Goal: Information Seeking & Learning: Learn about a topic

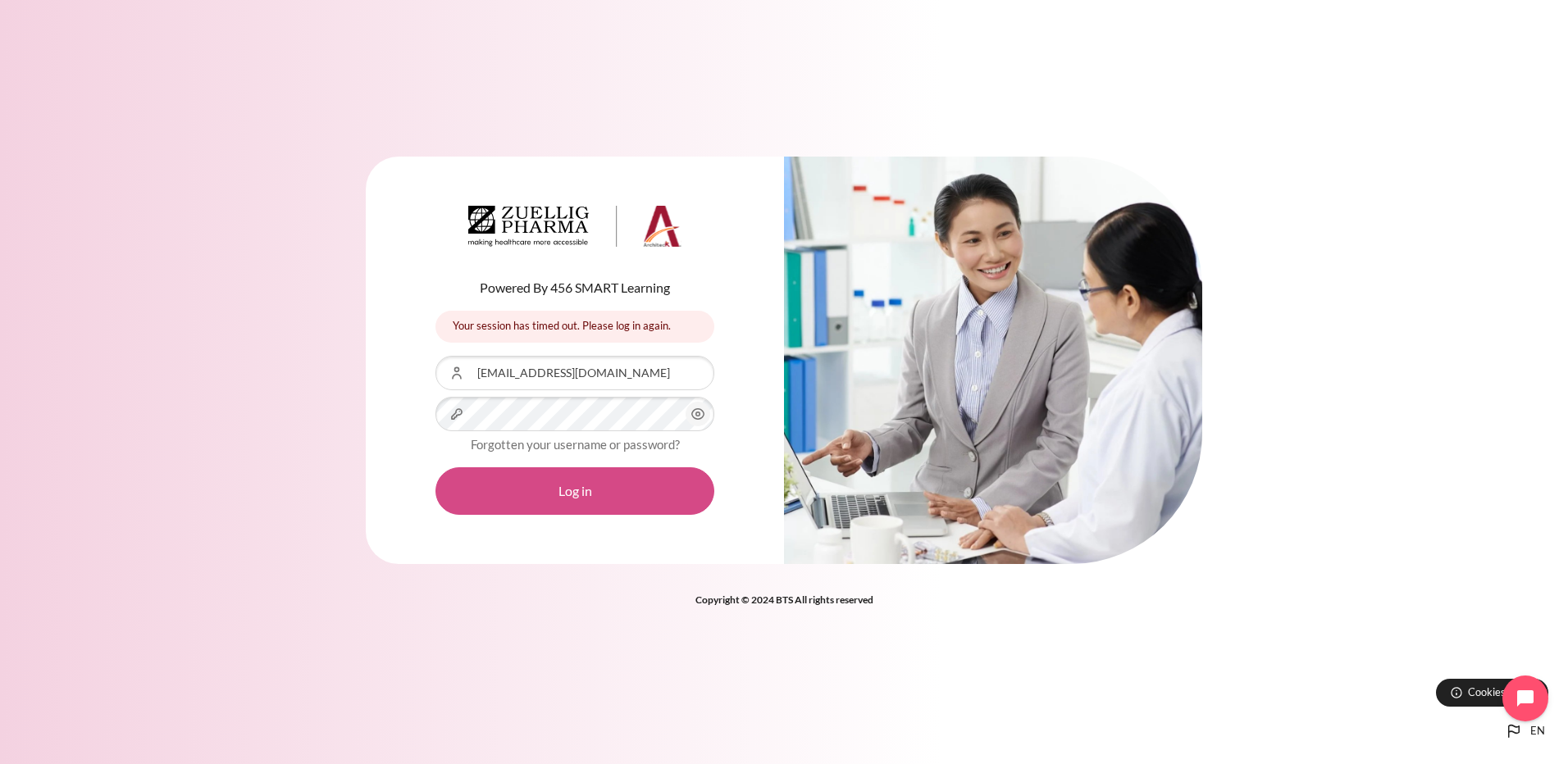
click at [274, 66] on button "Log in" at bounding box center [575, 491] width 279 height 48
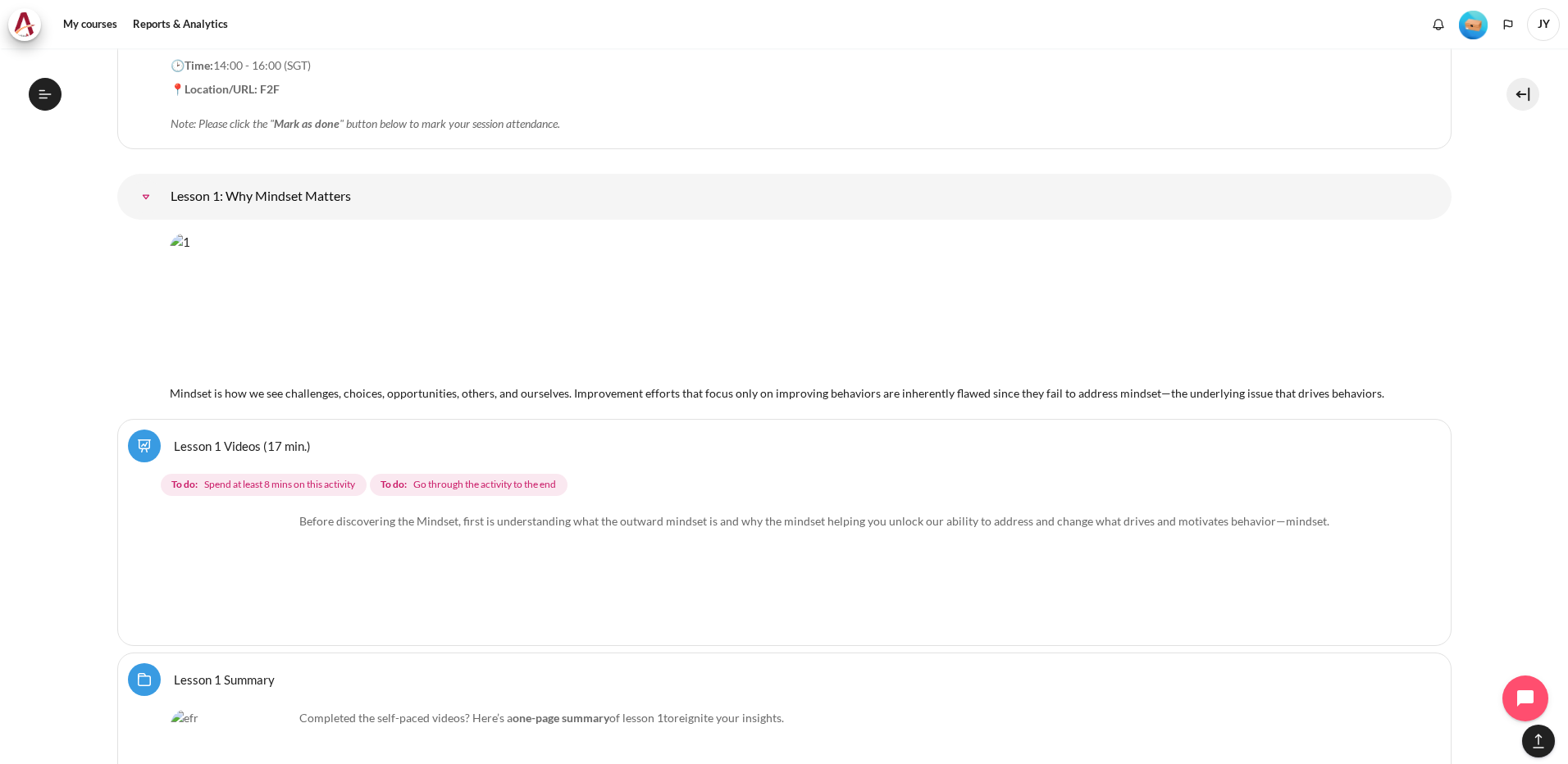
scroll to position [2424, 0]
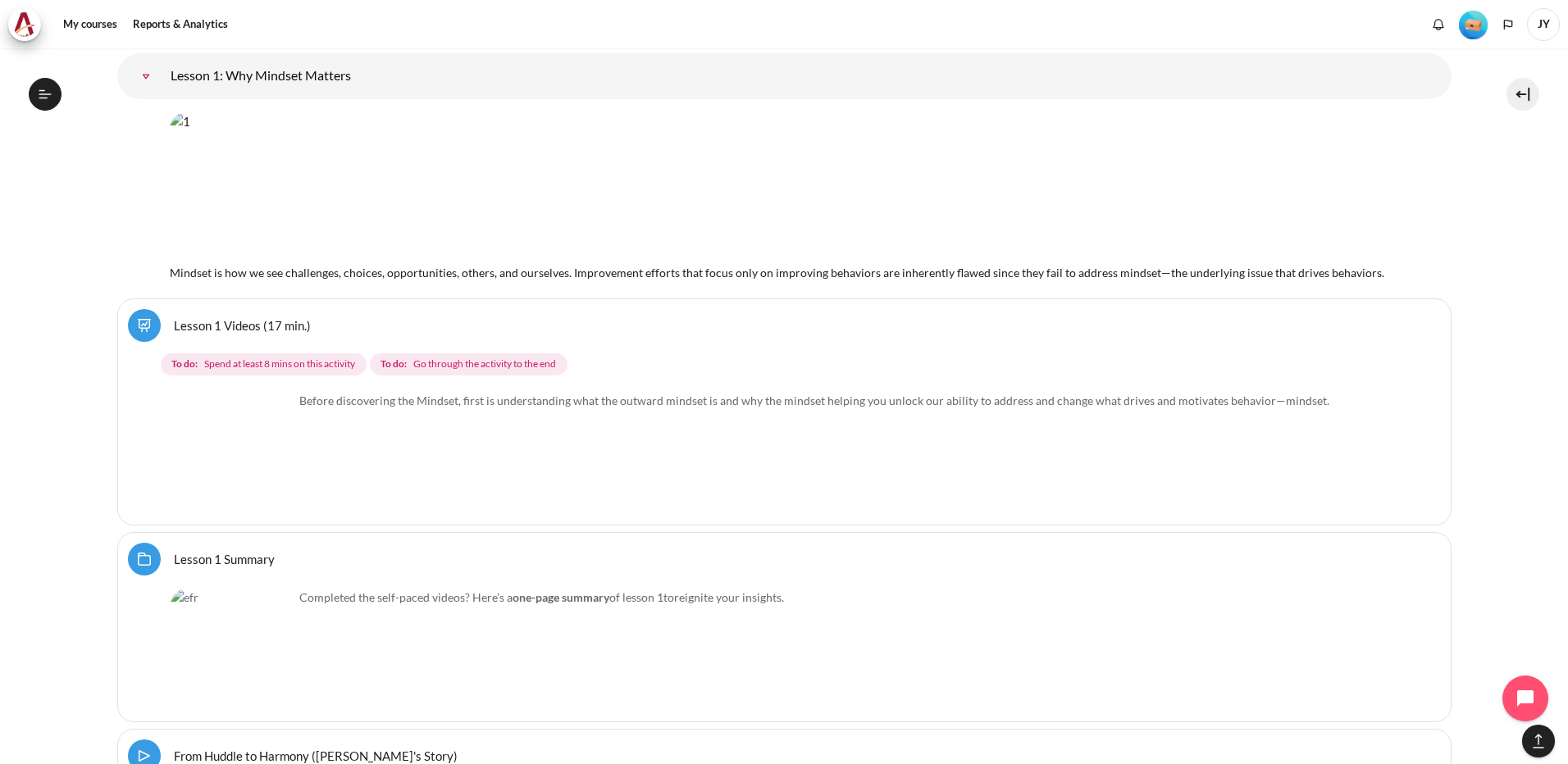
click at [237, 447] on img "Content" at bounding box center [232, 453] width 123 height 123
click at [199, 321] on link "Lesson 1 Videos (17 min.)" at bounding box center [242, 325] width 137 height 16
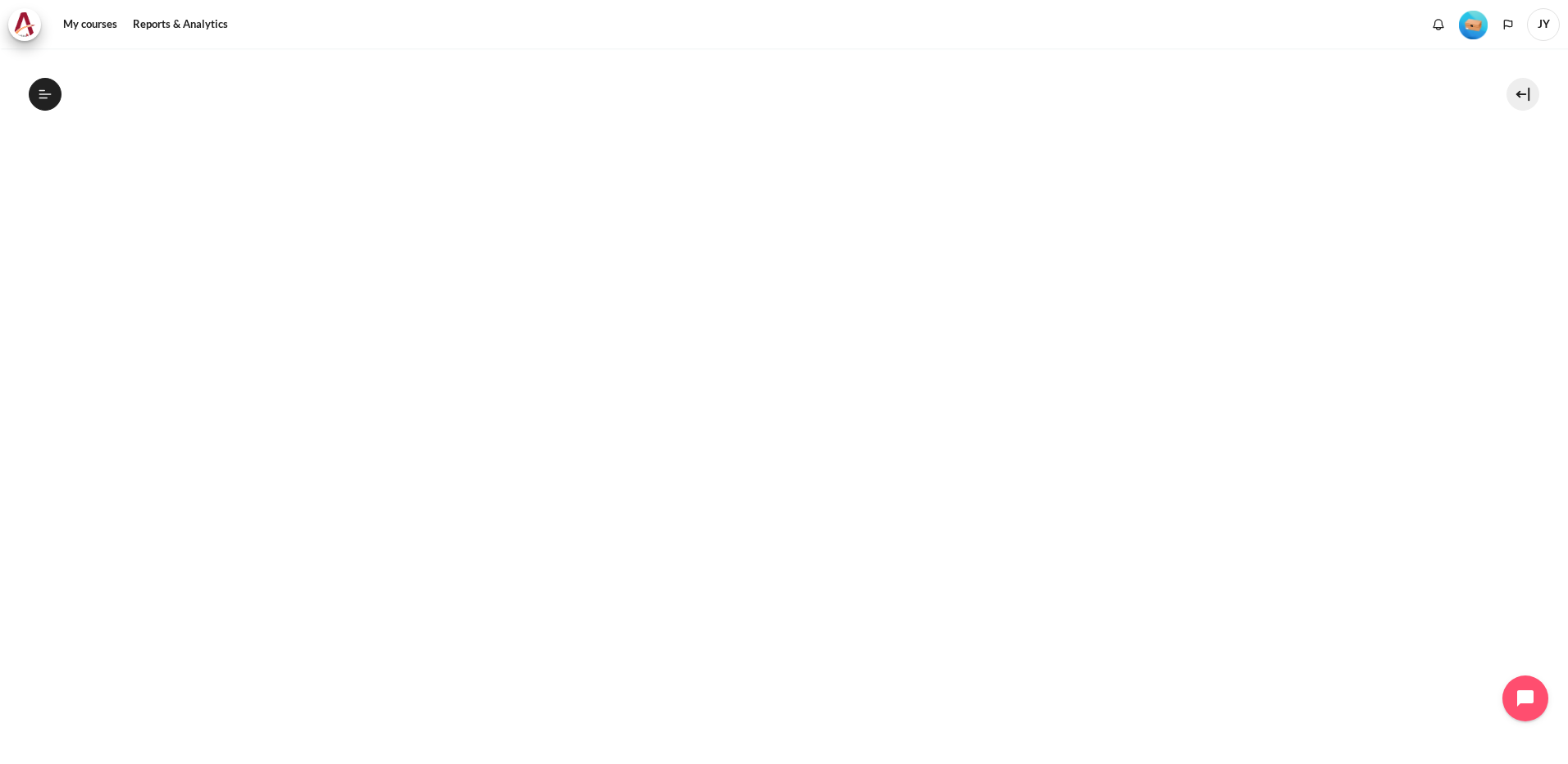
scroll to position [492, 0]
click at [69, 297] on section "My courses SG Batch 2 Lesson 1: Why Mindset Matters Lesson 1 Videos (17 min.) L…" at bounding box center [784, 465] width 1544 height 1817
click at [1480, 206] on section "My courses SG Batch 2 Lesson 1: Why Mindset Matters Lesson 1 Videos (17 min.) L…" at bounding box center [784, 465] width 1544 height 1817
click at [63, 408] on section "My courses SG Batch 2 Lesson 1: Why Mindset Matters Lesson 1 Videos (17 min.) L…" at bounding box center [784, 465] width 1544 height 1817
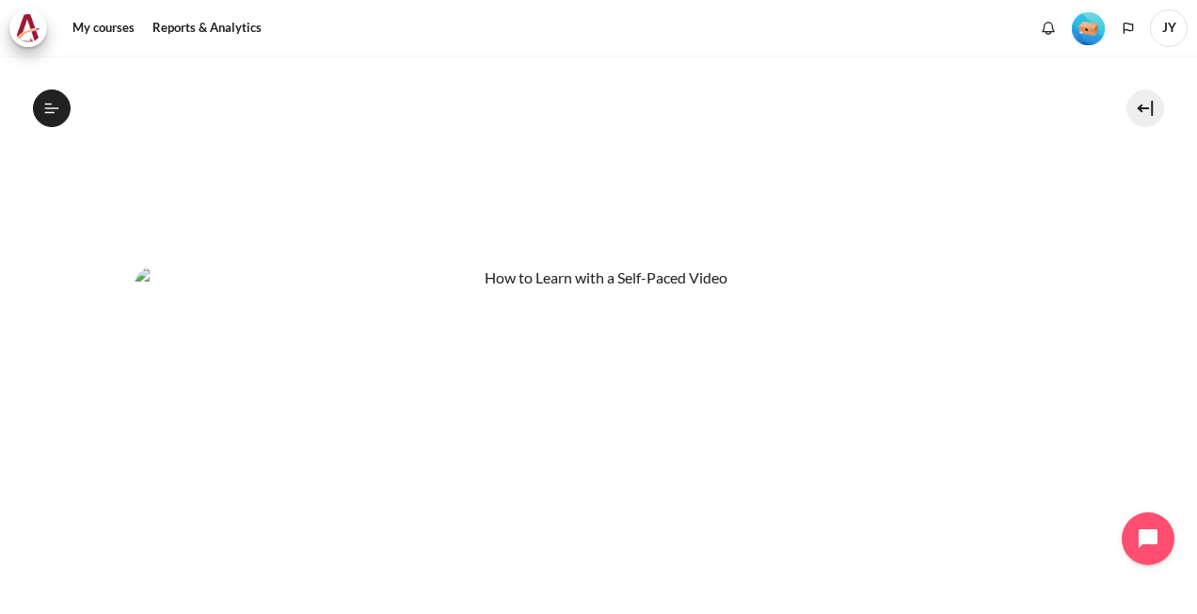
scroll to position [1028, 0]
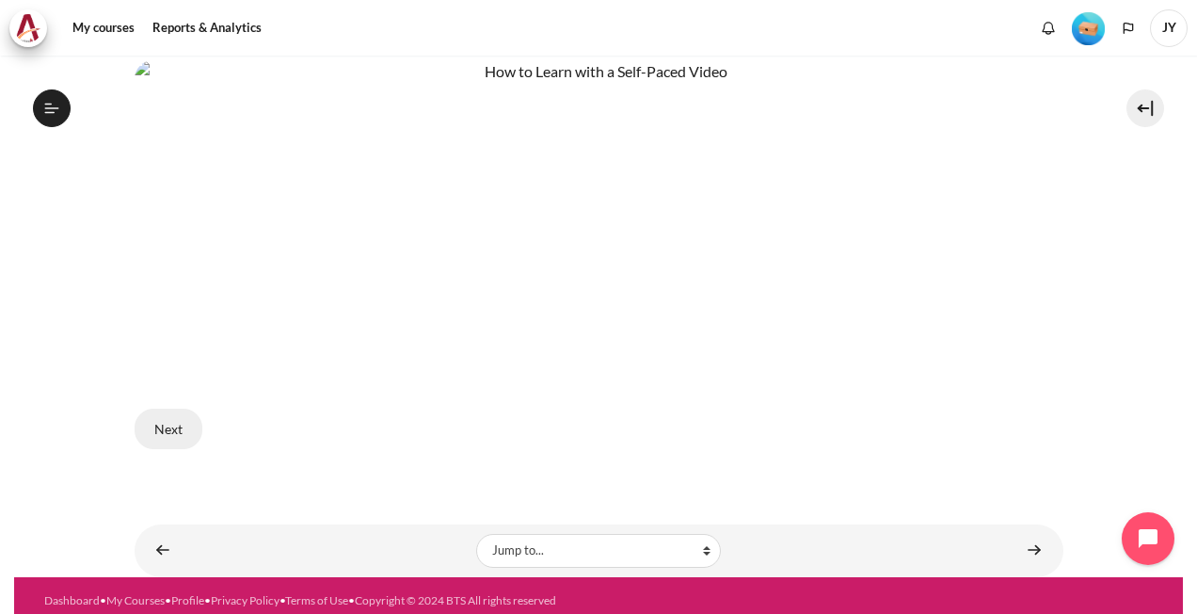
click at [160, 424] on button "Next" at bounding box center [169, 429] width 68 height 40
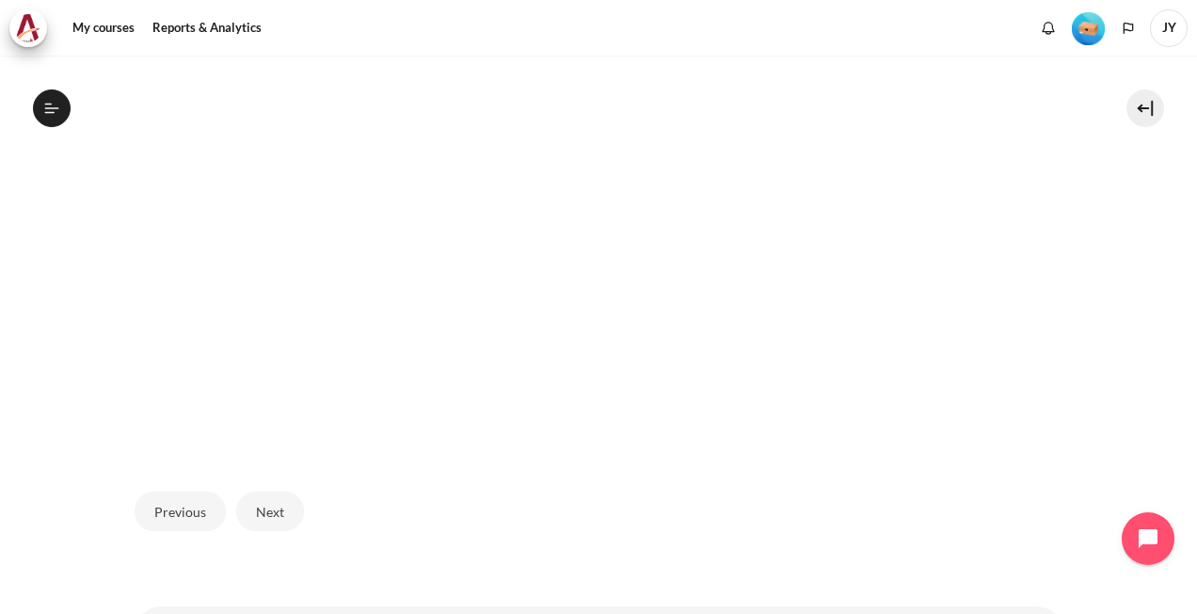
scroll to position [647, 0]
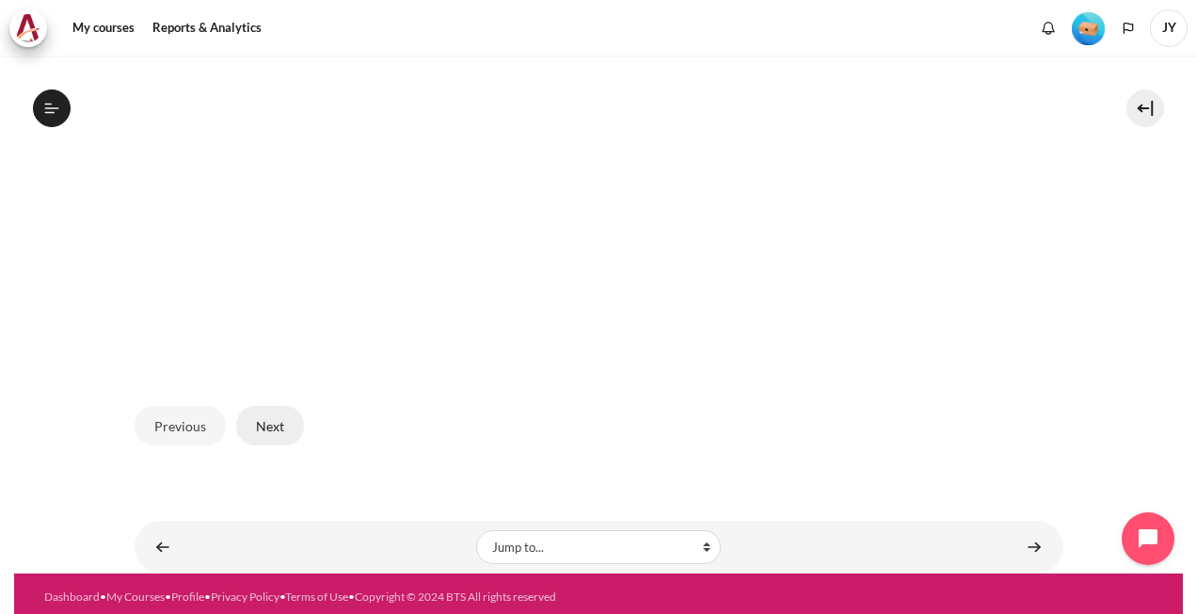
click at [256, 427] on button "Next" at bounding box center [270, 426] width 68 height 40
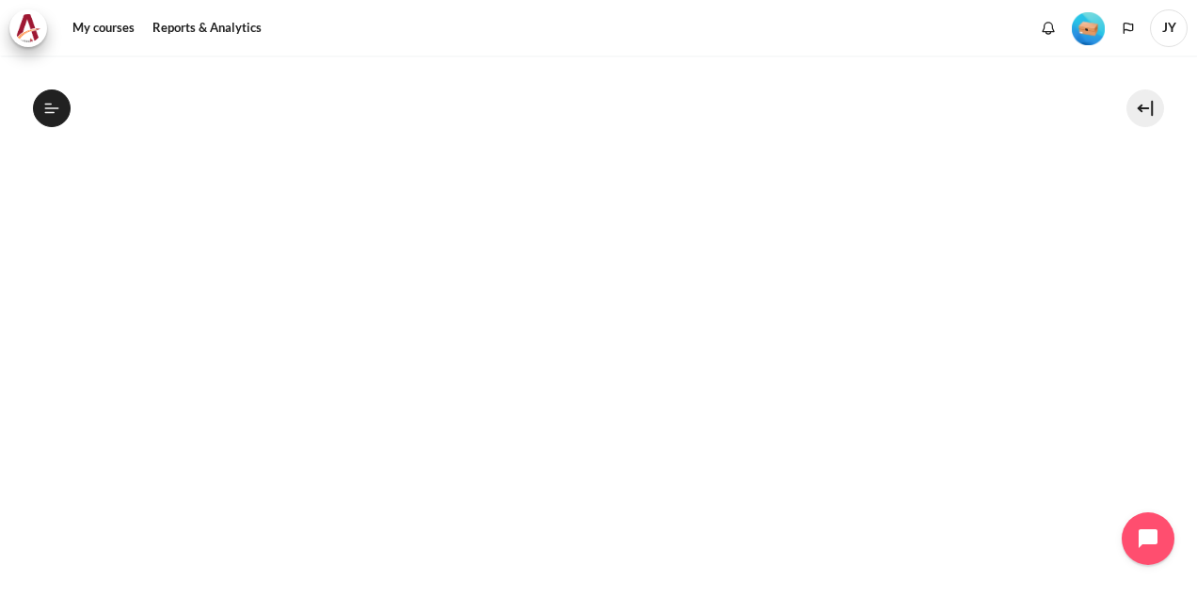
scroll to position [506, 0]
click at [33, 284] on section "My courses SG Batch 2 Lesson 1: Why Mindset Matters Lesson 1 Videos (17 min.) L…" at bounding box center [598, 257] width 1169 height 1417
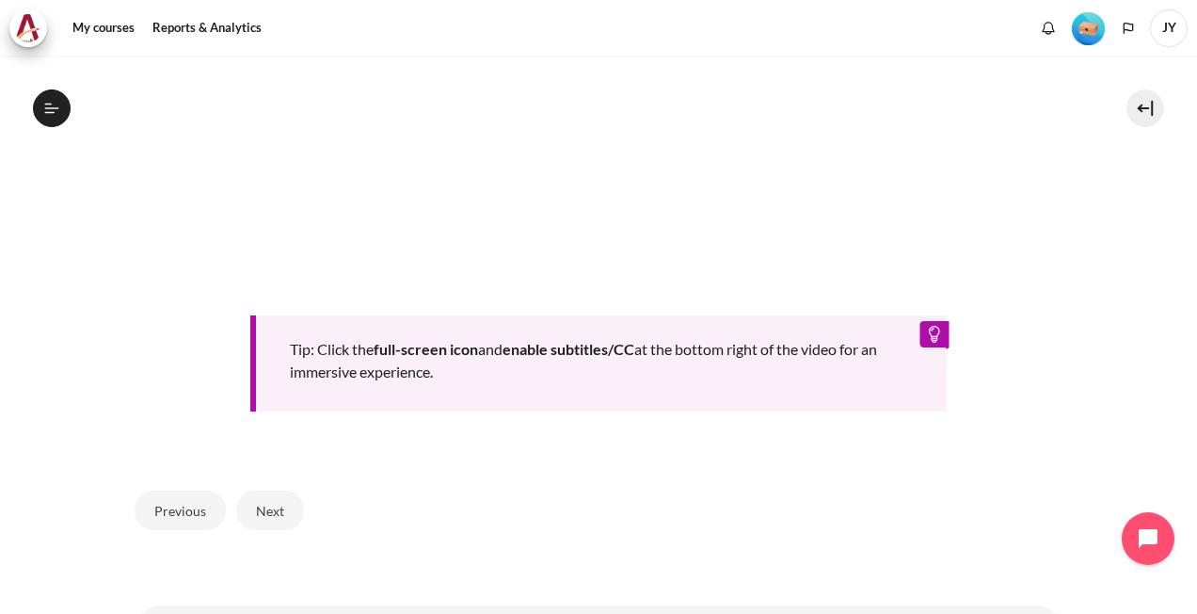
scroll to position [883, 0]
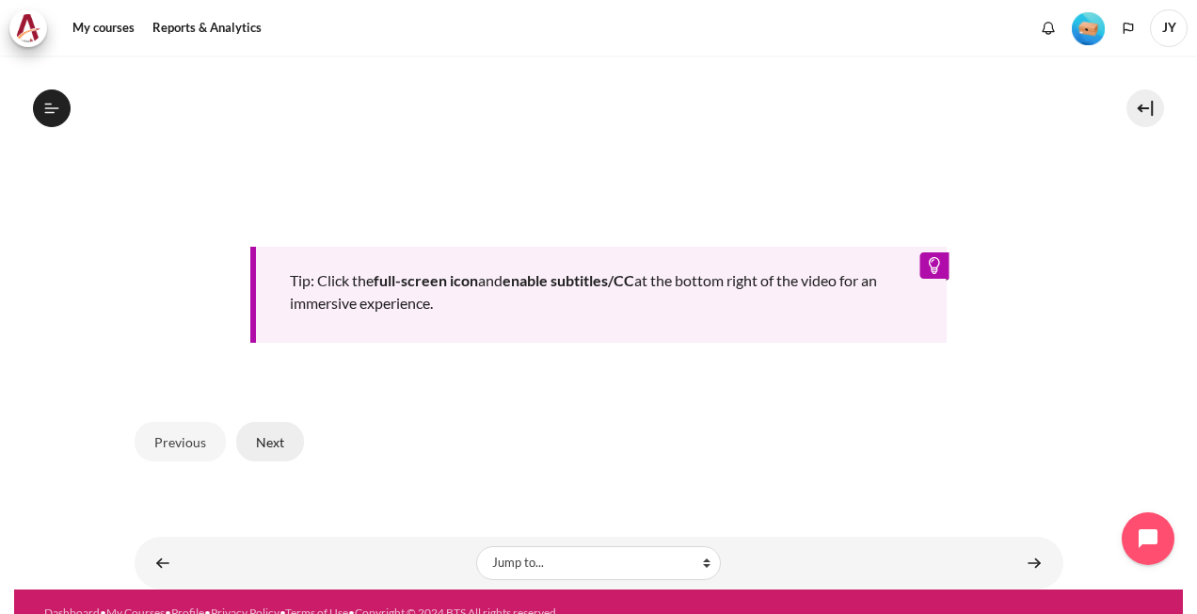
click at [287, 441] on button "Next" at bounding box center [270, 442] width 68 height 40
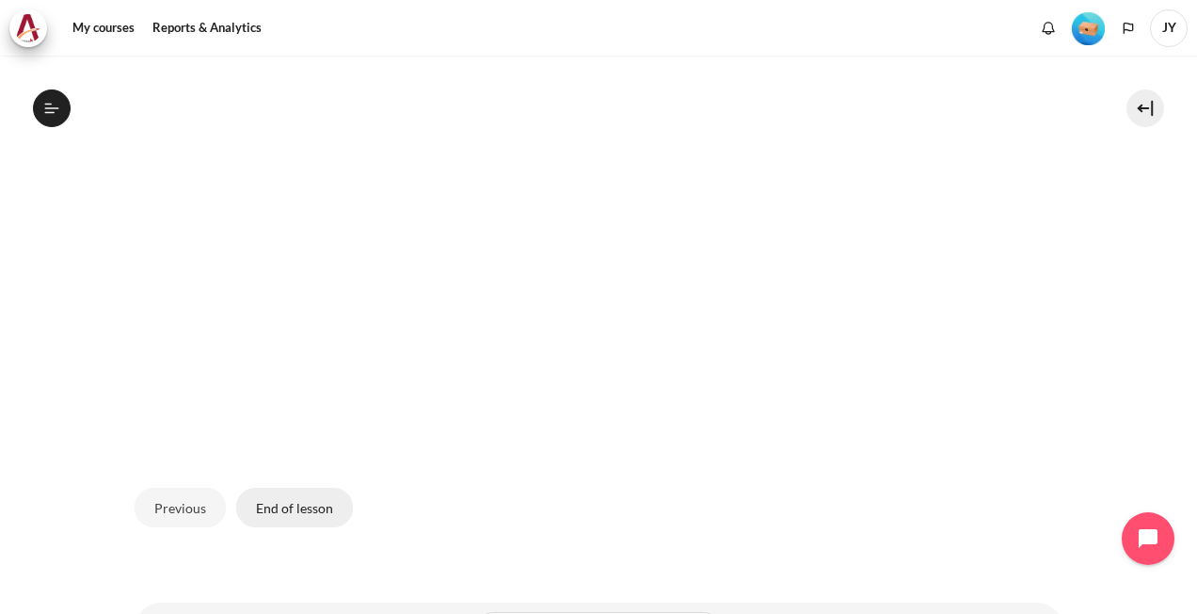
scroll to position [647, 0]
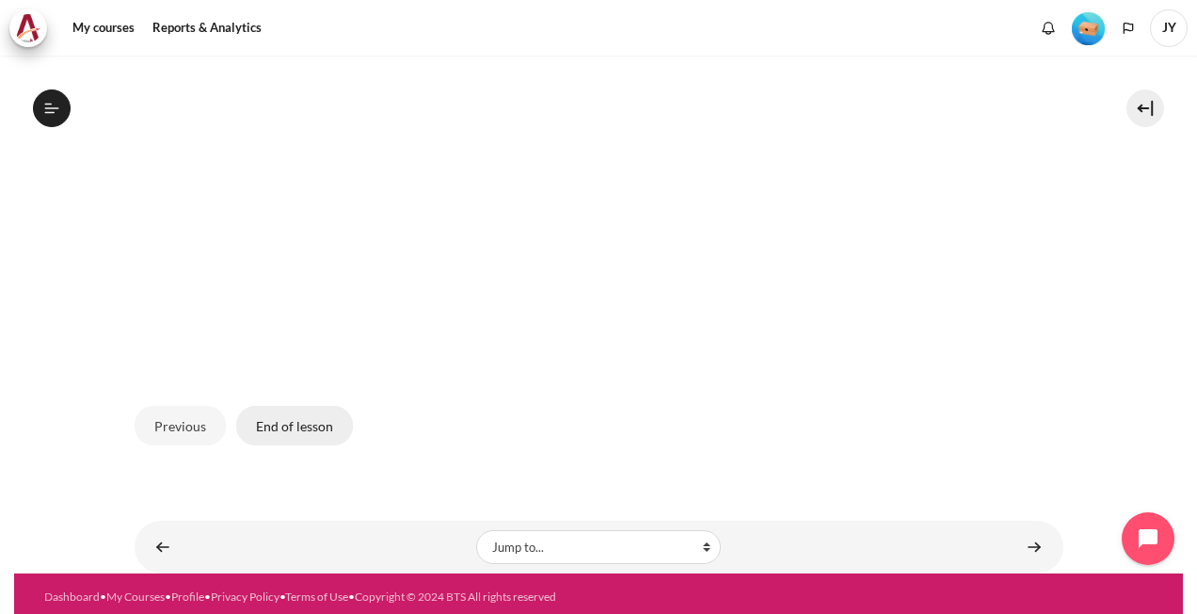
click at [279, 425] on button "End of lesson" at bounding box center [294, 426] width 117 height 40
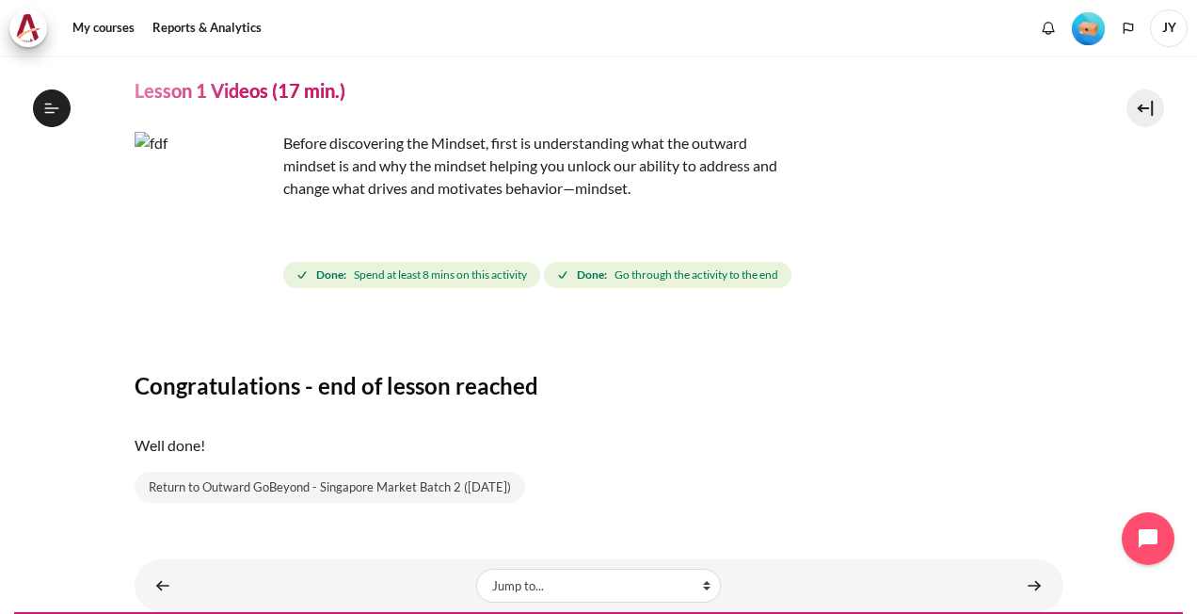
scroll to position [99, 0]
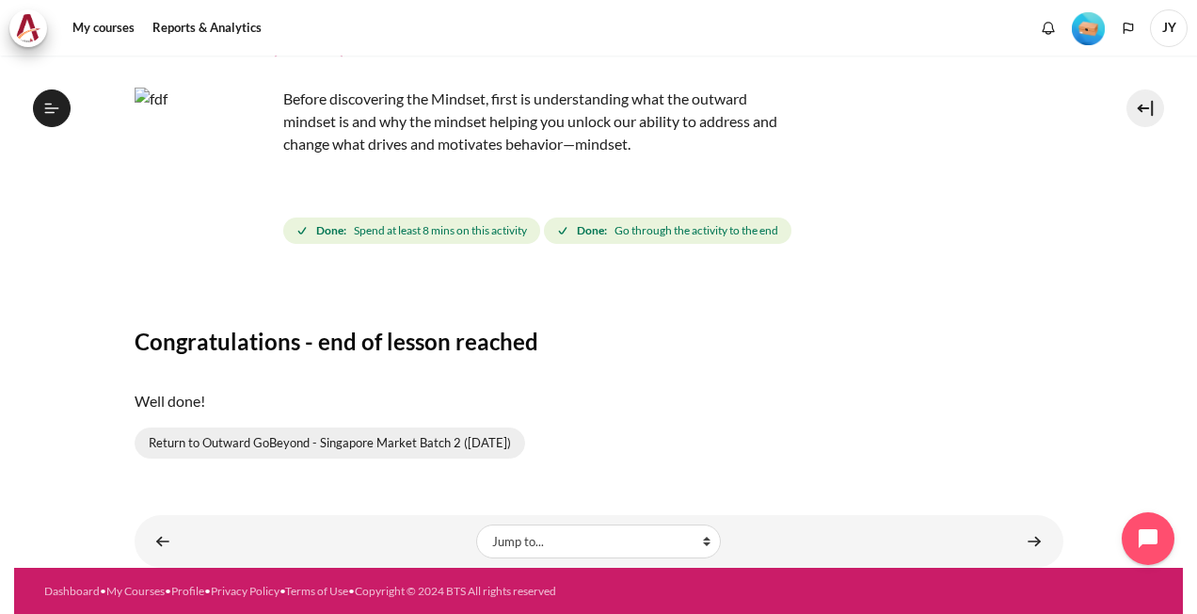
click at [451, 448] on link "Return to Outward GoBeyond - Singapore Market Batch 2 (Sep 2025)" at bounding box center [330, 443] width 391 height 32
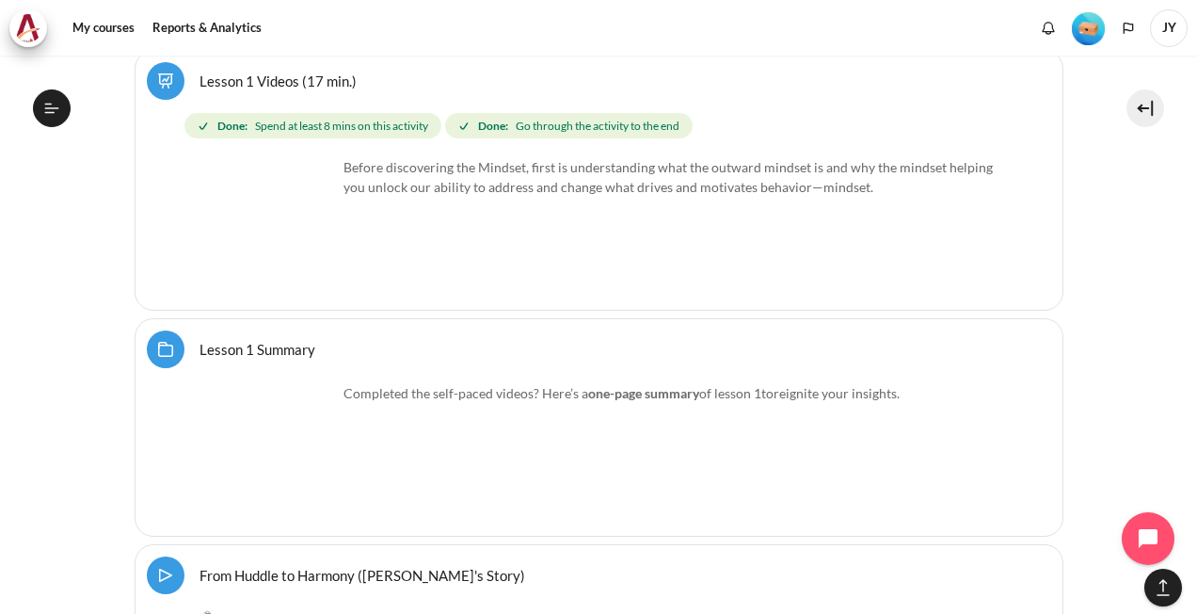
scroll to position [2971, 0]
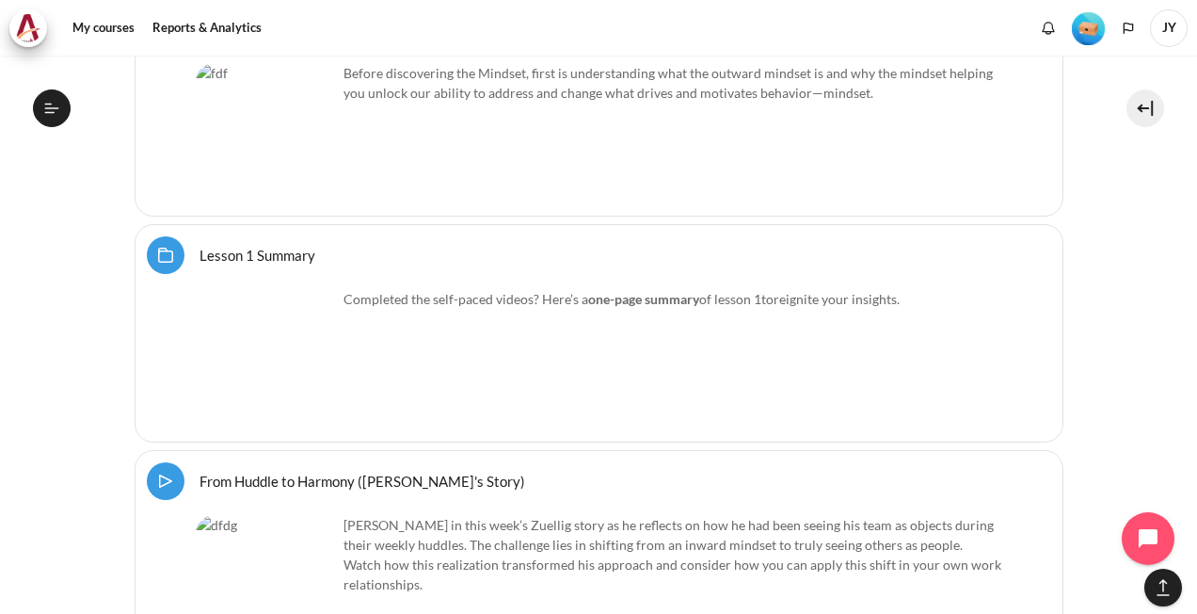
click at [200, 246] on link "Lesson 1 Summary Folder" at bounding box center [258, 255] width 116 height 18
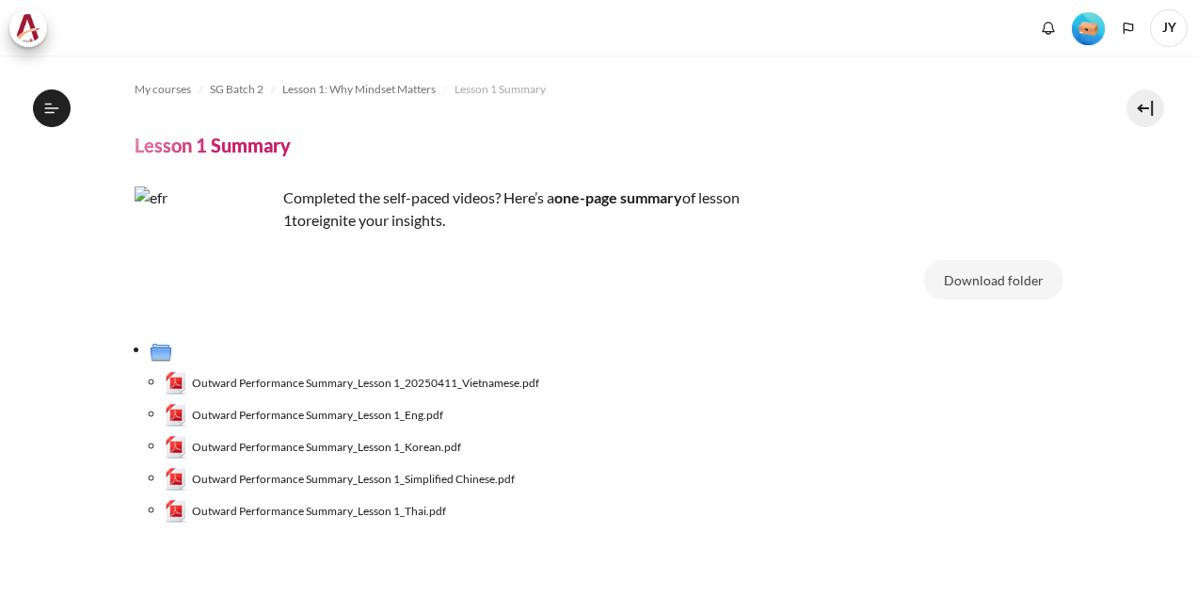
scroll to position [135, 0]
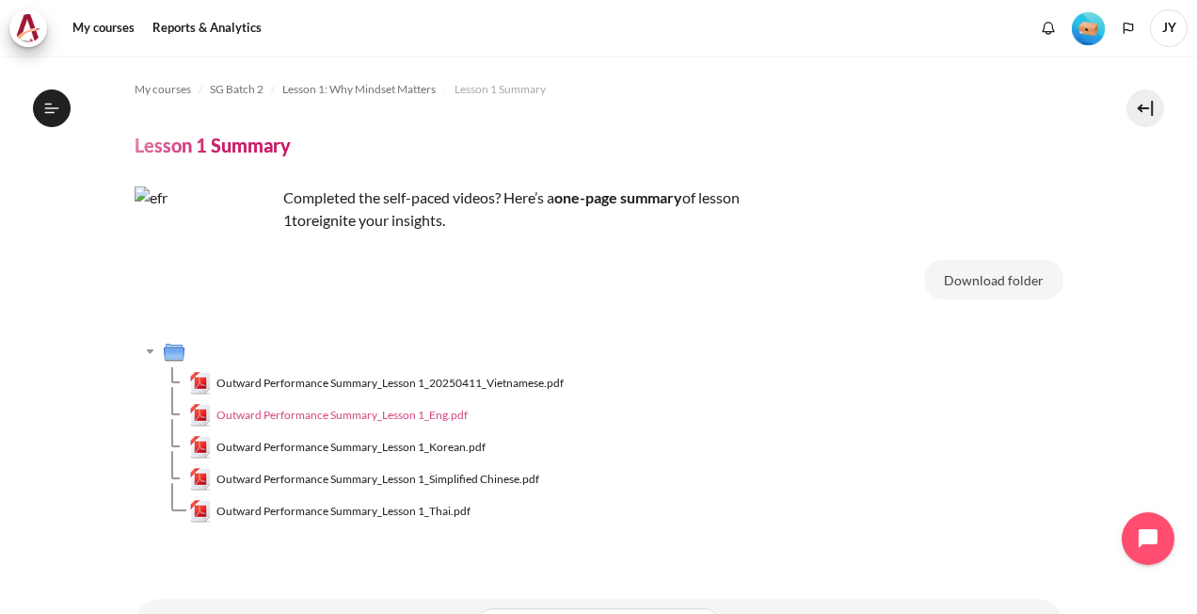
click at [406, 416] on span "Outward Performance Summary_Lesson 1_Eng.pdf" at bounding box center [342, 415] width 251 height 17
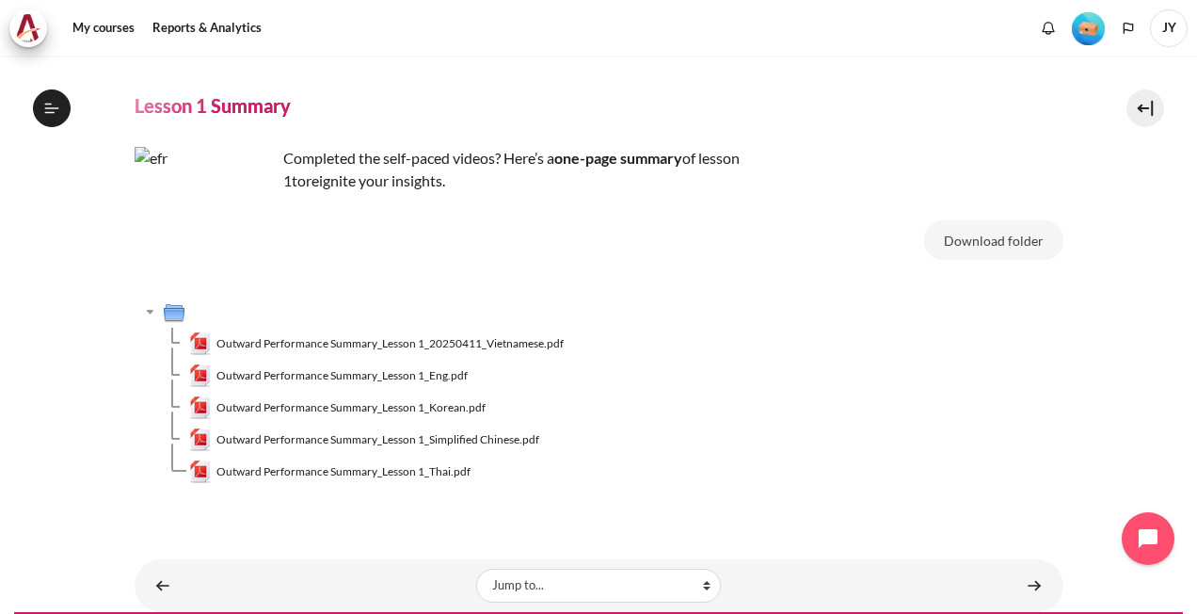
scroll to position [0, 0]
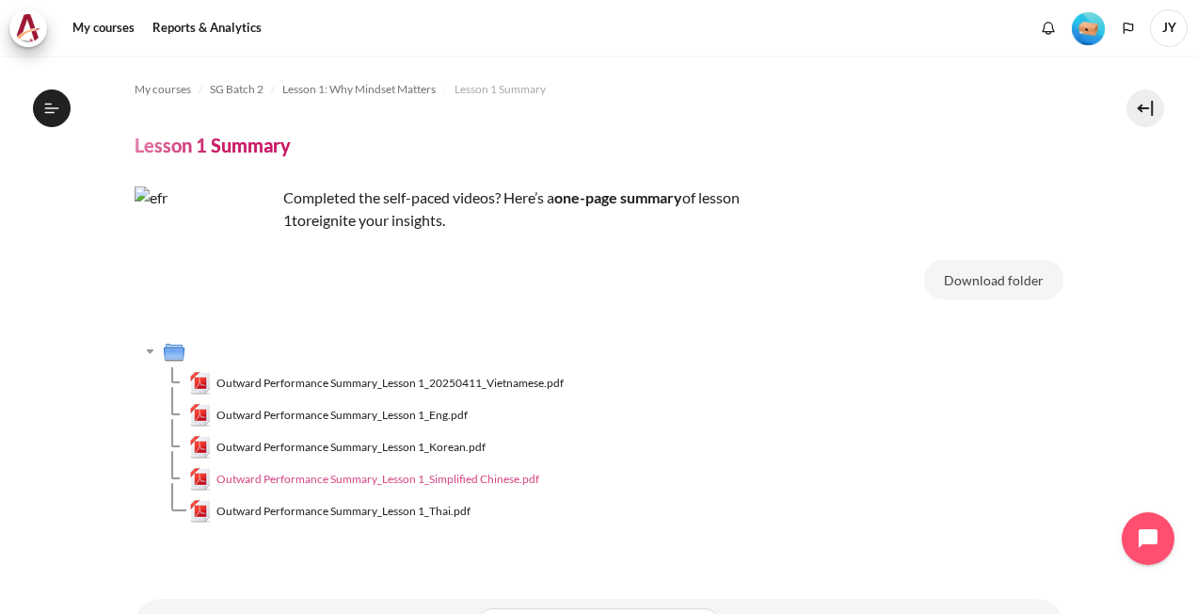
click at [478, 473] on span "Outward Performance Summary_Lesson 1_Simplified Chinese.pdf" at bounding box center [378, 479] width 323 height 17
click at [107, 27] on link "My courses" at bounding box center [103, 28] width 75 height 38
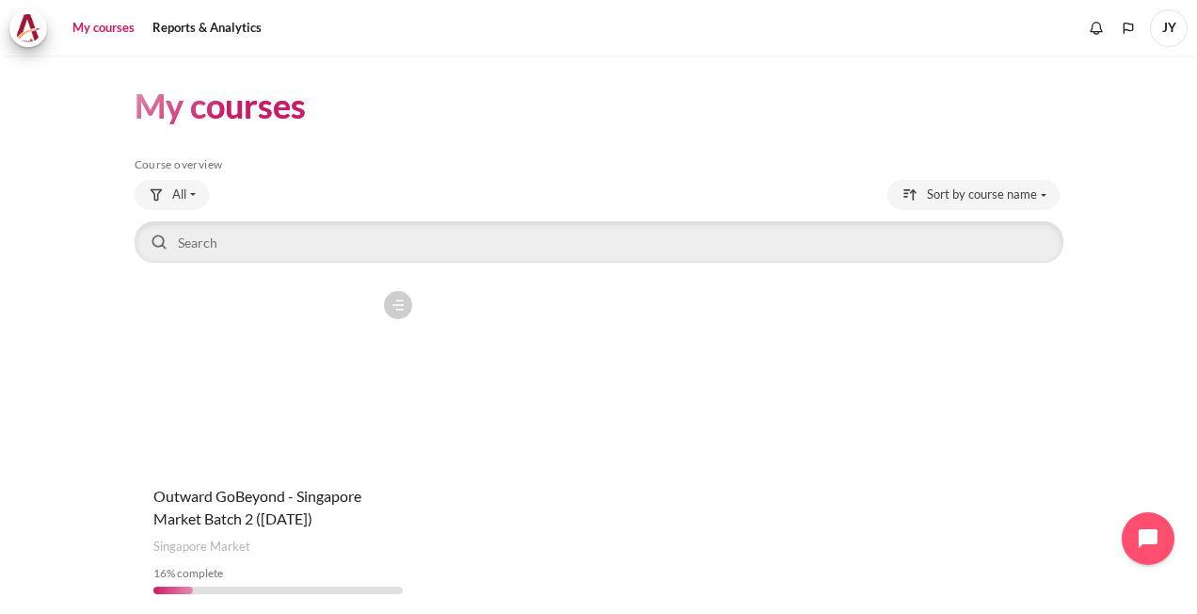
scroll to position [73, 0]
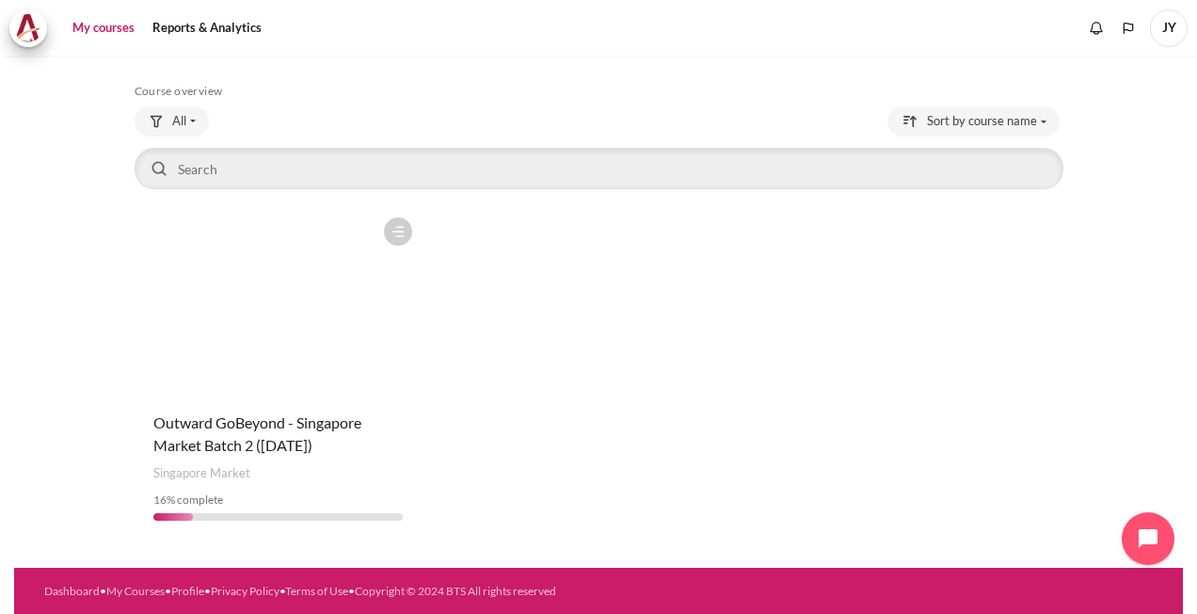
click at [294, 297] on figure "Content" at bounding box center [278, 302] width 287 height 188
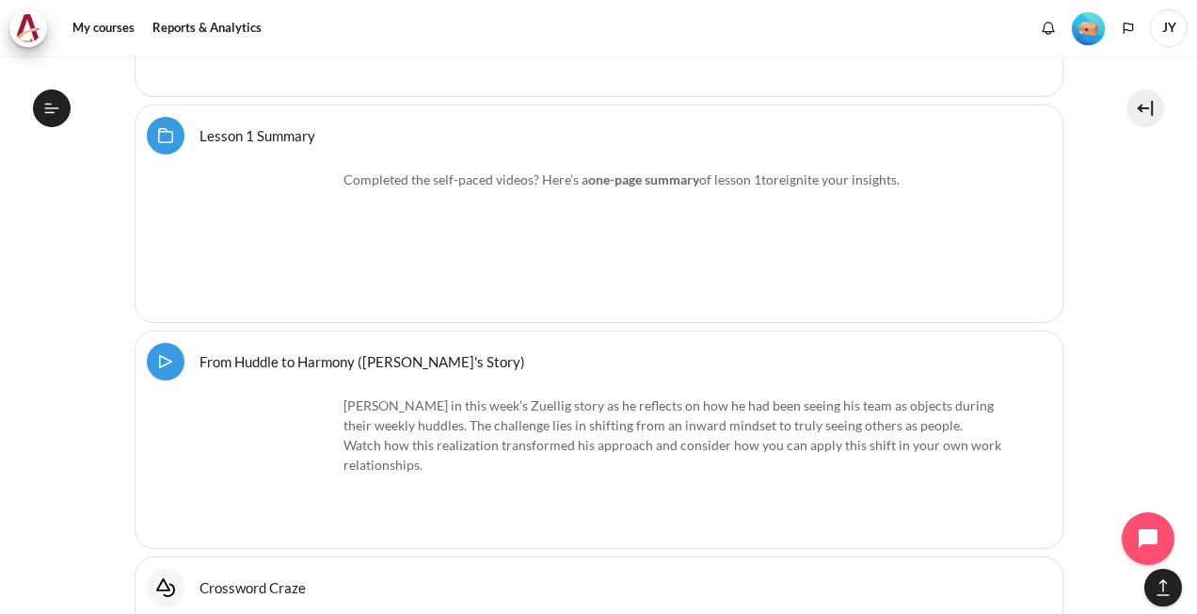
scroll to position [3159, 0]
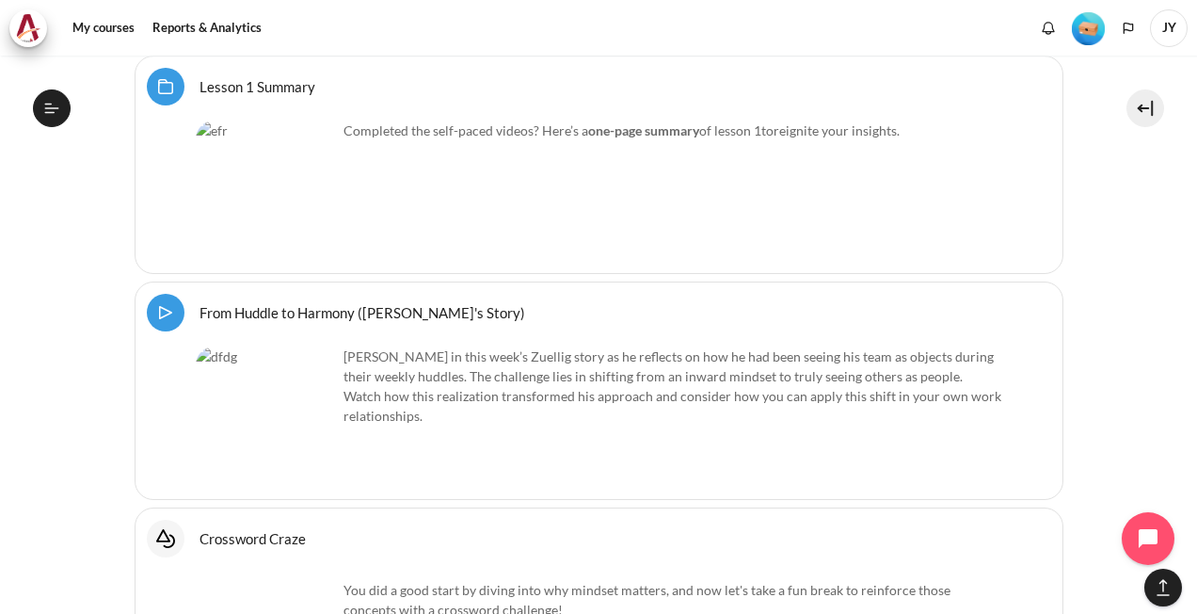
click at [200, 303] on link "From Huddle to Harmony (Khoo Ghi Peng's Story) Video Time" at bounding box center [363, 312] width 326 height 18
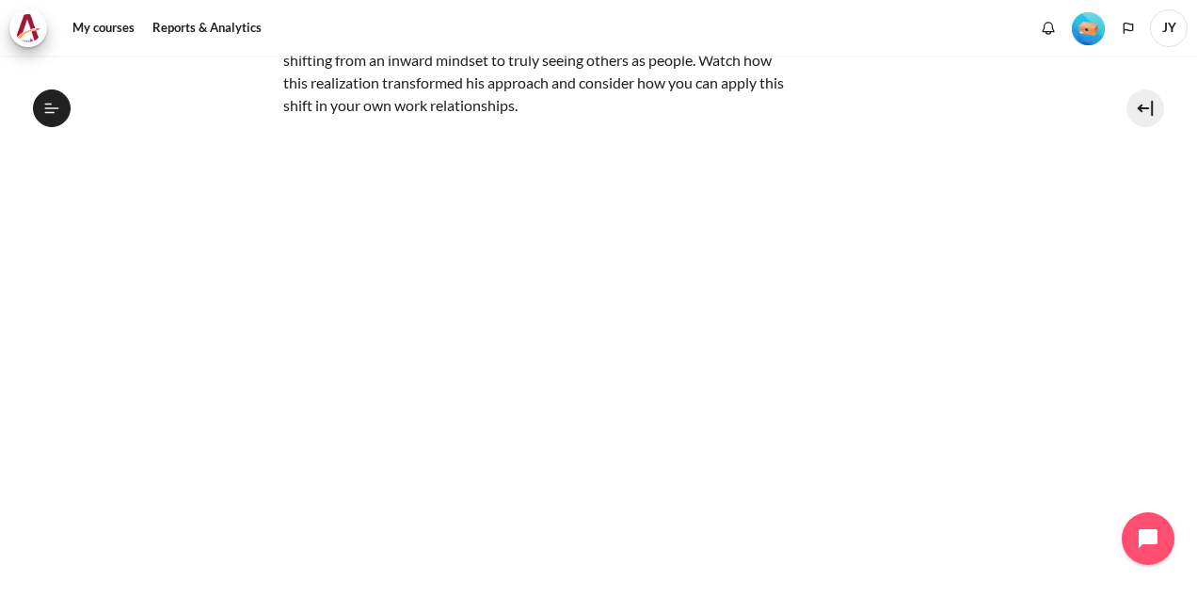
scroll to position [277, 0]
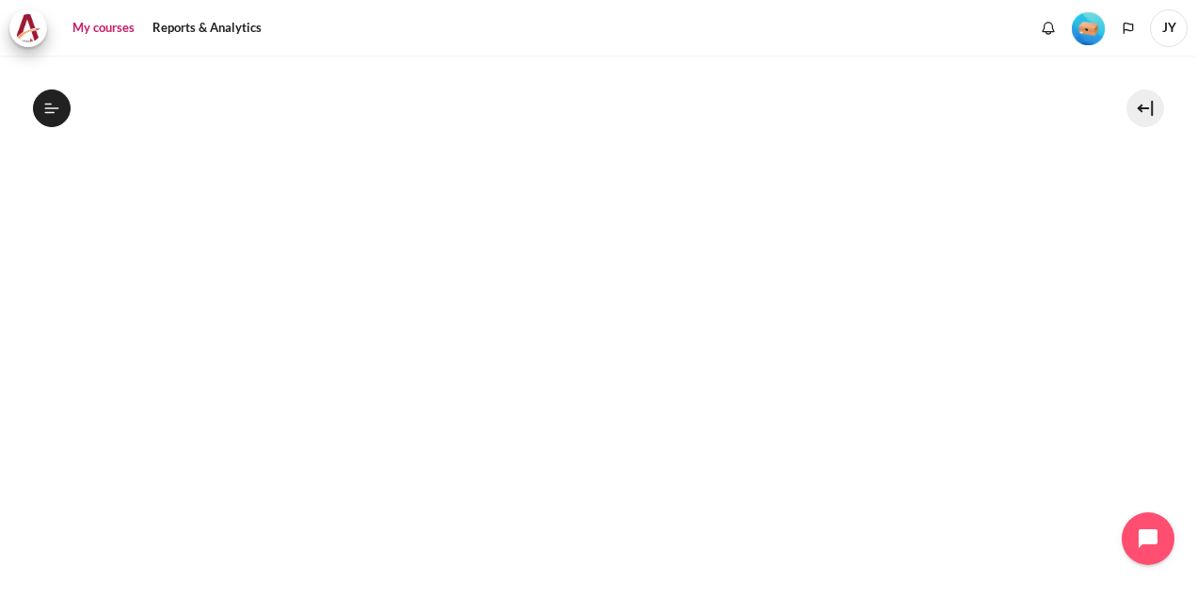
click at [102, 24] on link "My courses" at bounding box center [103, 28] width 75 height 38
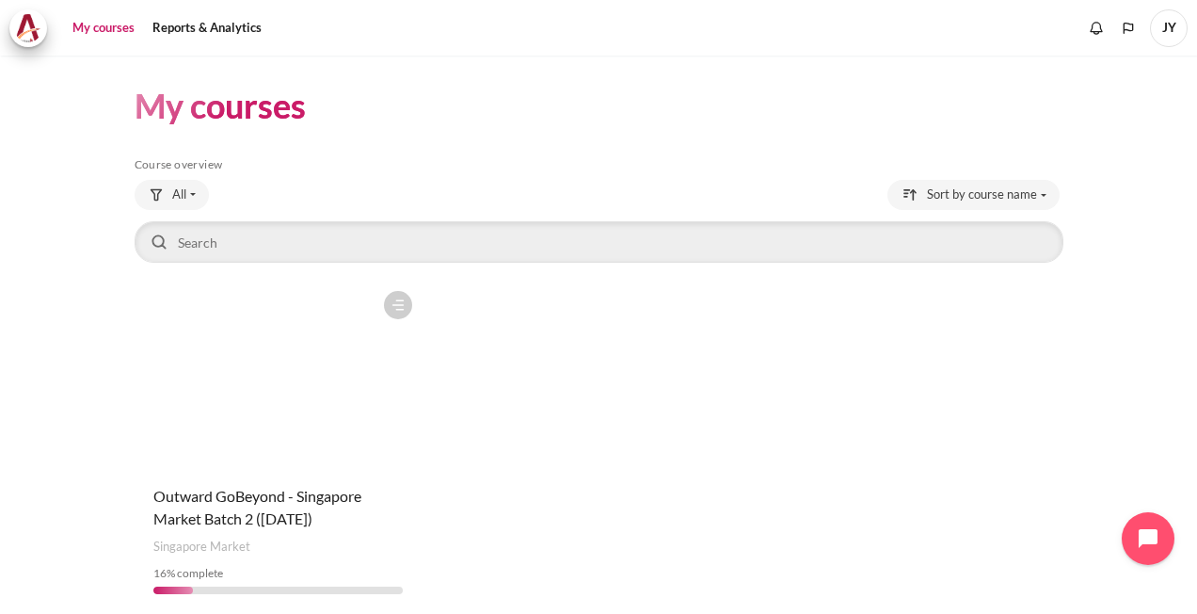
click at [264, 352] on figure "Content" at bounding box center [278, 375] width 287 height 188
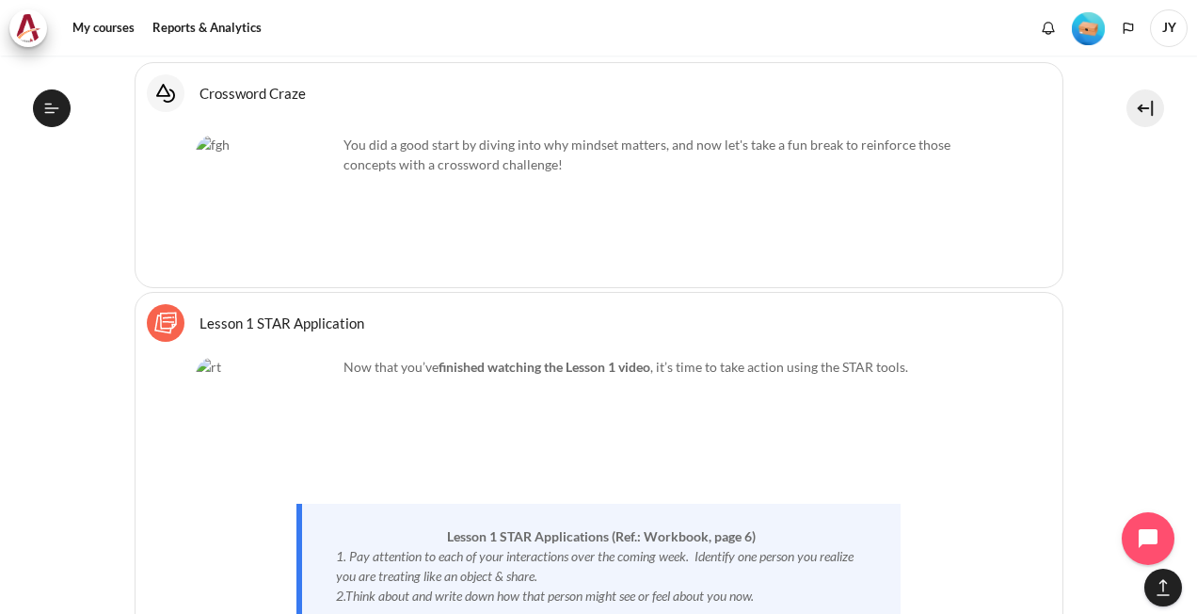
scroll to position [3724, 0]
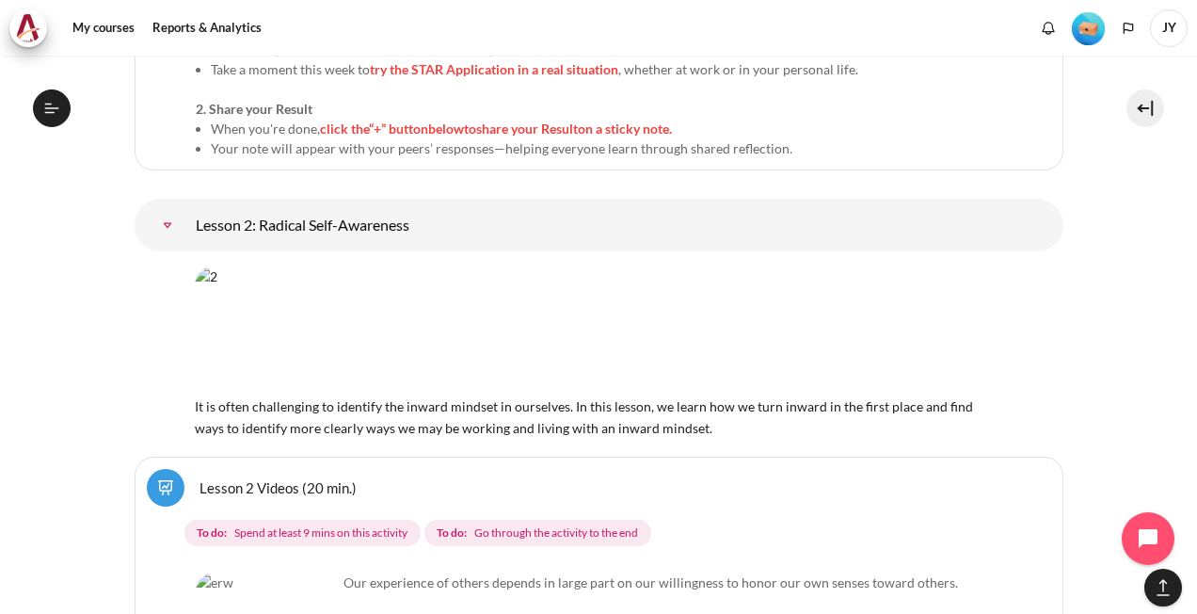
click at [200, 478] on link "Lesson 2 Videos (20 min.)" at bounding box center [278, 487] width 157 height 18
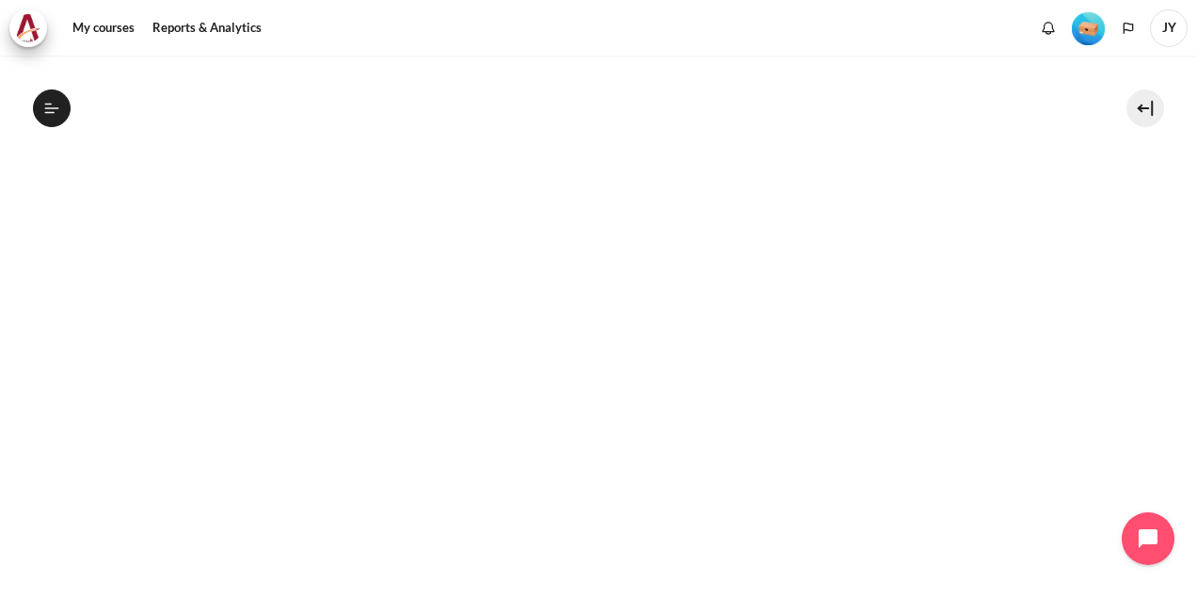
scroll to position [431, 0]
click at [28, 233] on section "My courses SG Batch 2 Lesson 2: Radical Self-Awareness Lesson 2 Videos (20 min.…" at bounding box center [598, 308] width 1169 height 1368
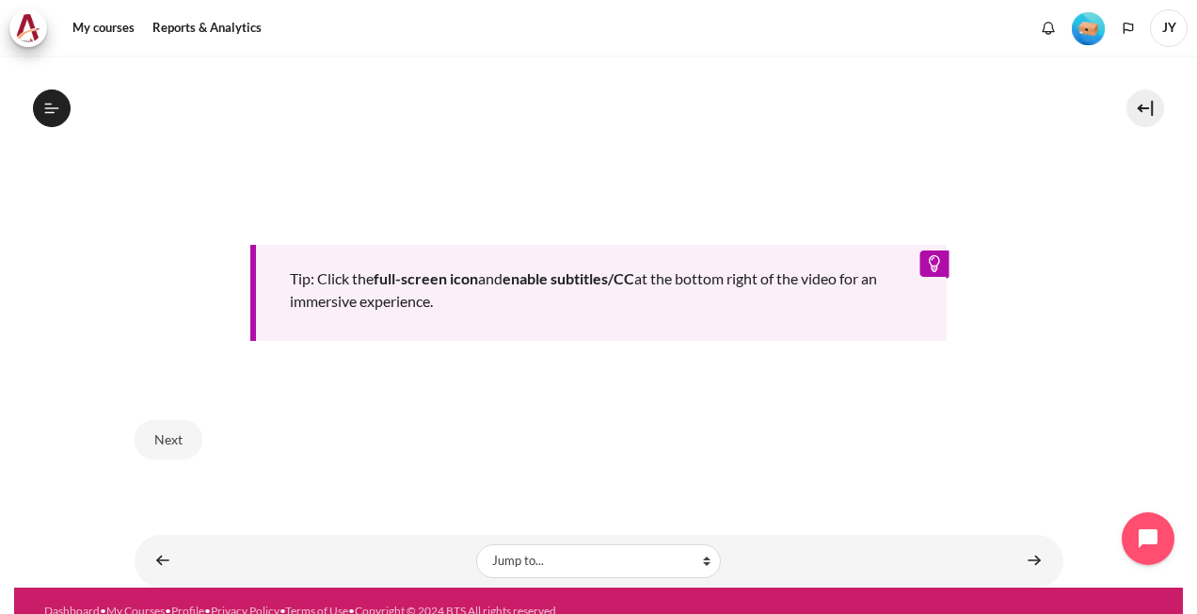
scroll to position [850, 0]
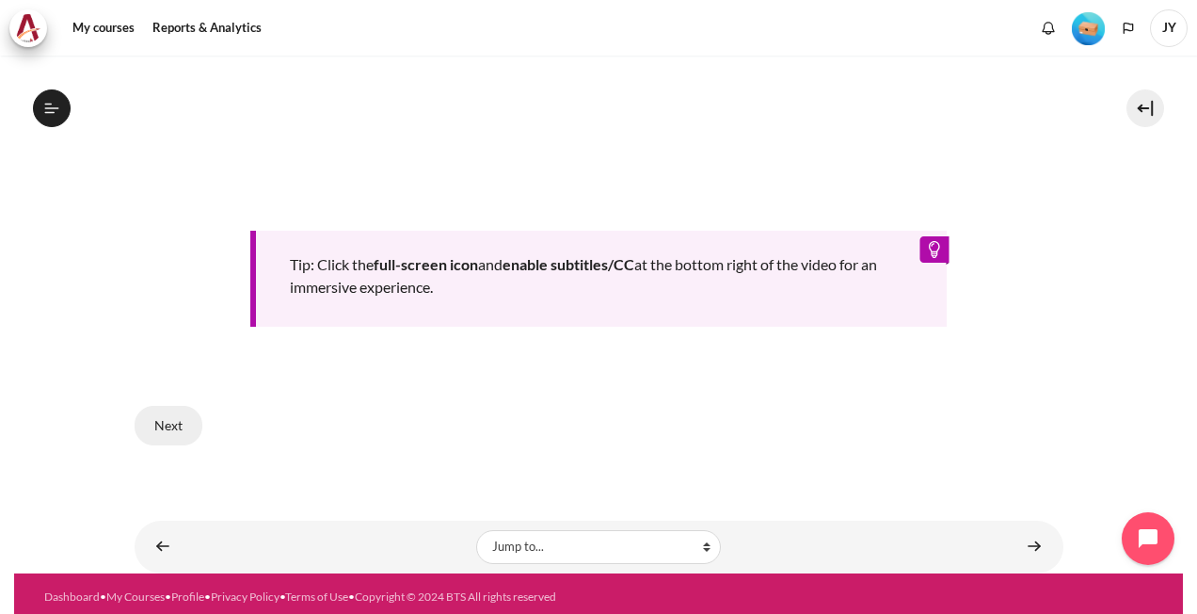
click at [153, 407] on button "Next" at bounding box center [169, 426] width 68 height 40
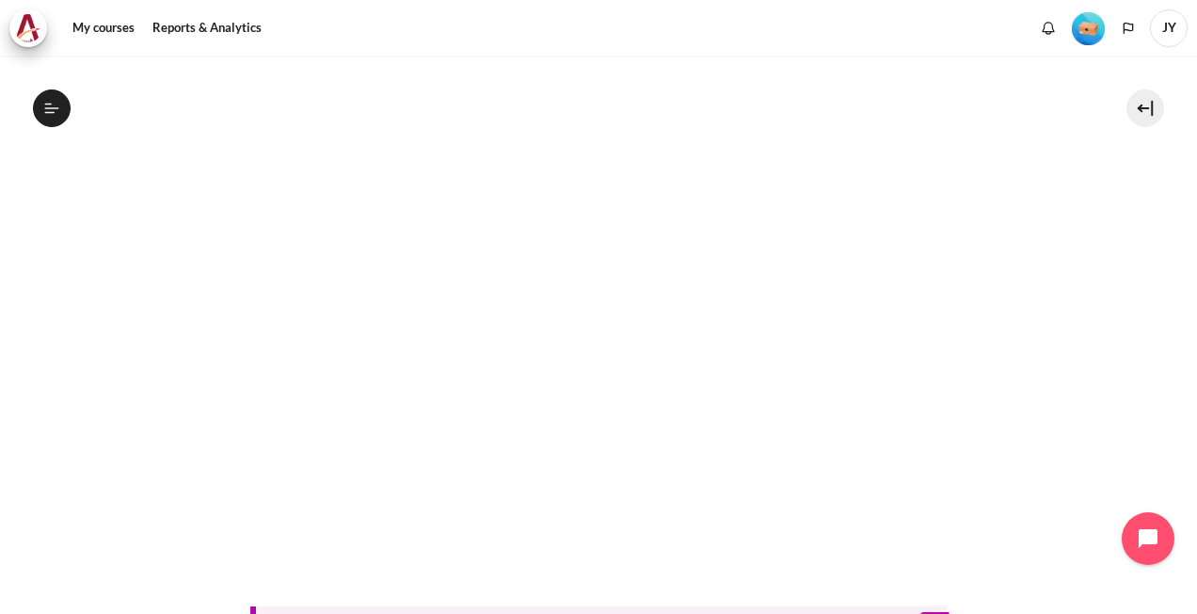
scroll to position [568, 0]
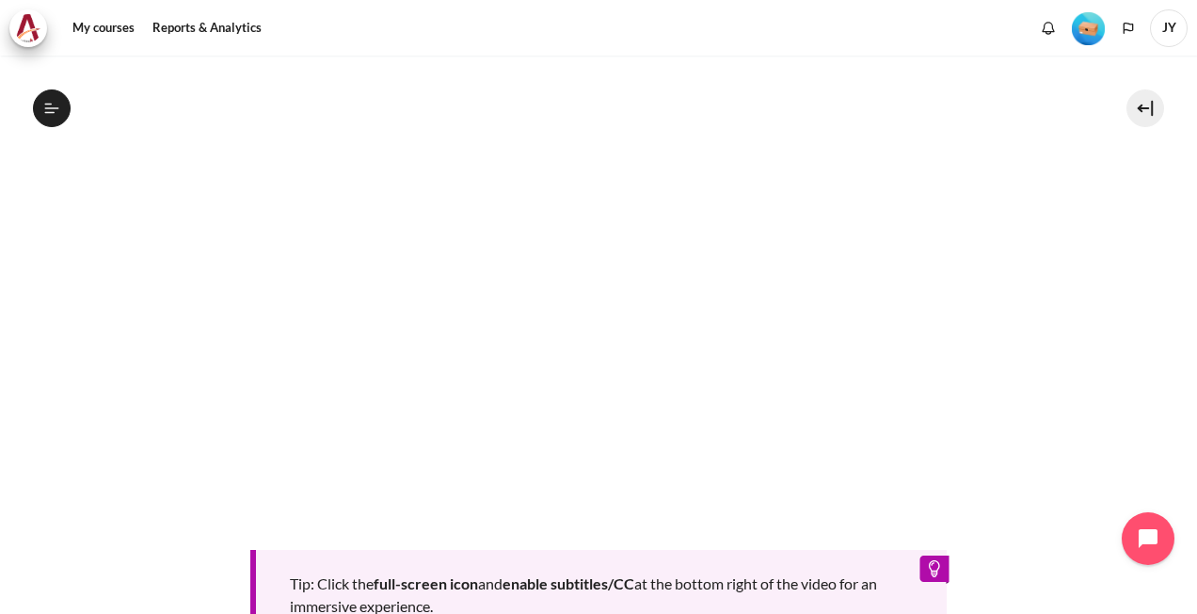
scroll to position [884, 0]
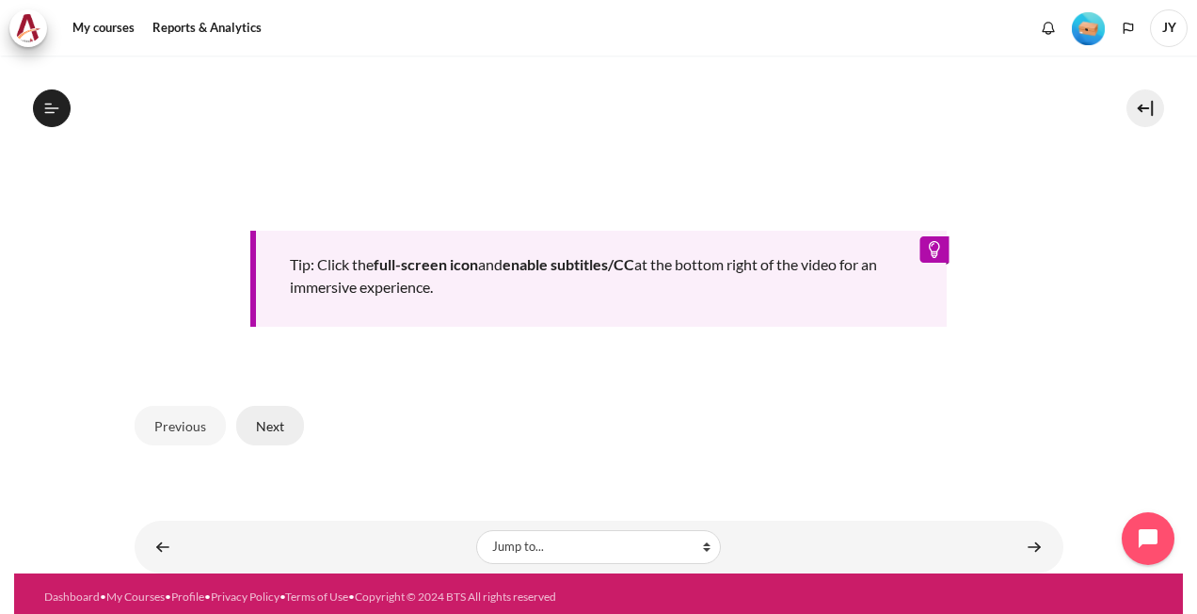
click at [281, 414] on button "Next" at bounding box center [270, 426] width 68 height 40
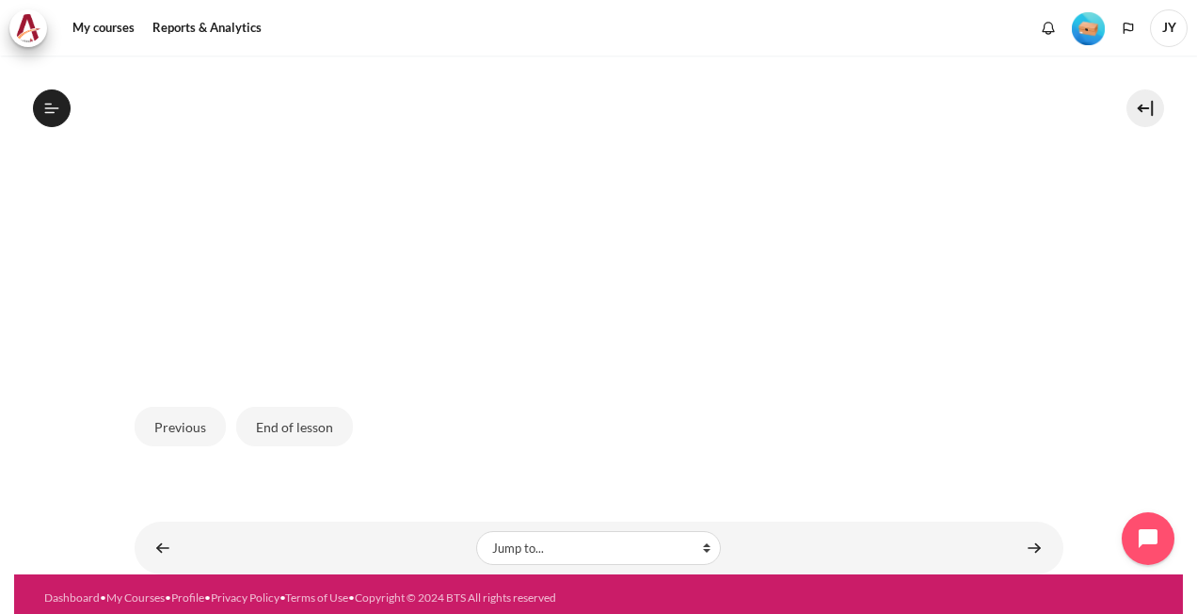
scroll to position [632, 0]
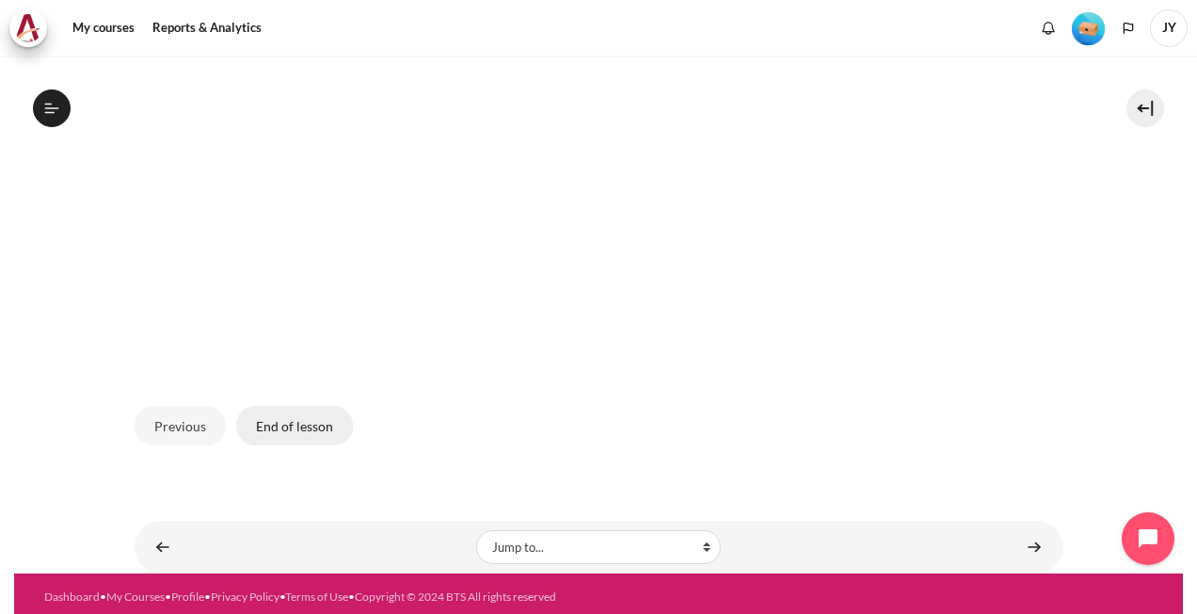
click at [317, 427] on button "End of lesson" at bounding box center [294, 426] width 117 height 40
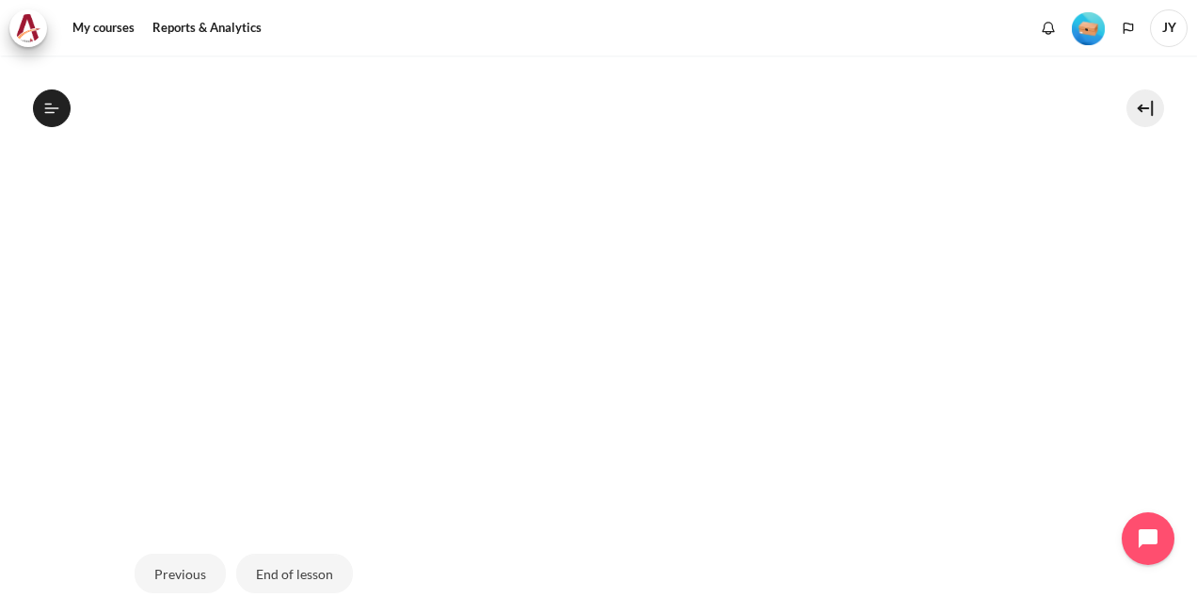
scroll to position [350, 0]
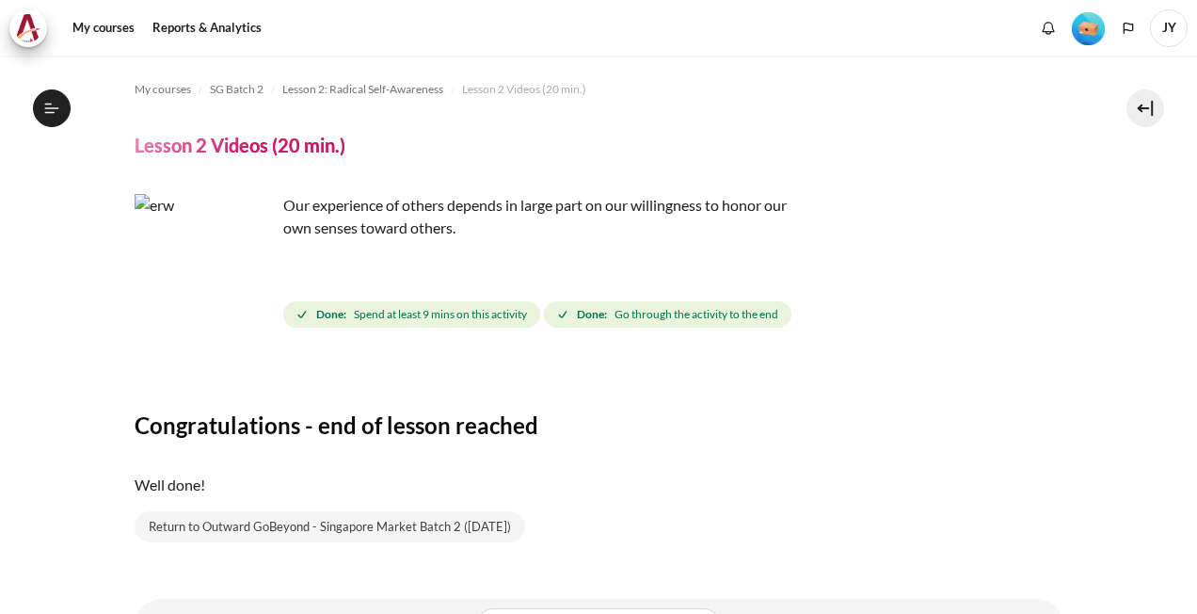
scroll to position [84, 0]
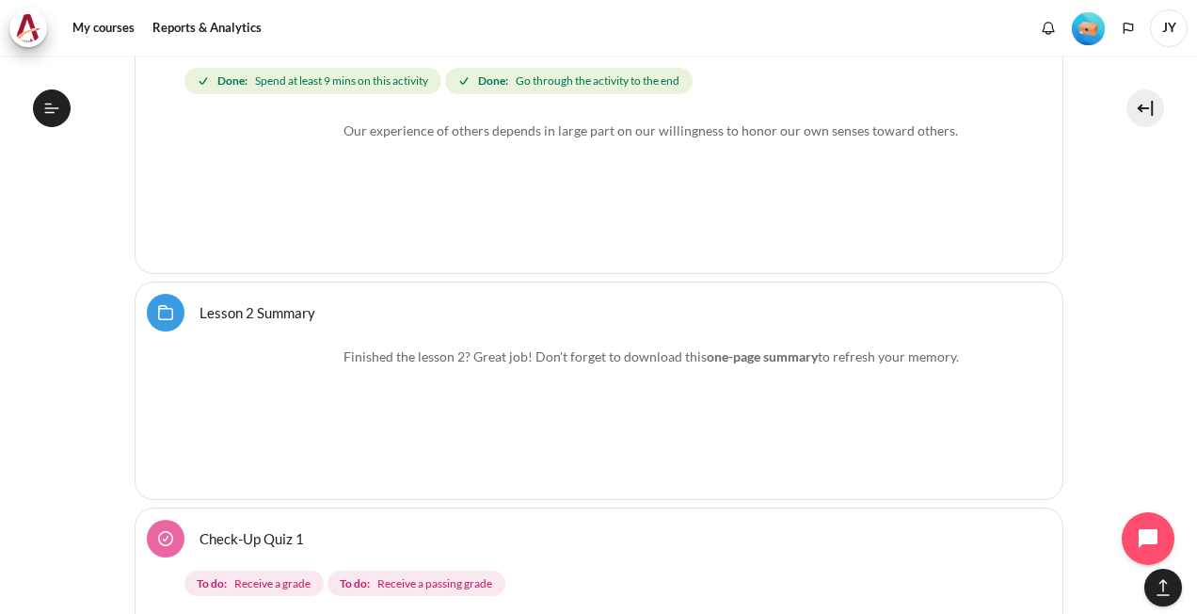
scroll to position [4854, 0]
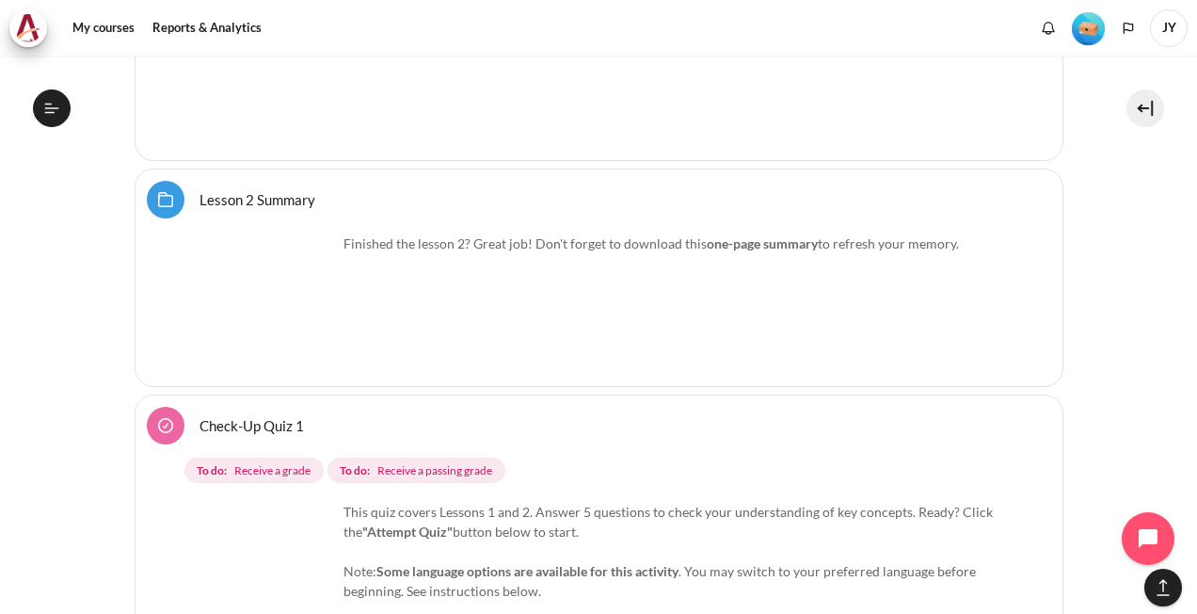
click at [200, 190] on link "Lesson 2 Summary Folder" at bounding box center [258, 199] width 116 height 18
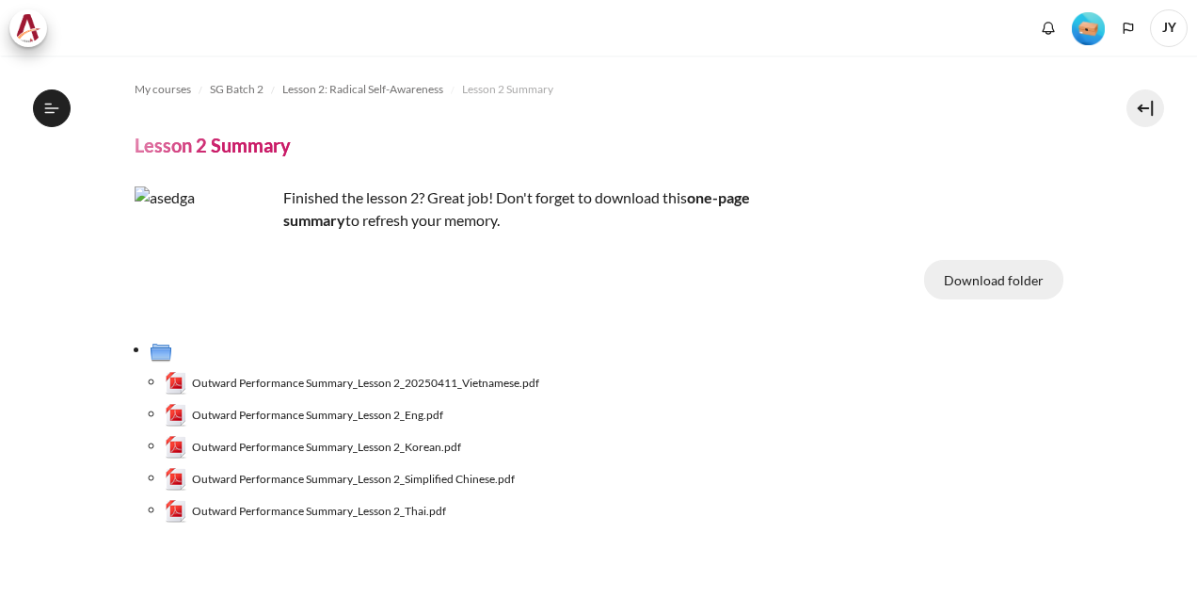
scroll to position [304, 0]
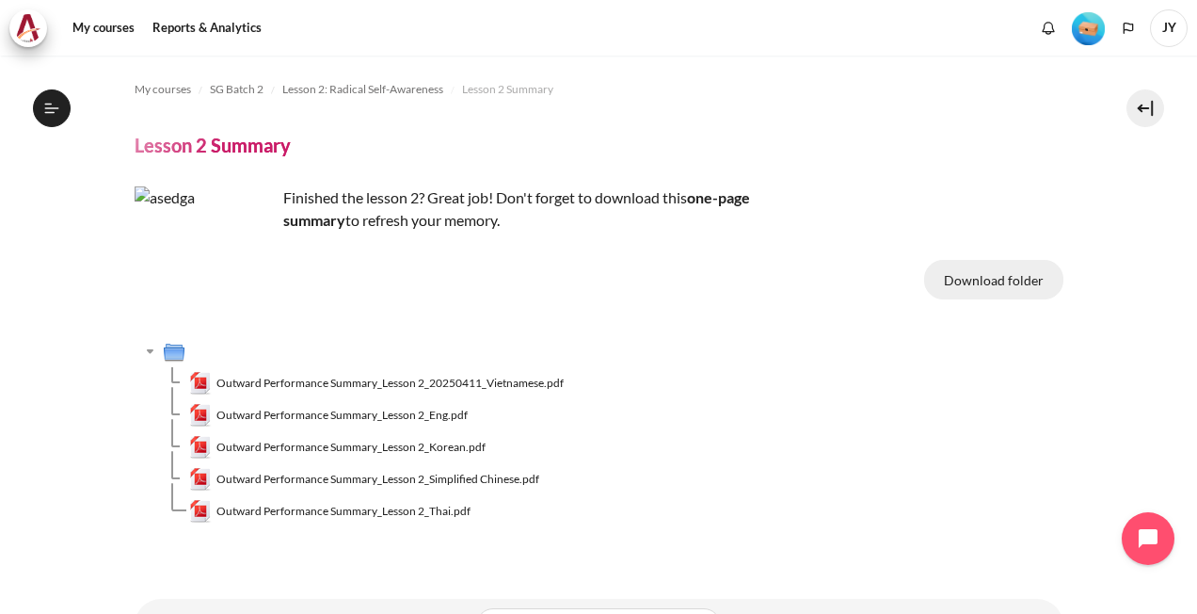
click at [971, 281] on button "Download folder" at bounding box center [993, 280] width 139 height 40
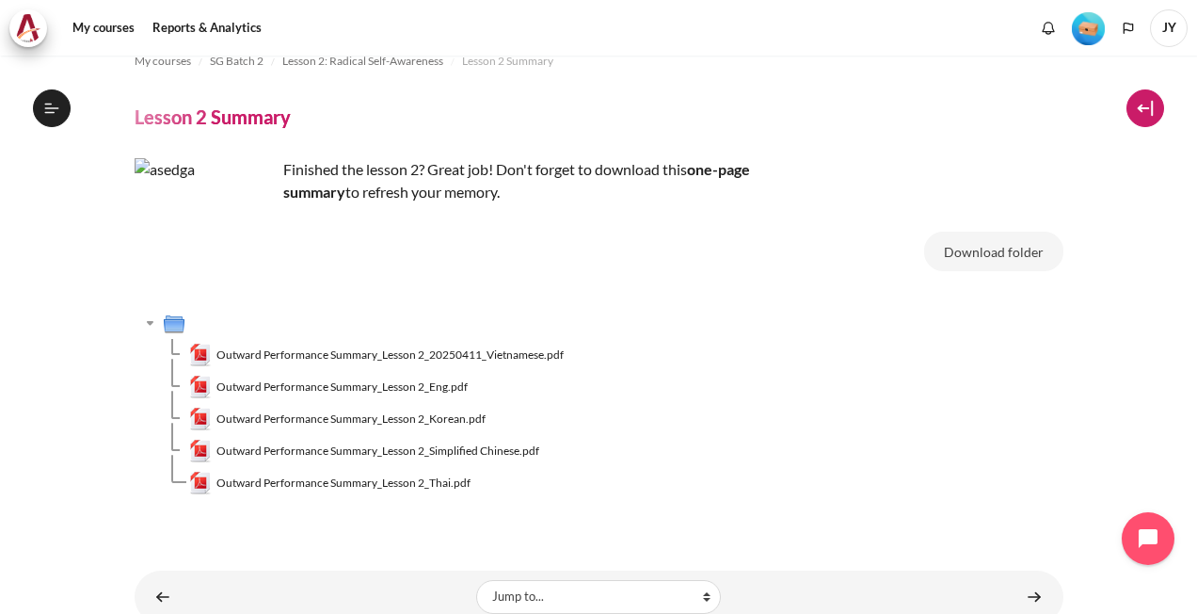
scroll to position [0, 0]
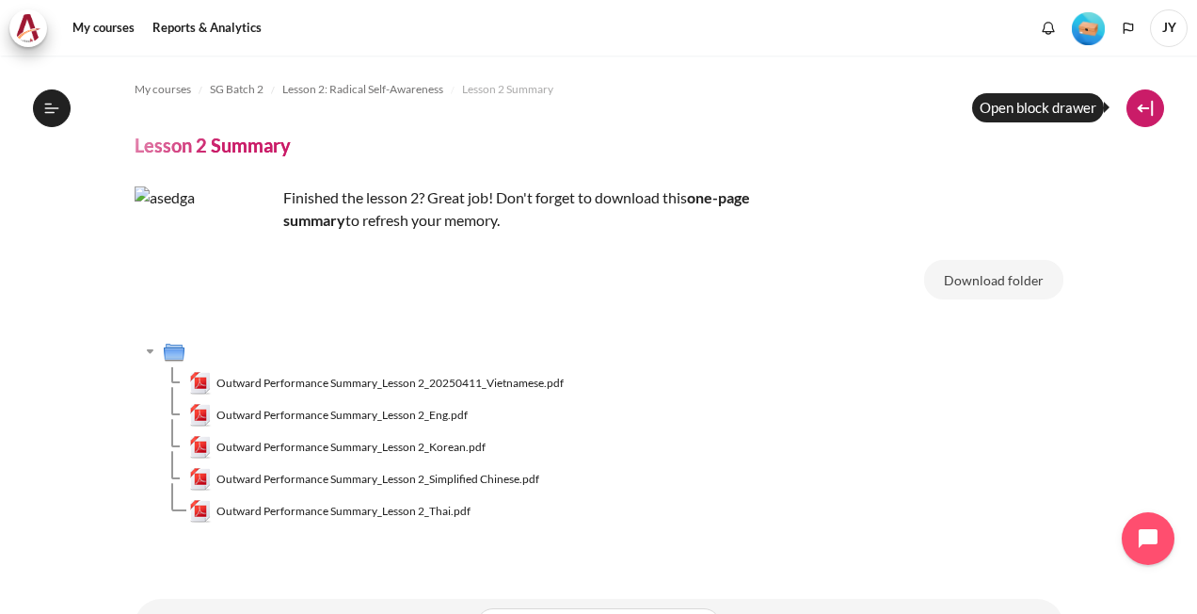
click at [1149, 111] on button at bounding box center [1146, 108] width 38 height 38
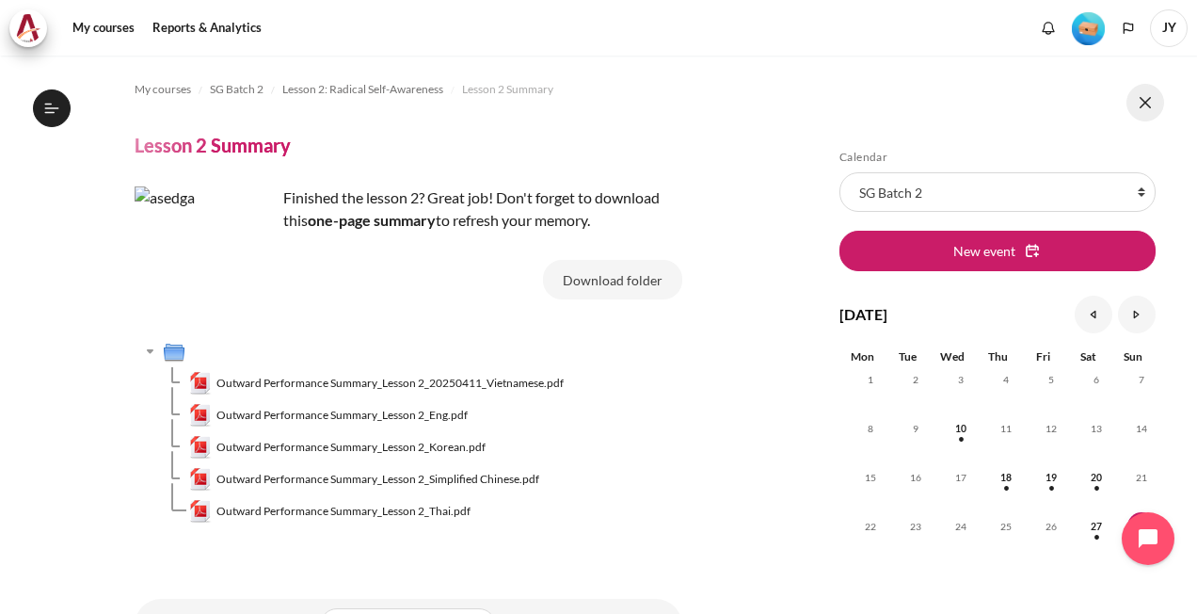
click at [1143, 97] on button at bounding box center [1146, 103] width 38 height 38
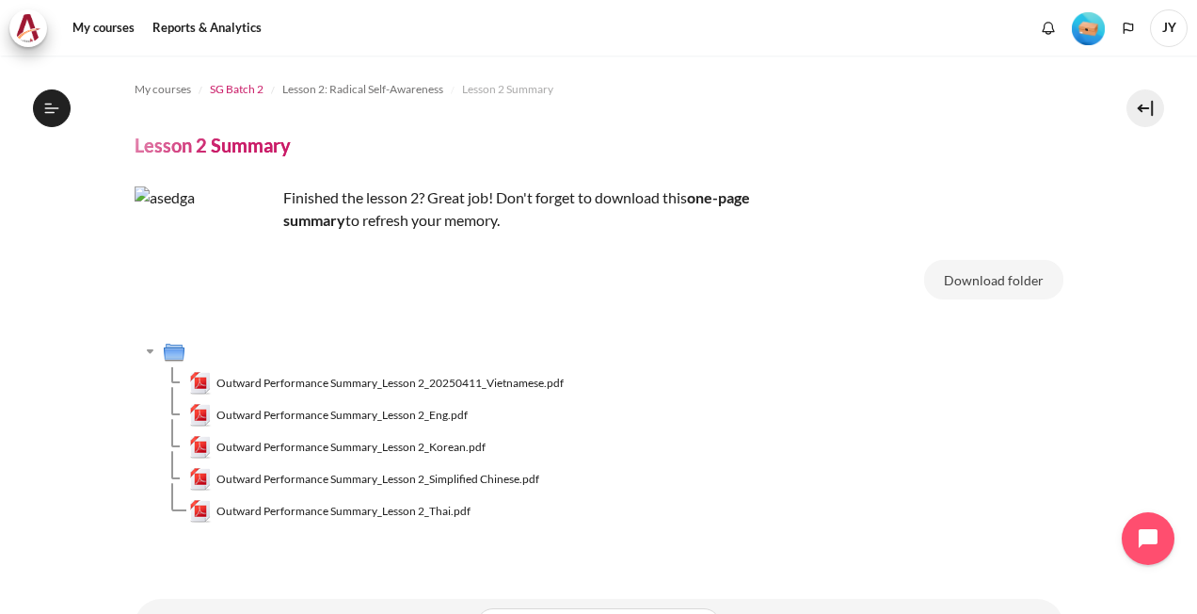
click at [237, 83] on span "SG Batch 2" at bounding box center [237, 89] width 54 height 17
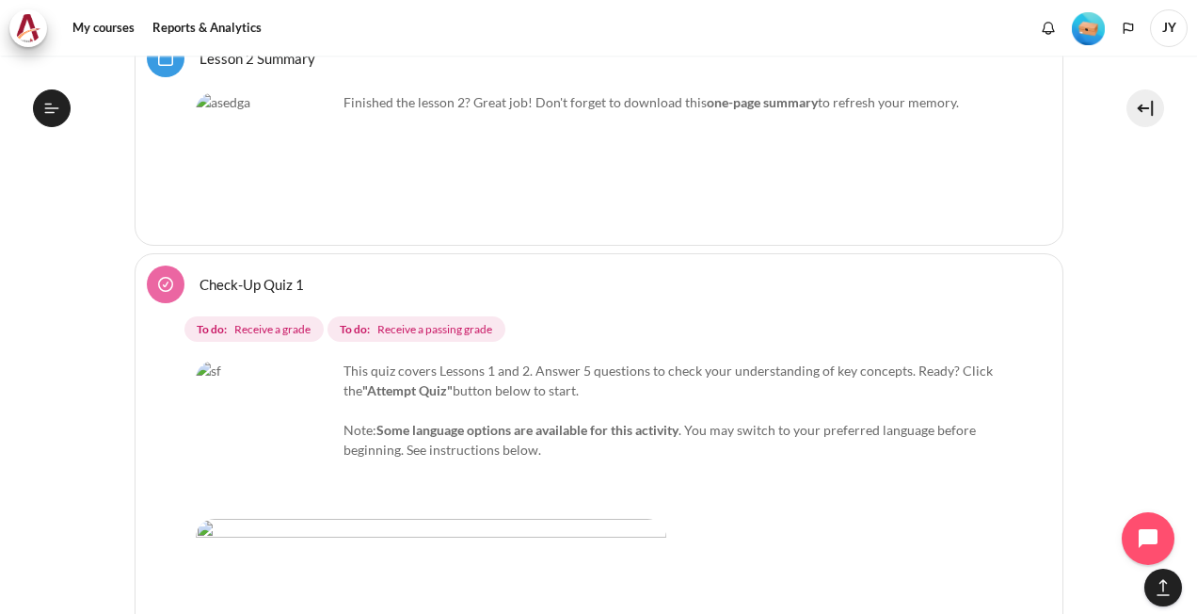
scroll to position [451, 0]
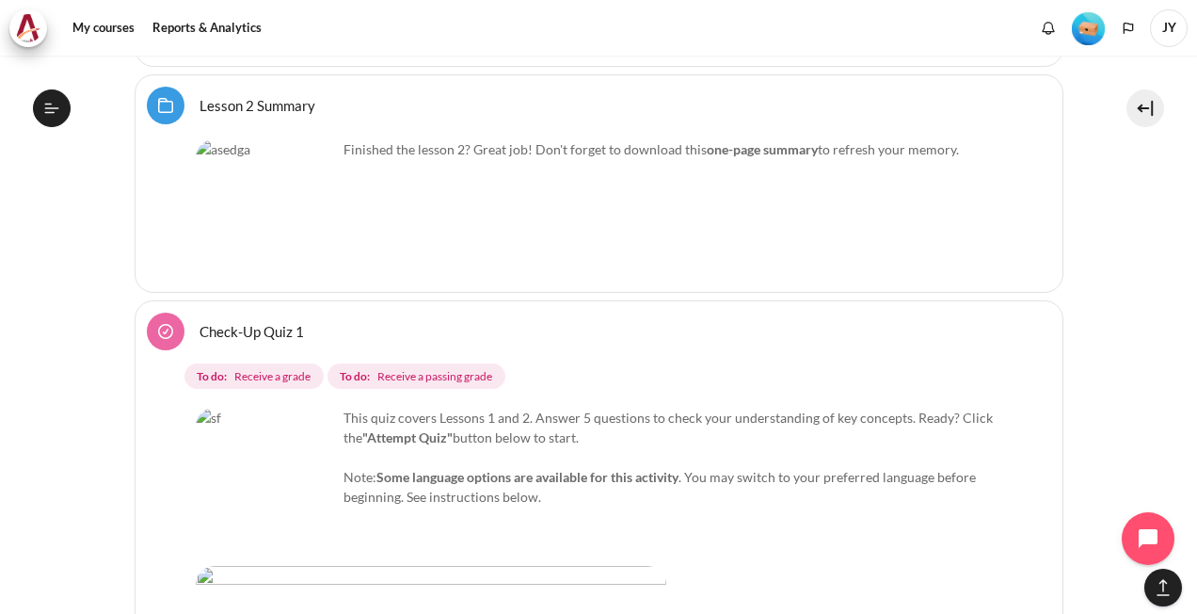
click at [200, 322] on link "Check-Up Quiz 1" at bounding box center [252, 331] width 104 height 18
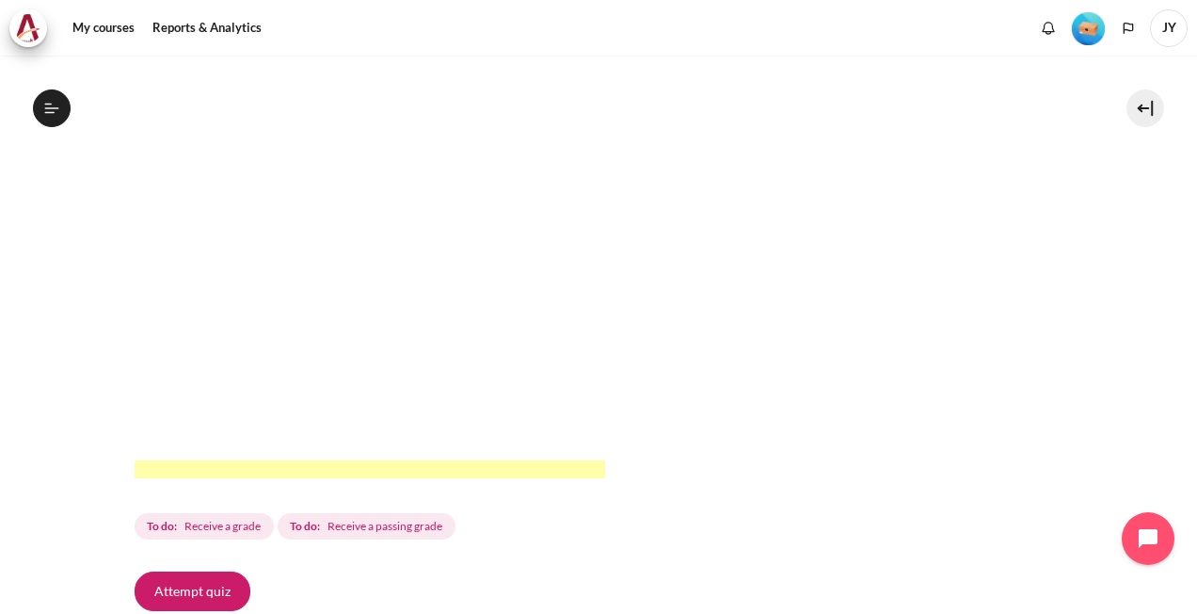
scroll to position [565, 0]
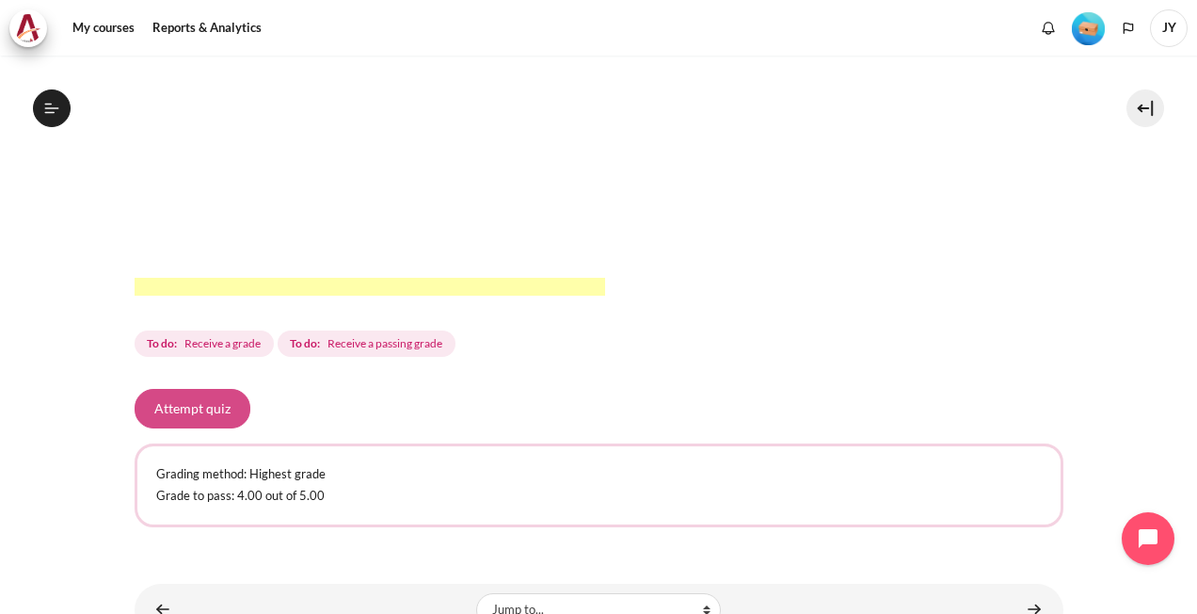
click at [223, 412] on button "Attempt quiz" at bounding box center [193, 409] width 116 height 40
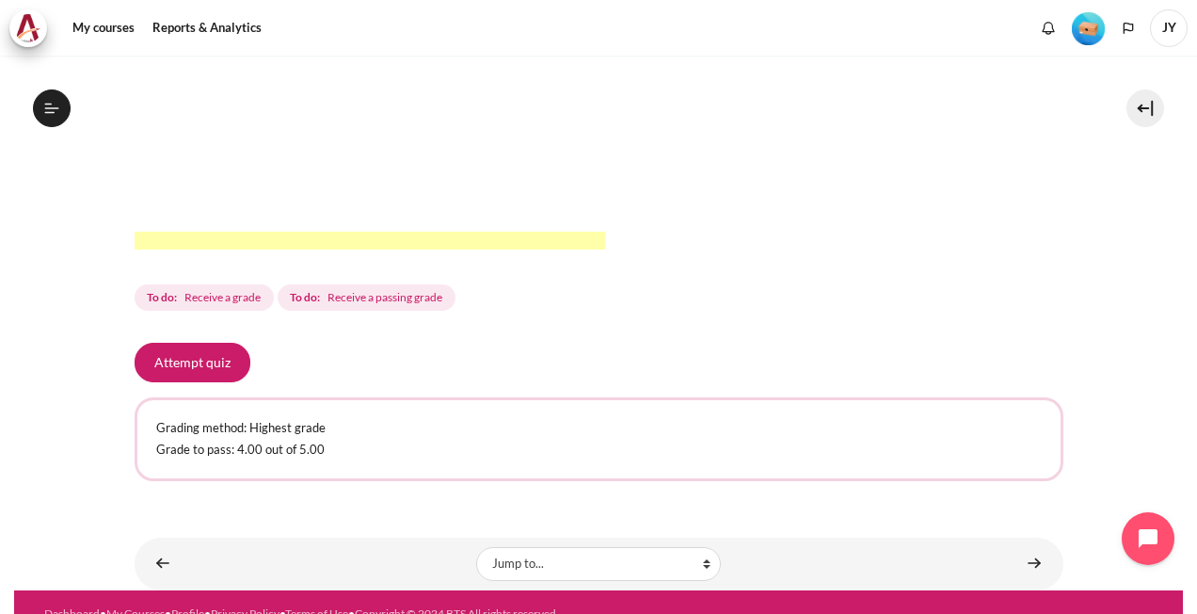
scroll to position [633, 0]
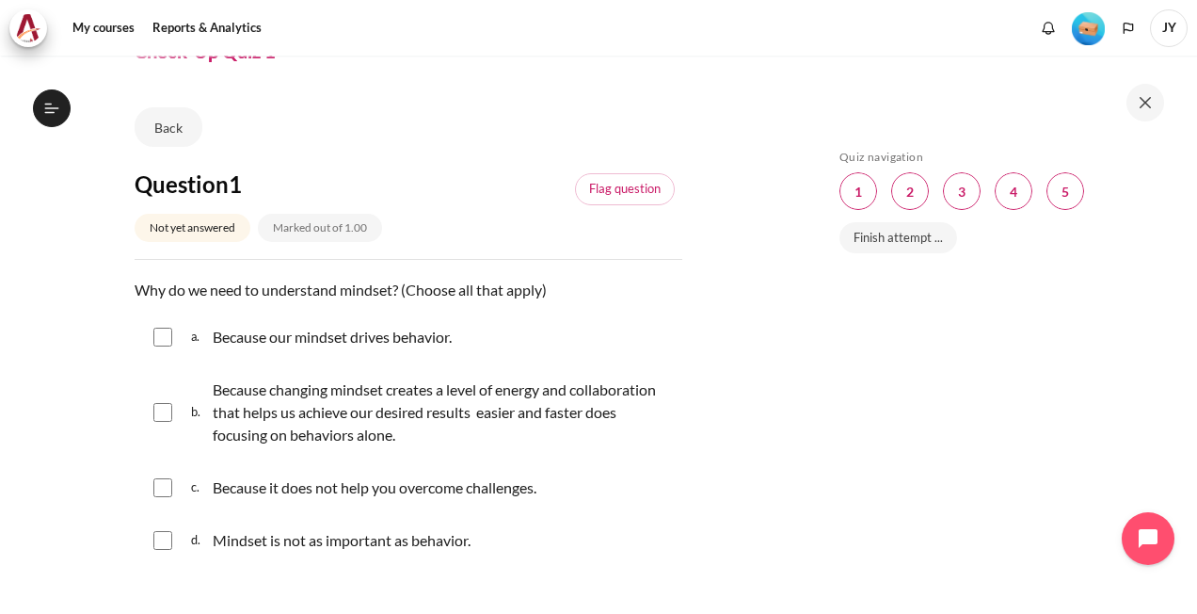
scroll to position [188, 0]
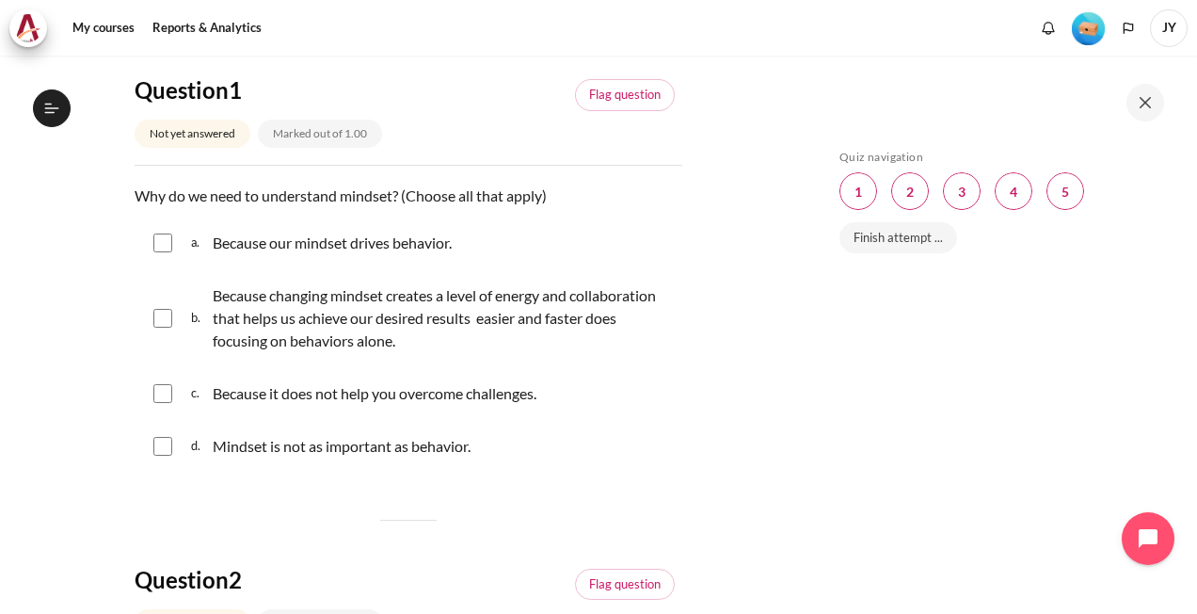
click at [158, 239] on input "Content" at bounding box center [162, 242] width 19 height 19
checkbox input "true"
click at [162, 309] on input "Content" at bounding box center [162, 318] width 19 height 19
checkbox input "true"
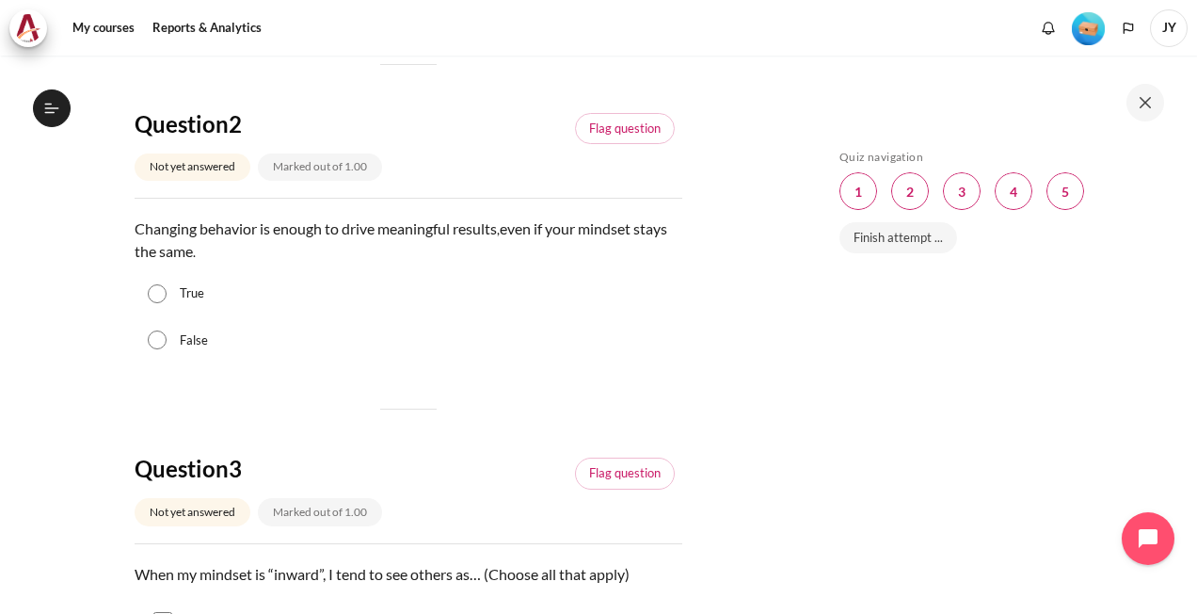
scroll to position [659, 0]
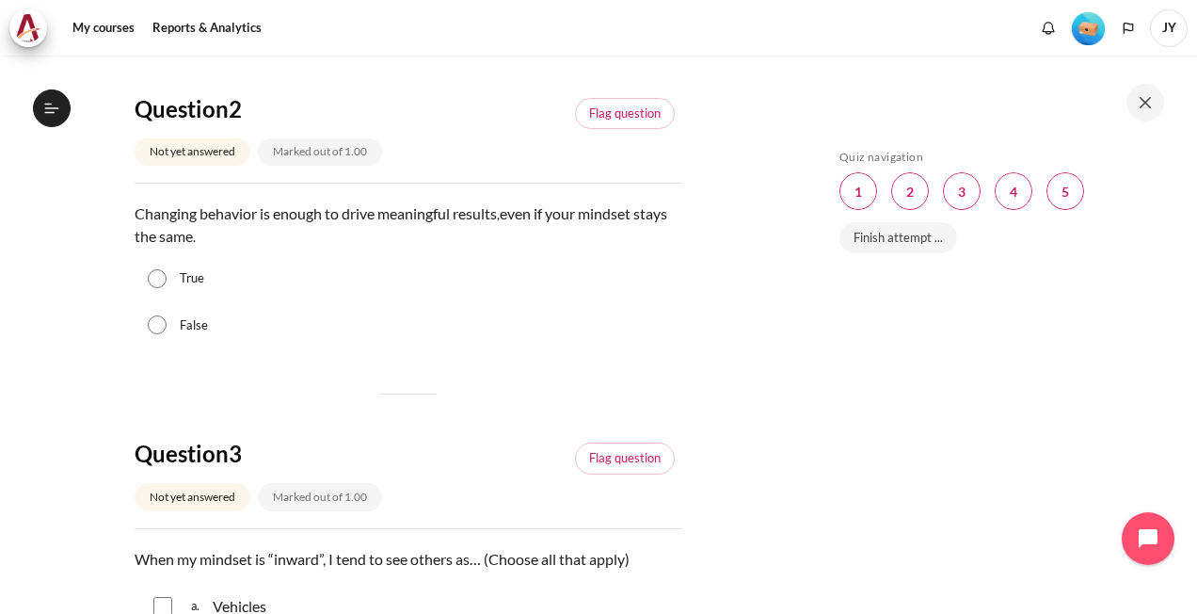
click at [159, 324] on input "False" at bounding box center [157, 324] width 19 height 19
radio input "true"
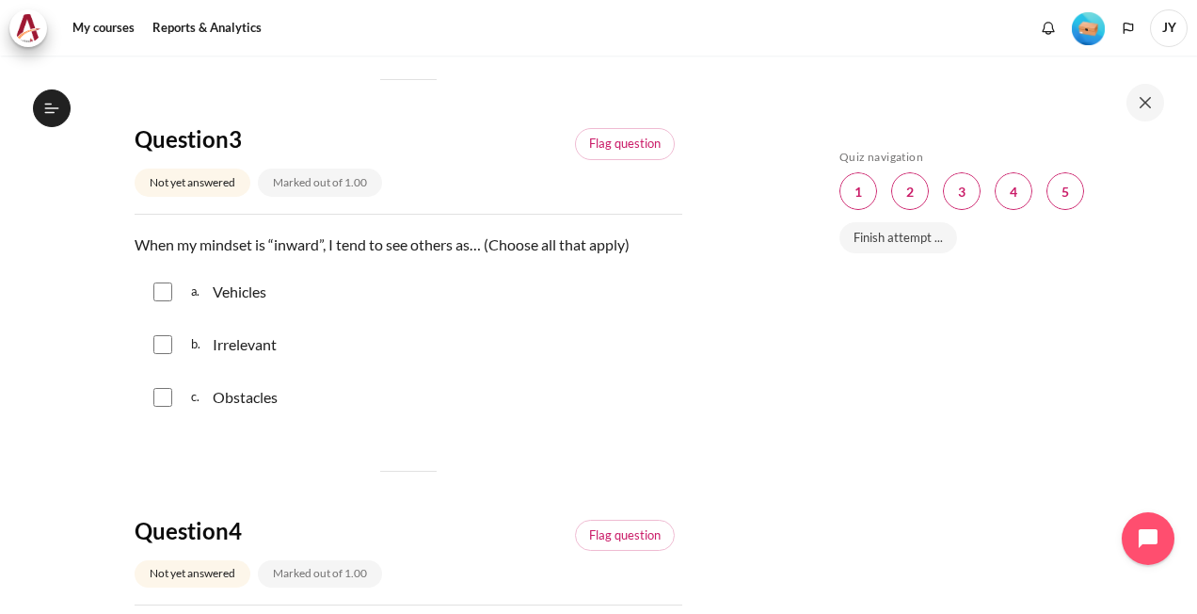
scroll to position [1035, 0]
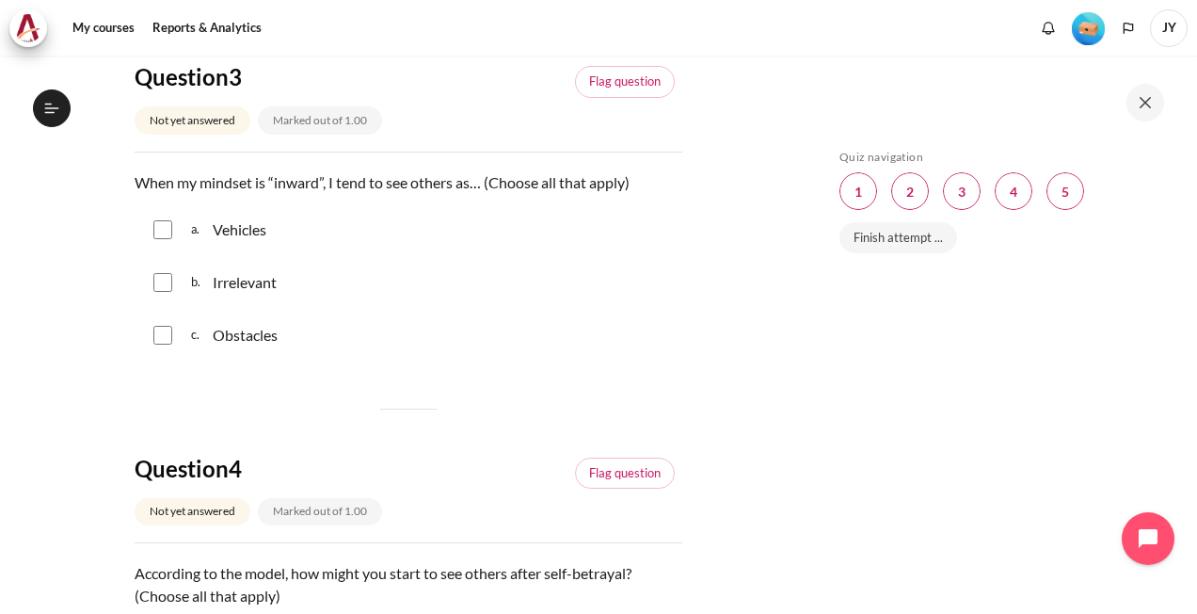
drag, startPoint x: 152, startPoint y: 224, endPoint x: 147, endPoint y: 249, distance: 25.1
click at [152, 224] on div "a. Vehicles" at bounding box center [409, 229] width 548 height 49
click at [157, 232] on input "Content" at bounding box center [162, 229] width 19 height 19
checkbox input "true"
drag, startPoint x: 164, startPoint y: 277, endPoint x: 157, endPoint y: 301, distance: 25.3
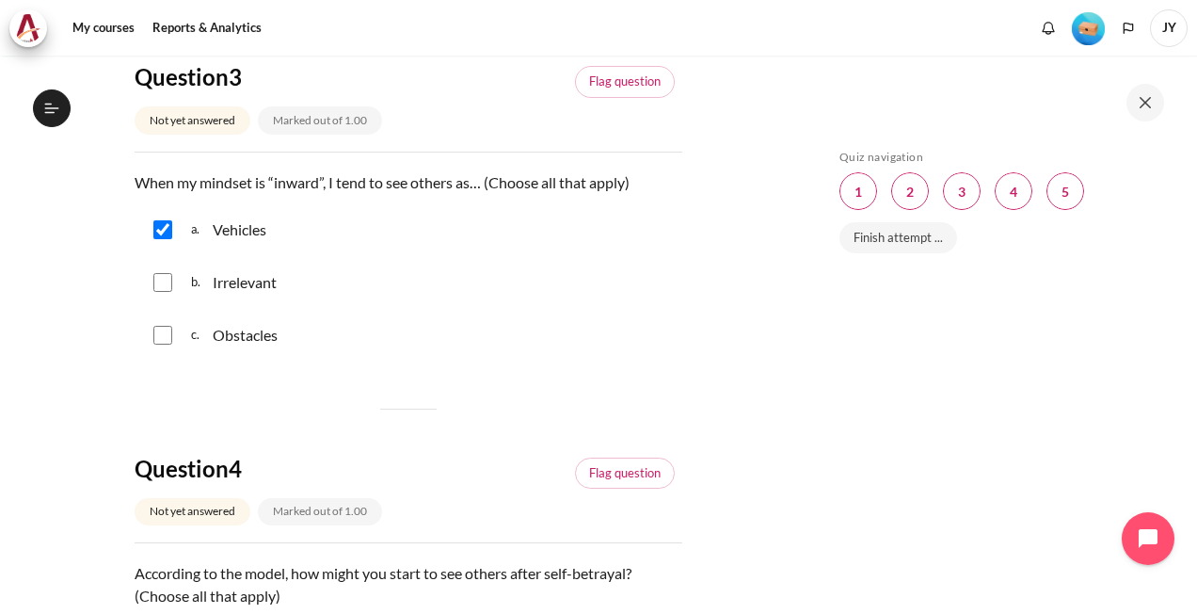
click at [162, 278] on input "Content" at bounding box center [162, 282] width 19 height 19
checkbox input "true"
click at [156, 339] on input "Content" at bounding box center [162, 335] width 19 height 19
checkbox input "true"
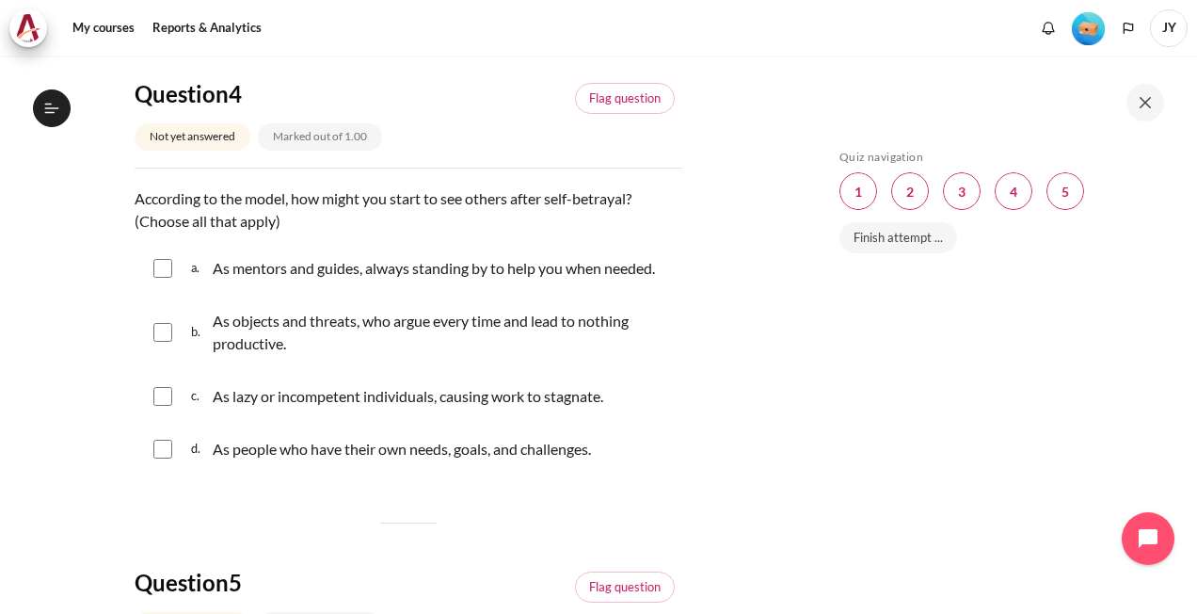
scroll to position [1412, 0]
click at [164, 323] on input "Content" at bounding box center [162, 330] width 19 height 19
checkbox input "true"
click at [160, 390] on input "Content" at bounding box center [162, 394] width 19 height 19
checkbox input "true"
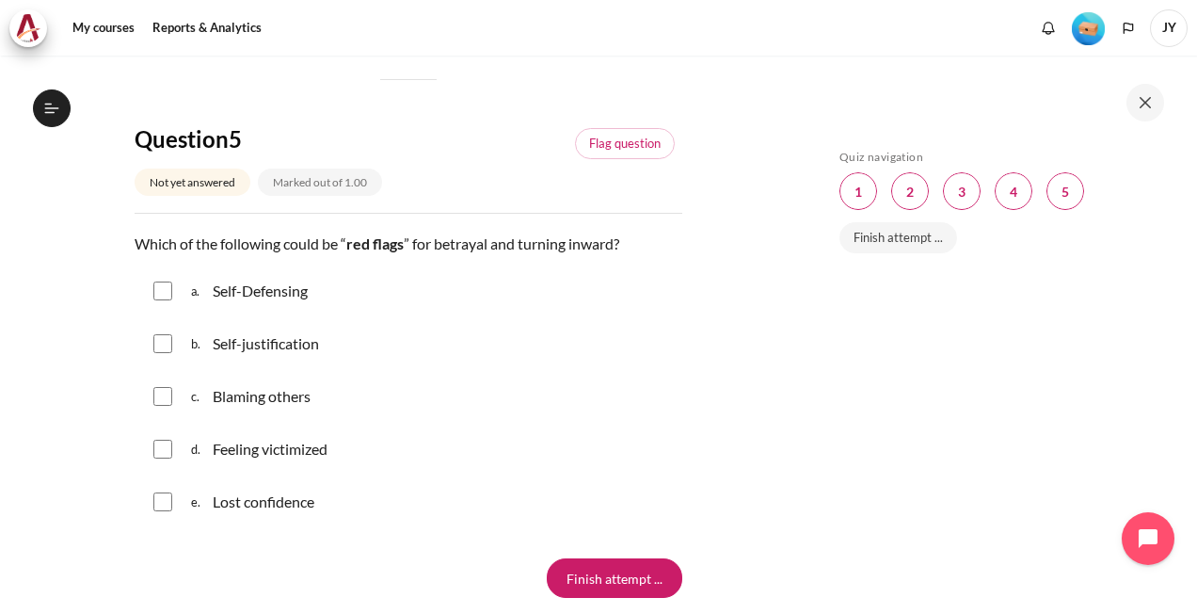
scroll to position [1883, 0]
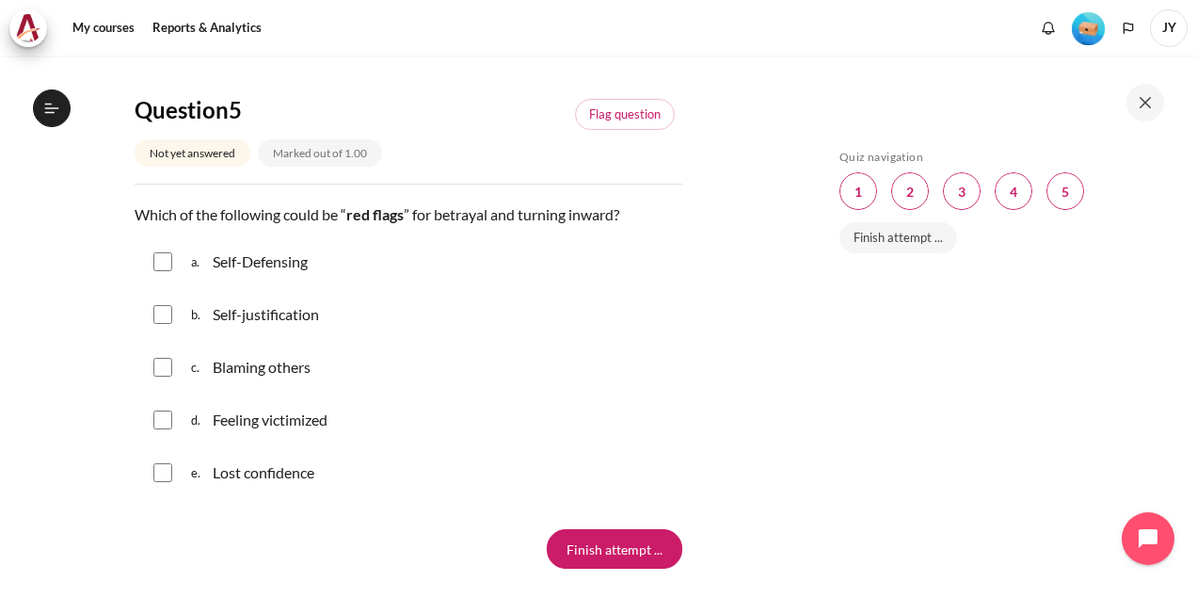
click at [163, 258] on input "Content" at bounding box center [162, 261] width 19 height 19
checkbox input "true"
click at [164, 320] on input "Content" at bounding box center [162, 314] width 19 height 19
checkbox input "true"
click at [153, 358] on input "Content" at bounding box center [162, 367] width 19 height 19
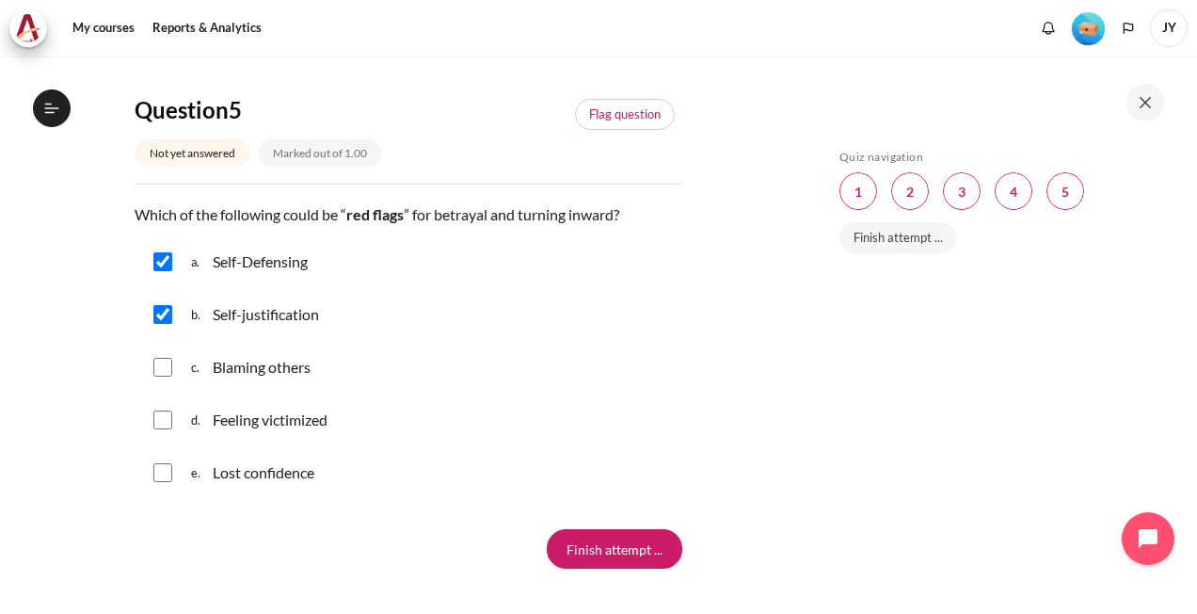
checkbox input "true"
click at [158, 410] on input "Content" at bounding box center [162, 419] width 19 height 19
checkbox input "true"
click at [160, 474] on input "Content" at bounding box center [162, 472] width 19 height 19
checkbox input "true"
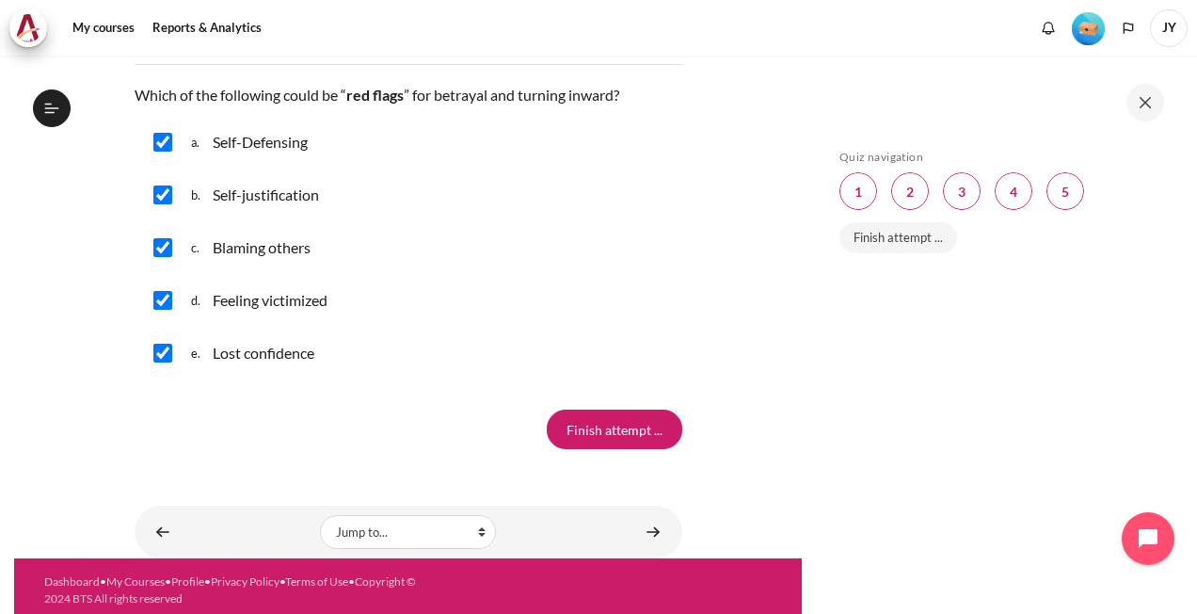
scroll to position [2008, 0]
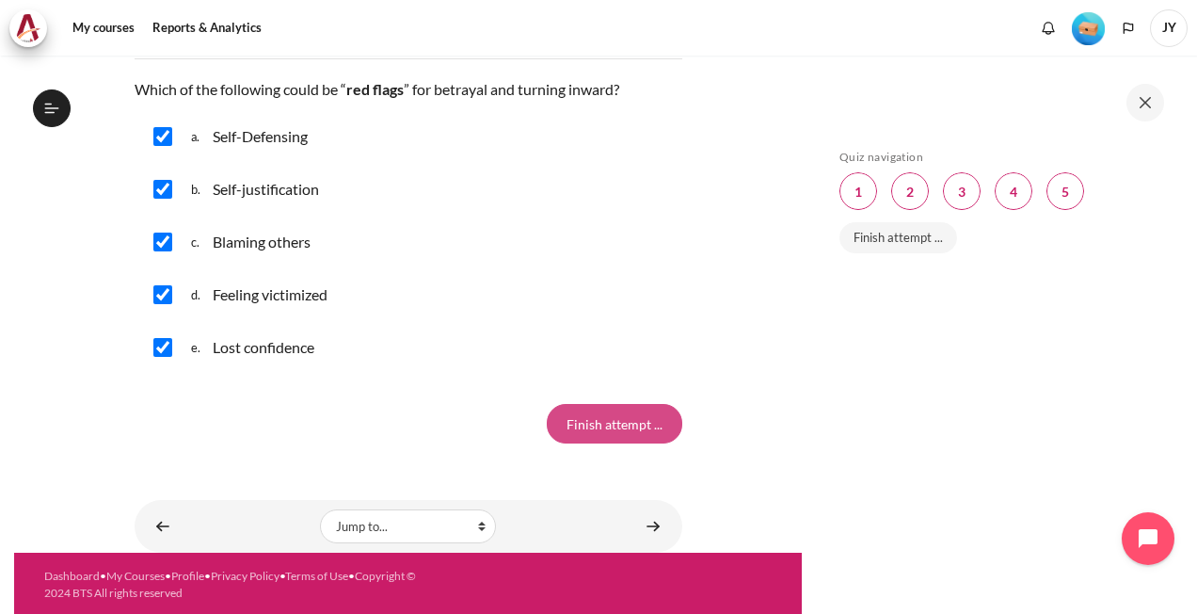
click at [586, 417] on input "Finish attempt ..." at bounding box center [615, 424] width 136 height 40
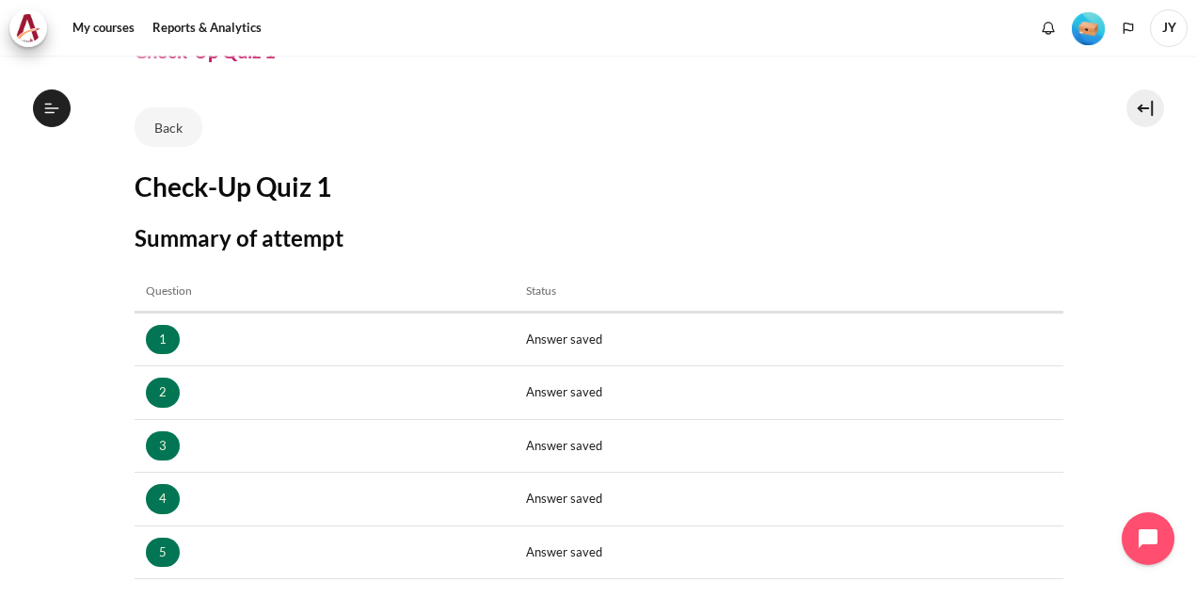
scroll to position [282, 0]
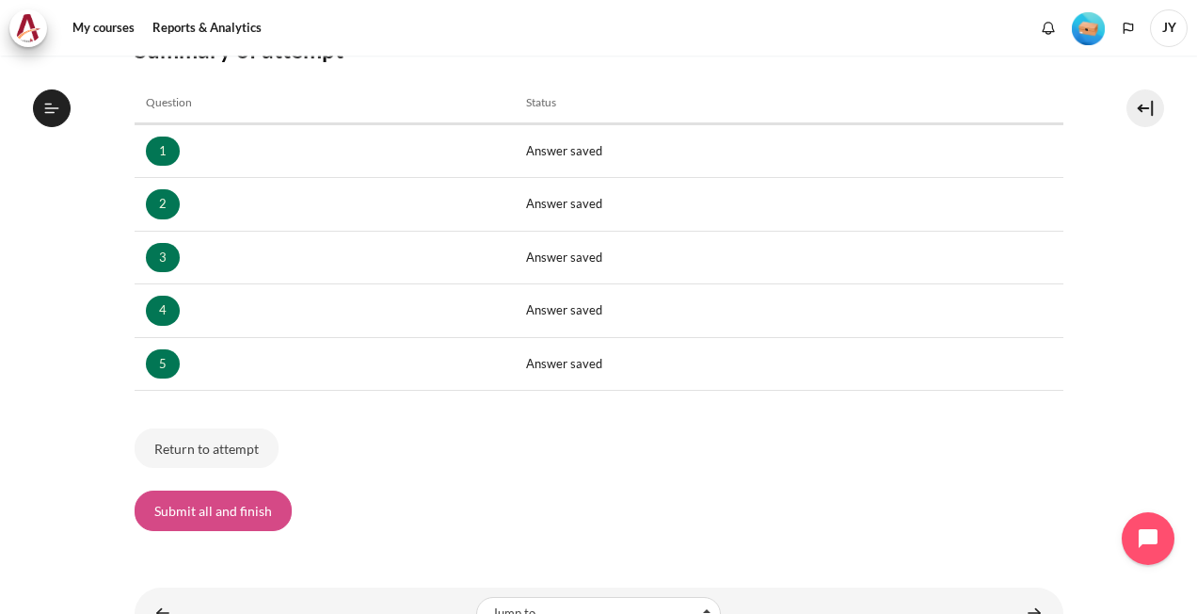
click at [194, 518] on button "Submit all and finish" at bounding box center [213, 510] width 157 height 40
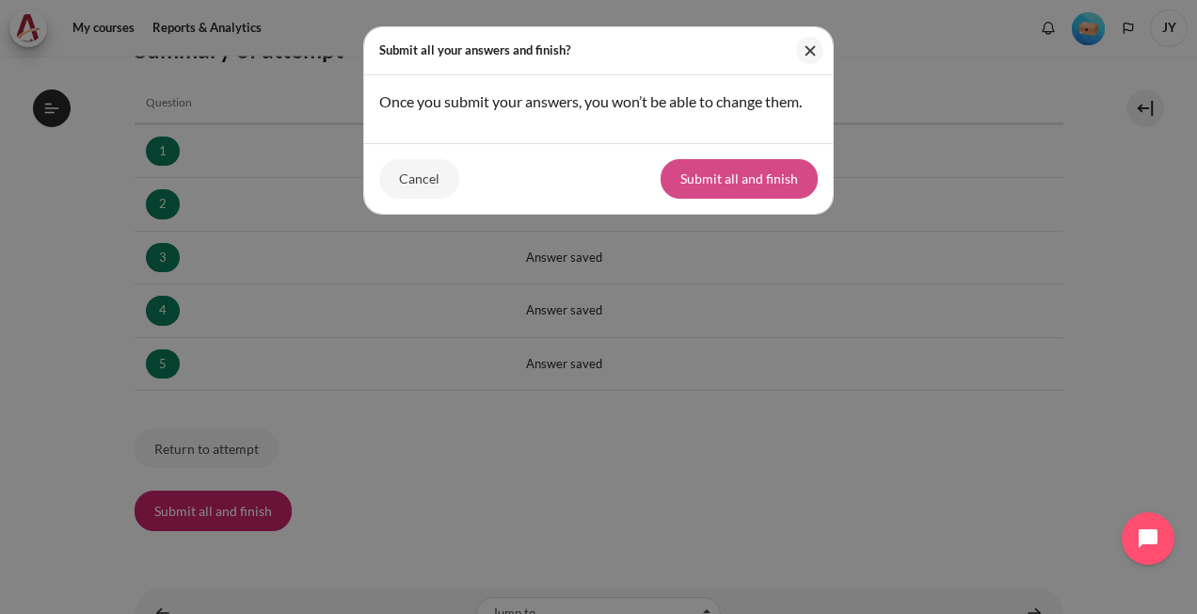
click at [719, 175] on button "Submit all and finish" at bounding box center [739, 179] width 157 height 40
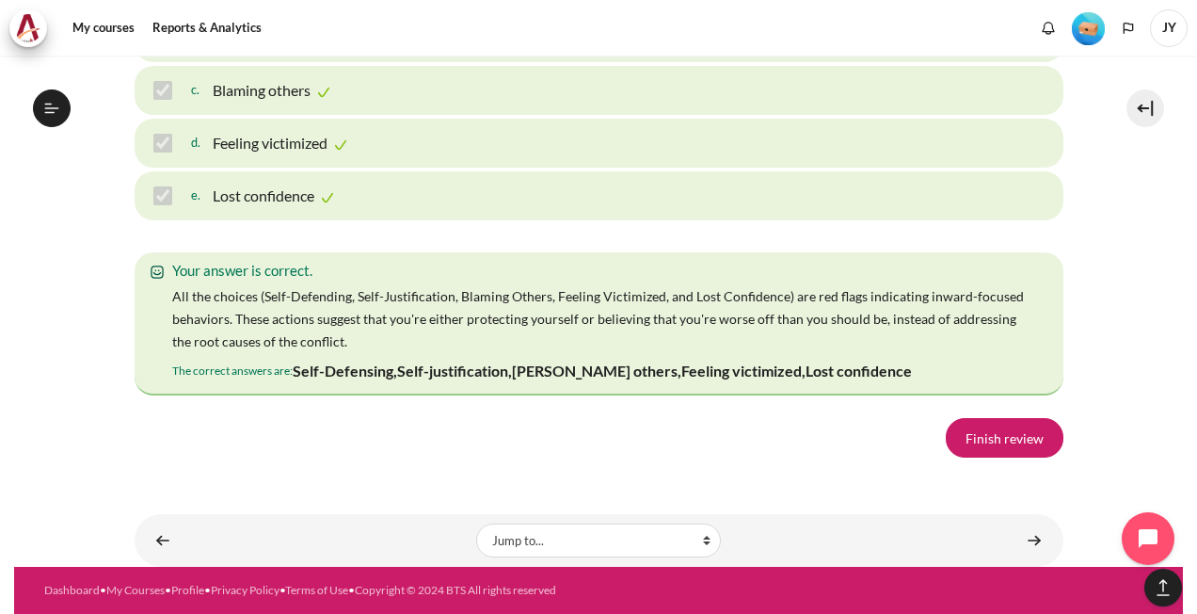
scroll to position [3253, 0]
click at [992, 442] on link "Finish review" at bounding box center [1005, 438] width 118 height 40
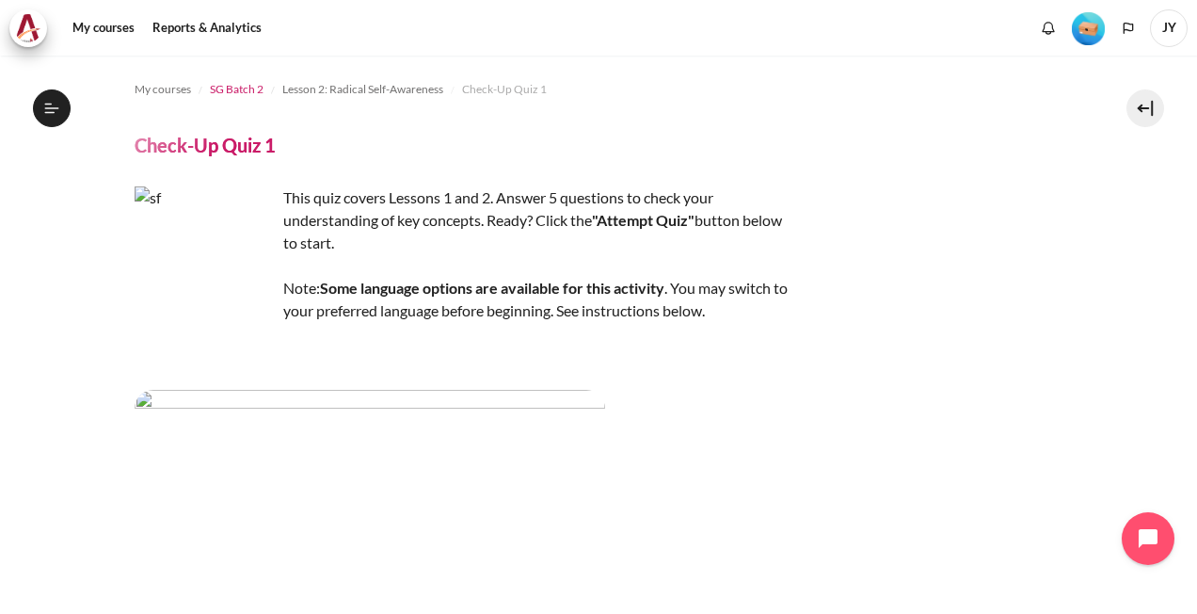
click at [225, 88] on span "SG Batch 2" at bounding box center [237, 89] width 54 height 17
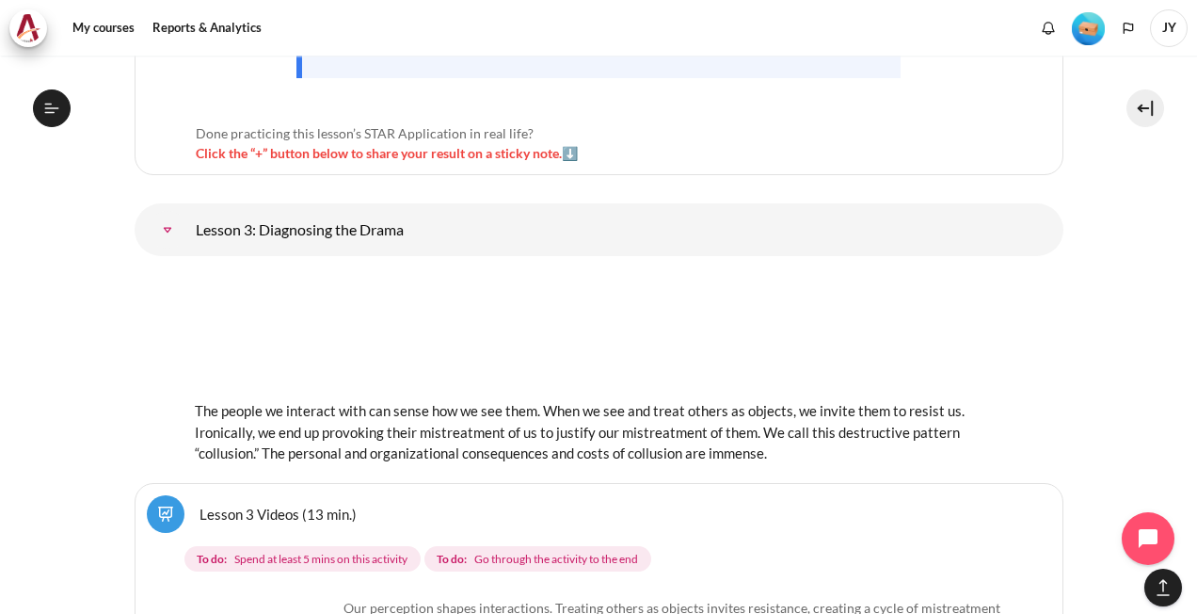
scroll to position [6360, 0]
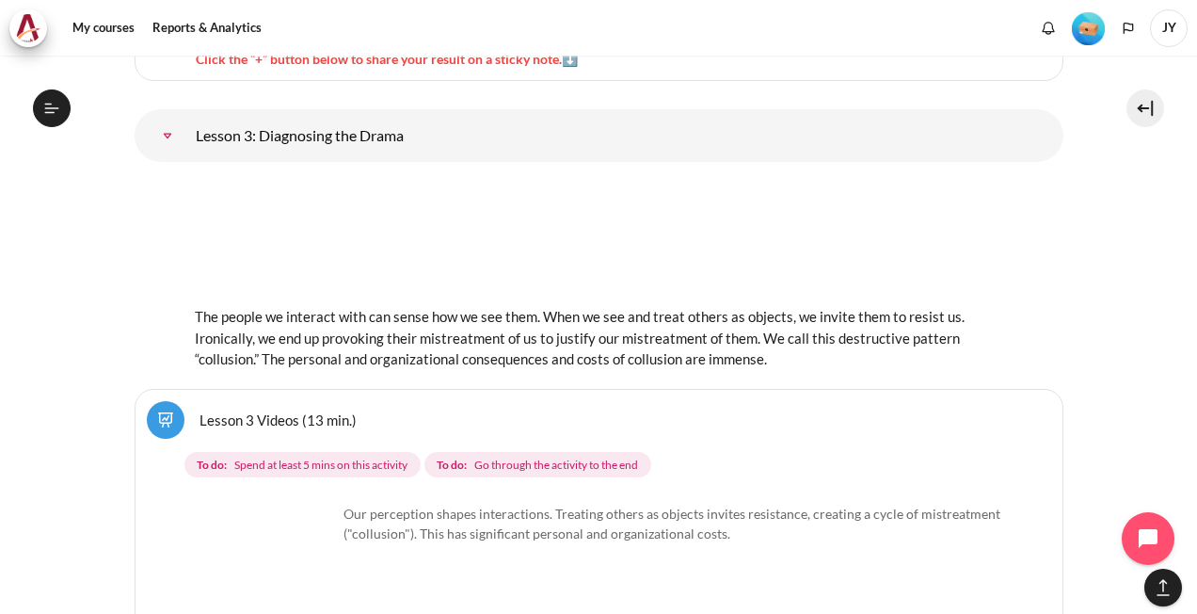
click at [200, 410] on link "Lesson 3 Videos (13 min.)" at bounding box center [278, 419] width 157 height 18
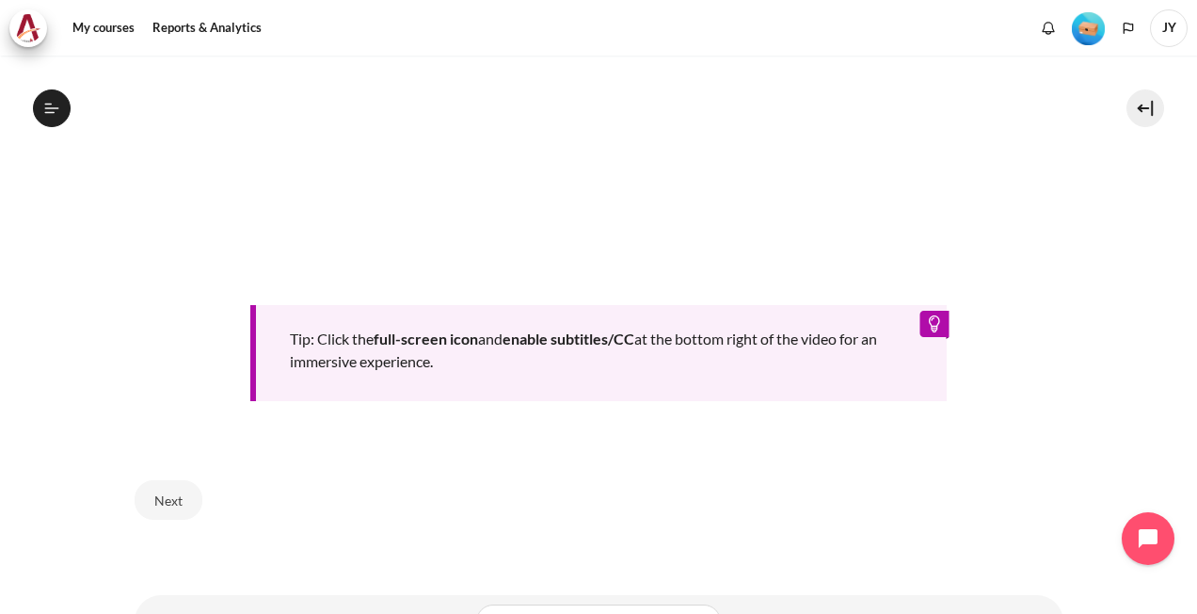
scroll to position [851, 0]
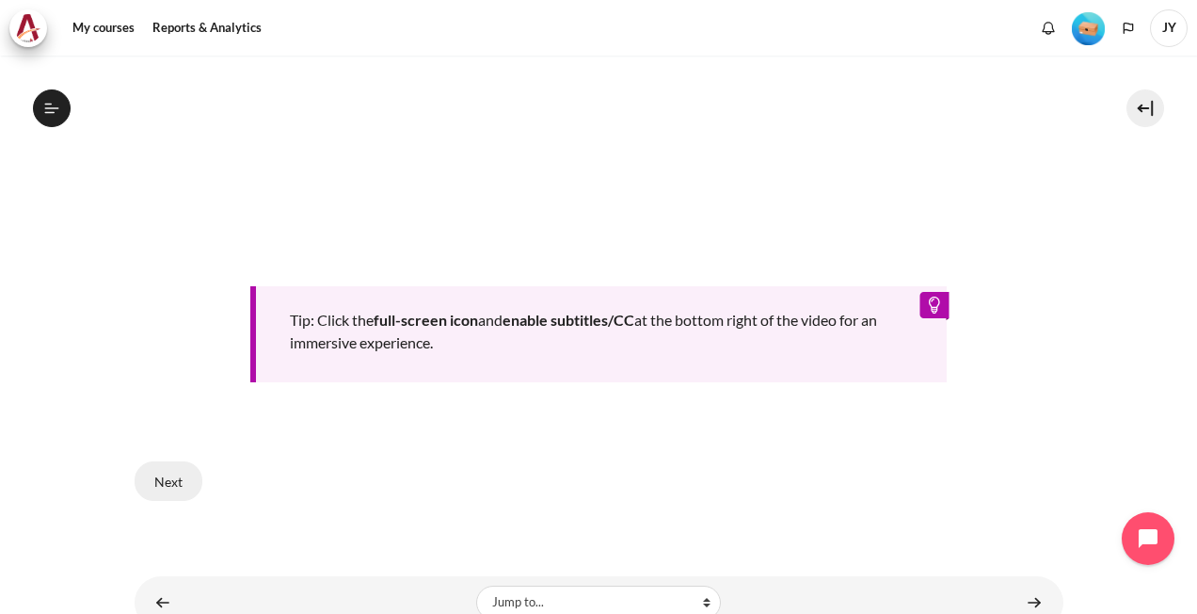
click at [162, 476] on button "Next" at bounding box center [169, 481] width 68 height 40
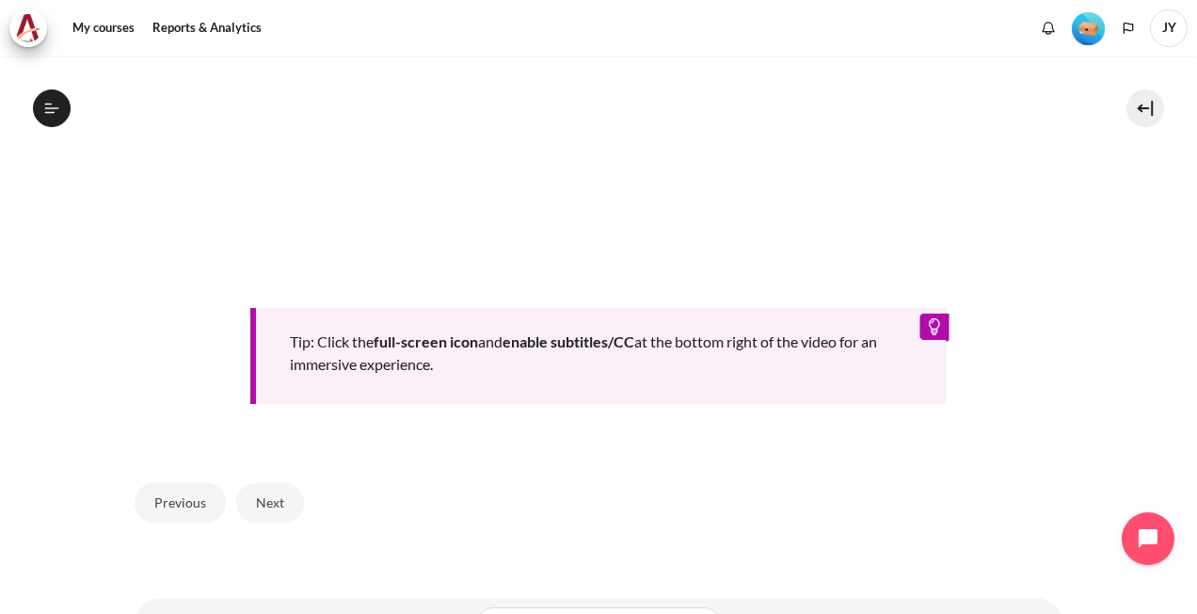
scroll to position [873, 0]
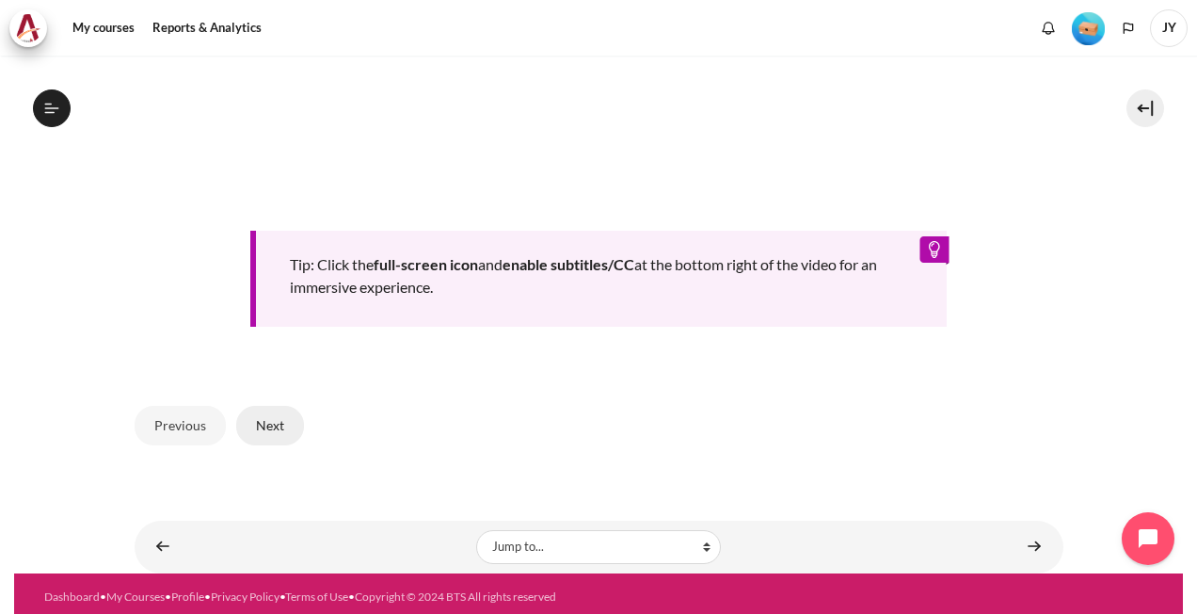
click at [288, 418] on button "Next" at bounding box center [270, 426] width 68 height 40
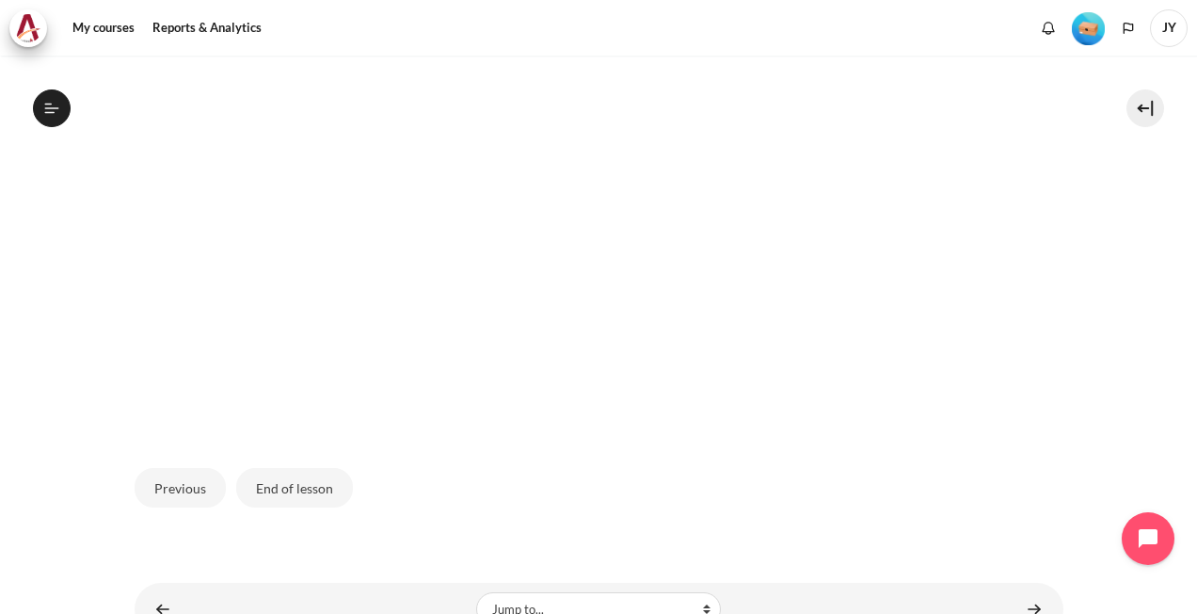
scroll to position [654, 0]
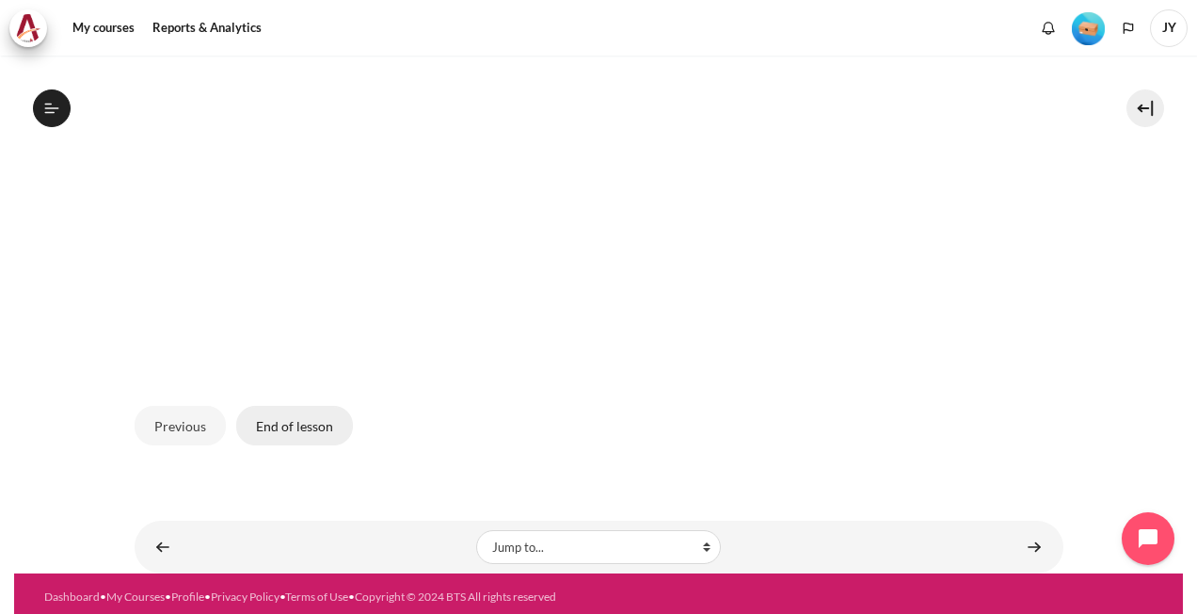
click at [283, 416] on button "End of lesson" at bounding box center [294, 426] width 117 height 40
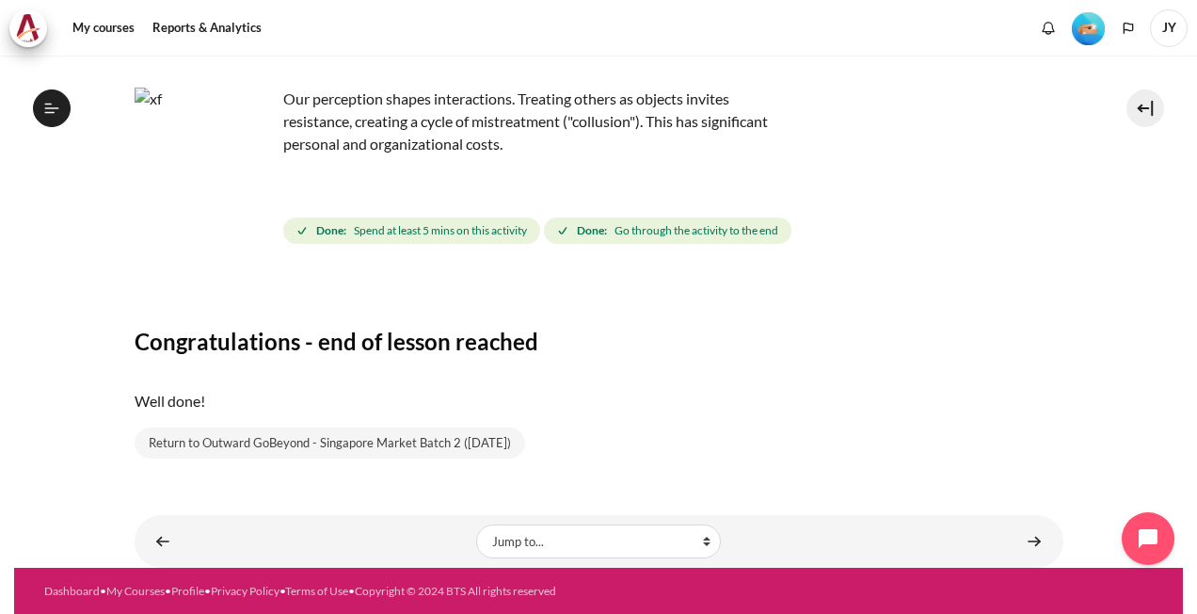
scroll to position [405, 0]
click at [410, 452] on link "Return to Outward GoBeyond - Singapore Market Batch 2 (Sep 2025)" at bounding box center [330, 443] width 391 height 32
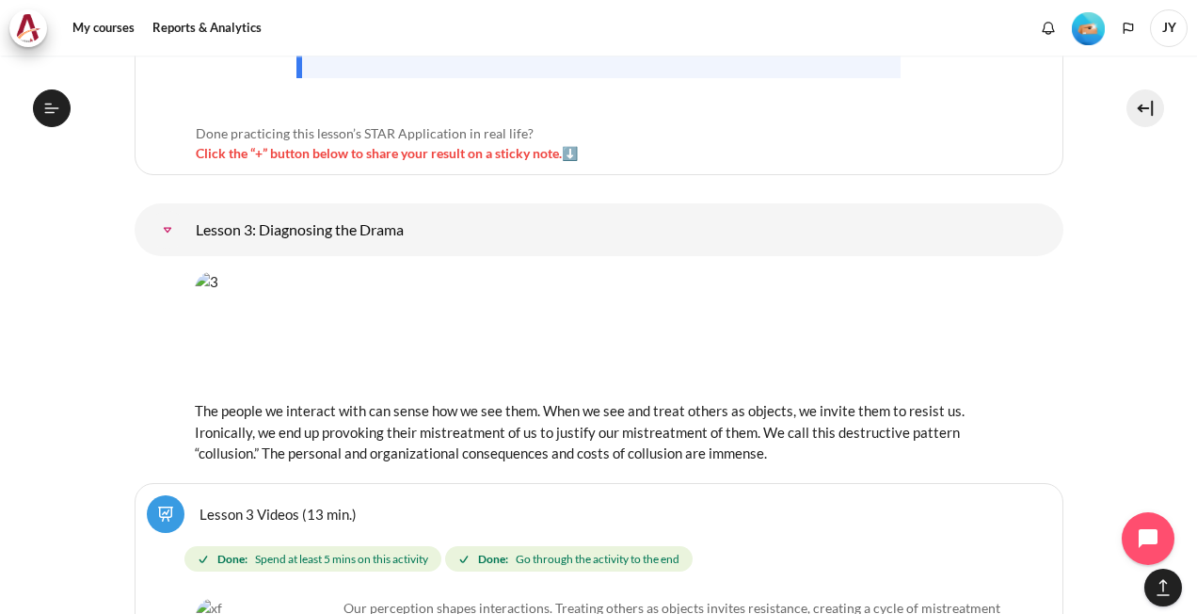
scroll to position [6642, 0]
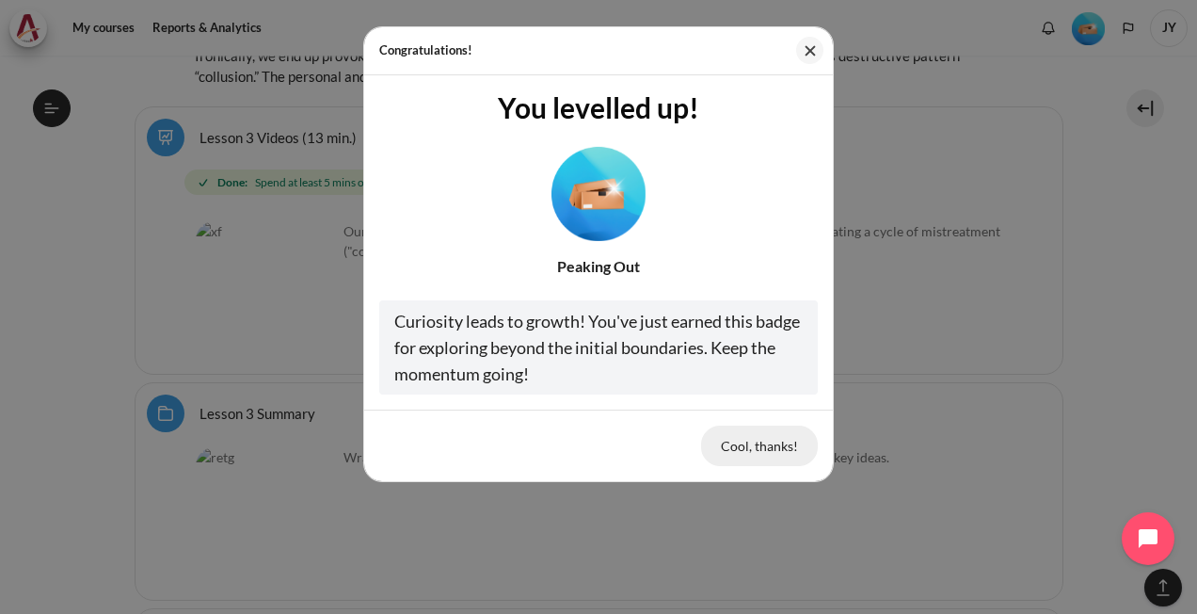
click at [750, 453] on button "Cool, thanks!" at bounding box center [759, 445] width 117 height 40
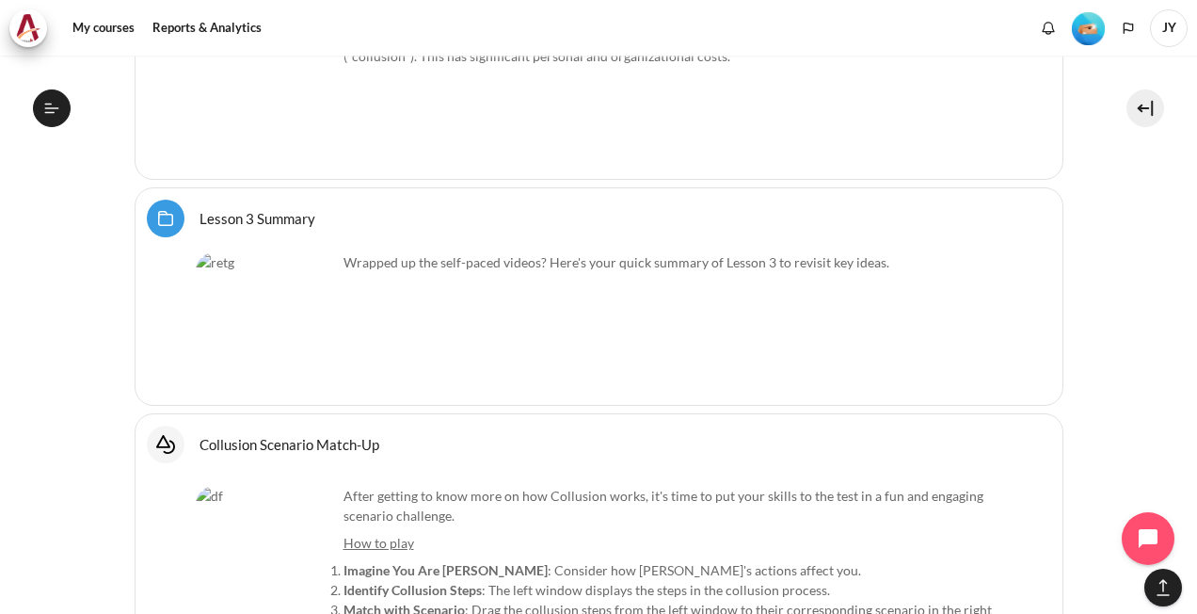
scroll to position [6830, 0]
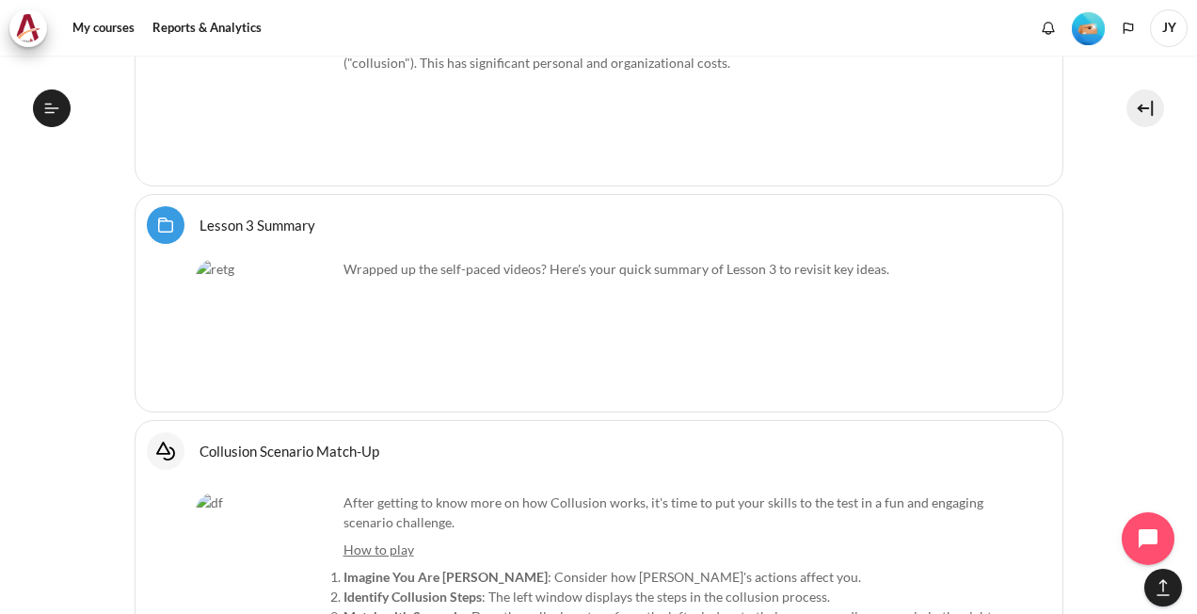
click at [243, 259] on img "Content" at bounding box center [266, 329] width 141 height 141
click at [200, 216] on link "Lesson 3 Summary Folder" at bounding box center [258, 225] width 116 height 18
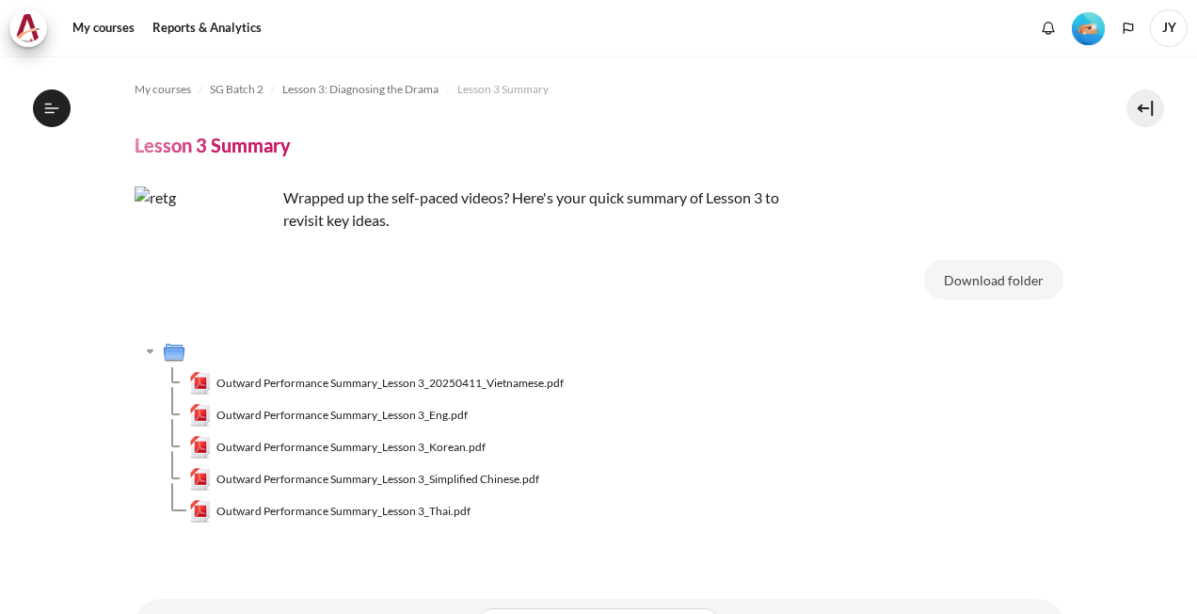
scroll to position [429, 0]
click at [431, 412] on span "Outward Performance Summary_Lesson 3_Eng.pdf" at bounding box center [342, 415] width 251 height 17
click at [860, 498] on td "Outward Performance Summary_Lesson 3_Thai.pdf" at bounding box center [626, 511] width 875 height 32
click at [239, 93] on span "SG Batch 2" at bounding box center [237, 89] width 54 height 17
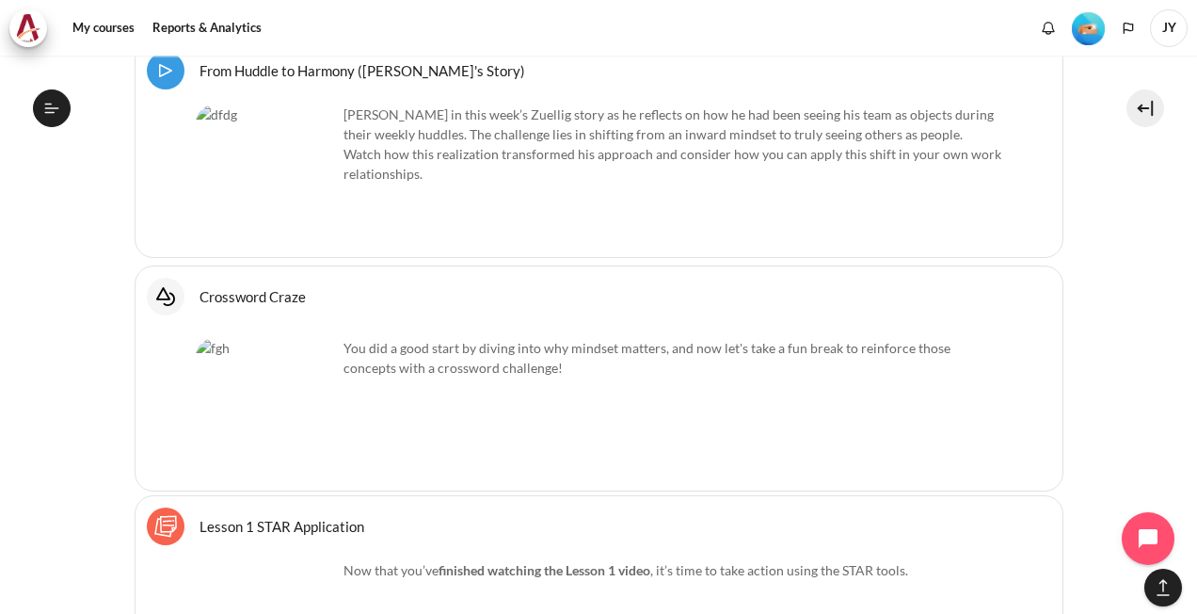
scroll to position [3347, 0]
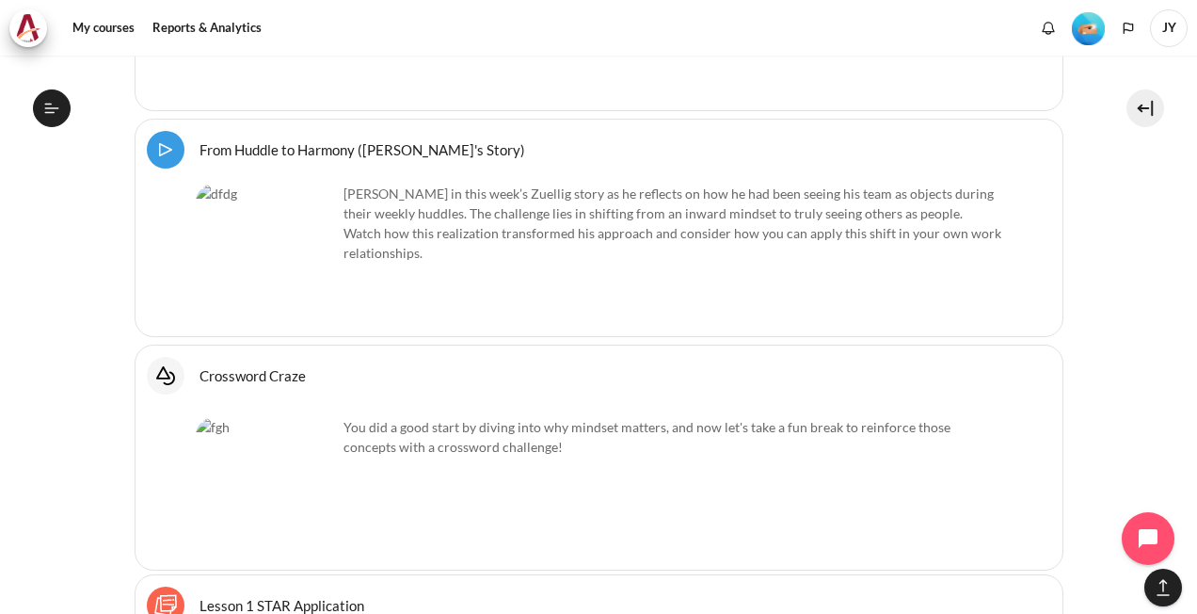
click at [251, 366] on link "Crossword Craze Interactive Content" at bounding box center [253, 375] width 106 height 18
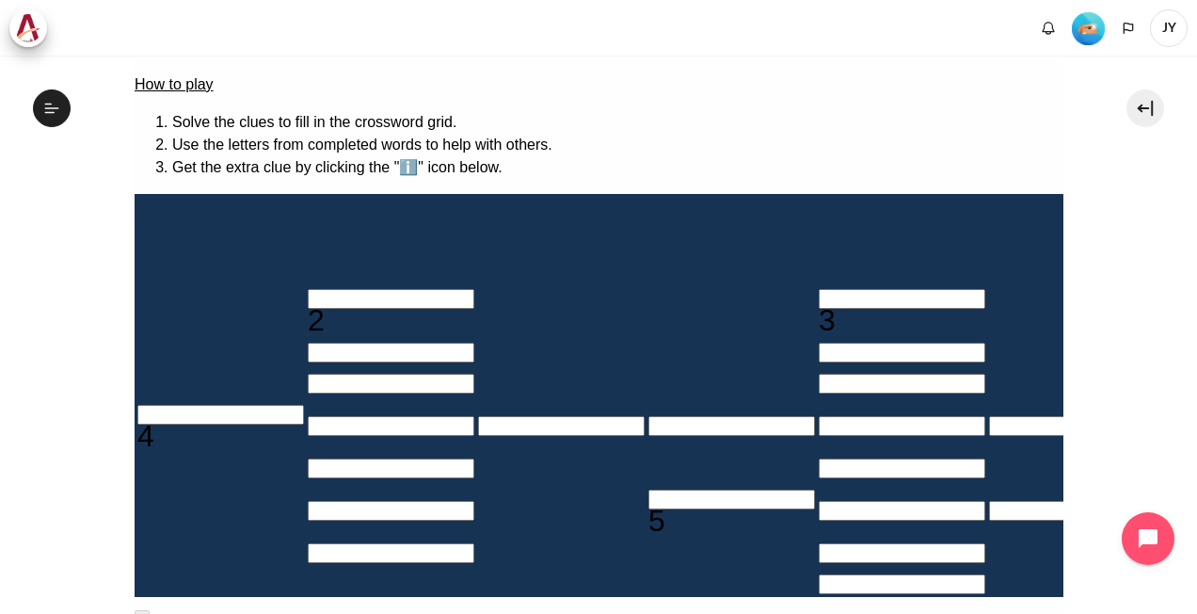
scroll to position [282, 0]
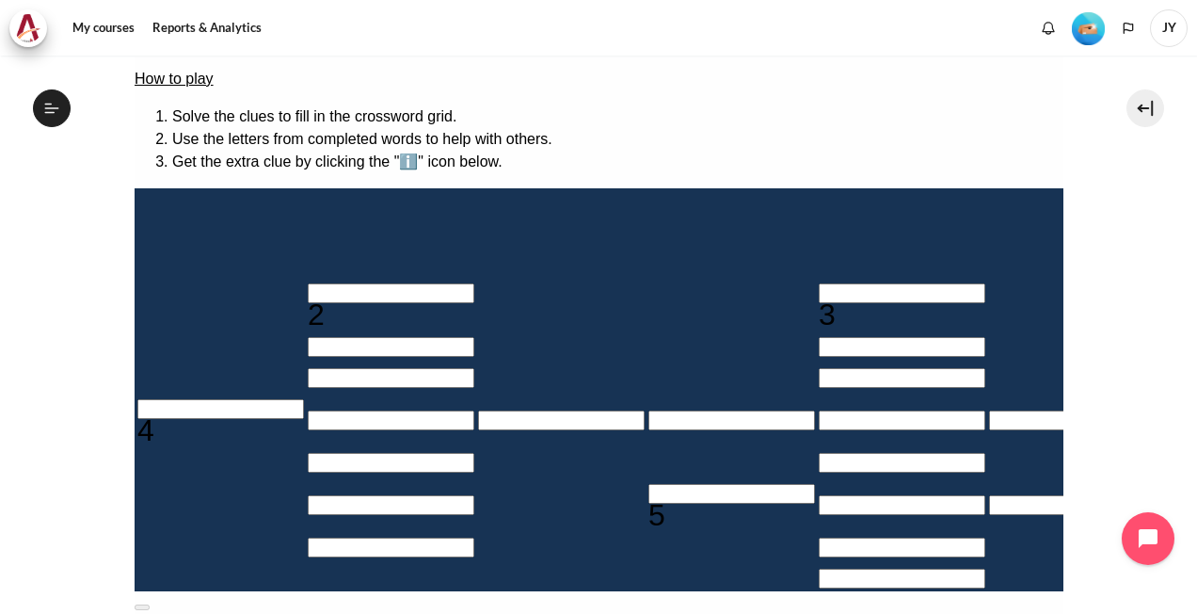
click at [149, 604] on button at bounding box center [141, 607] width 15 height 6
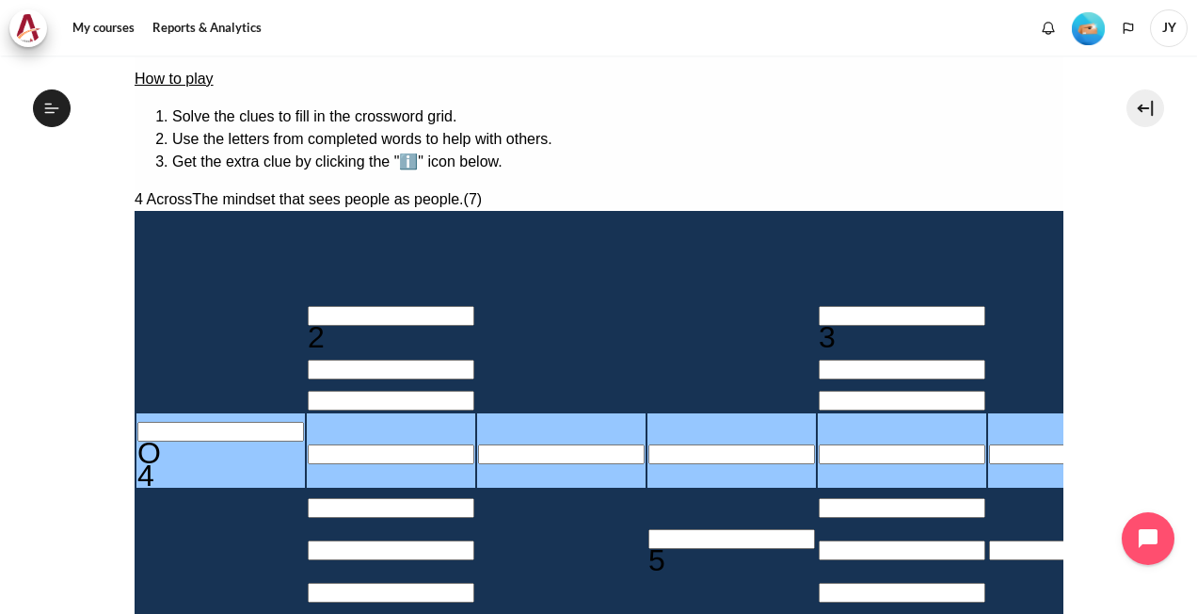
type input "OY＿＿＿＿＿"
type input "＿＿＿Y＿＿＿"
type input "O＿＿＿＿＿＿"
type input "＿＿＿＿＿＿＿"
type input "OU＿＿＿＿＿"
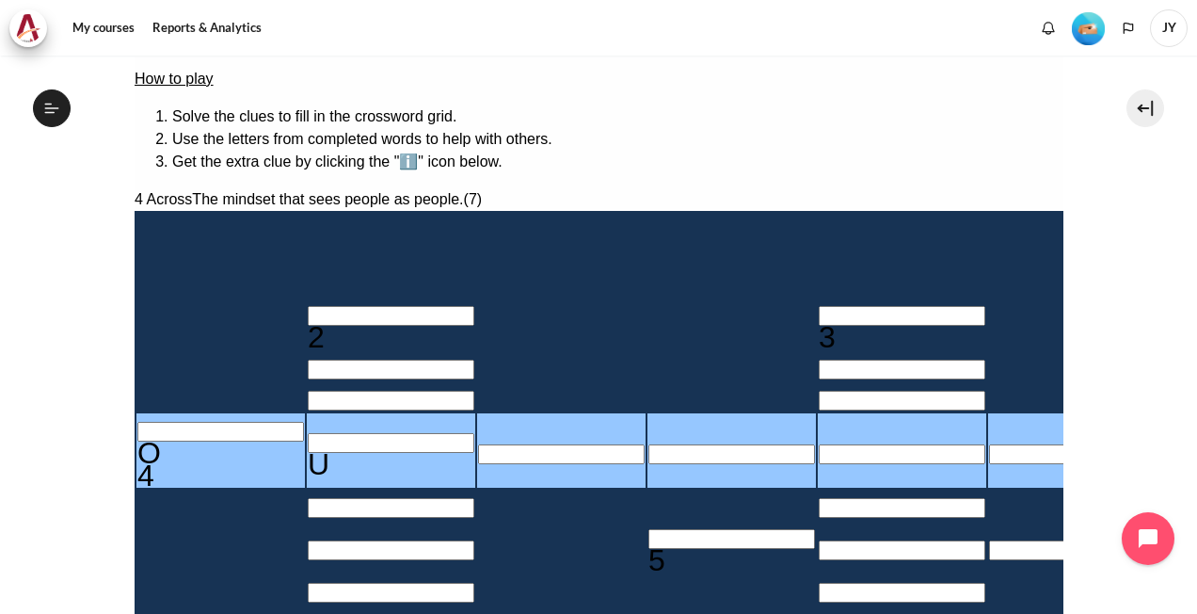
type input "＿＿＿U＿＿＿"
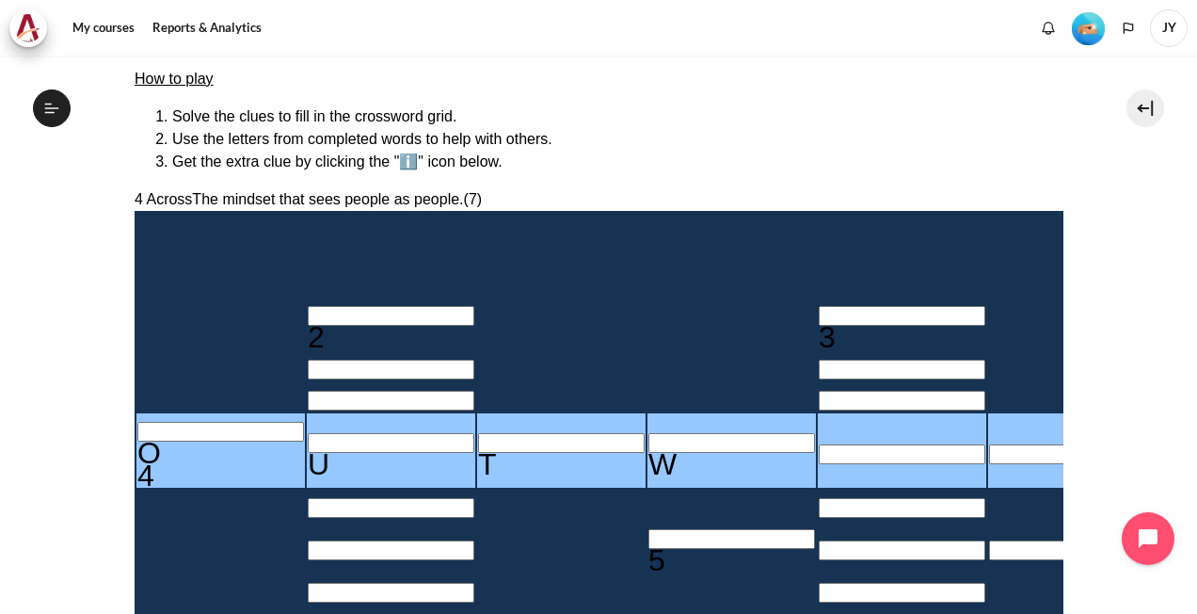
type input "OUTWA＿＿"
type input "＿＿＿A＿＿＿＿"
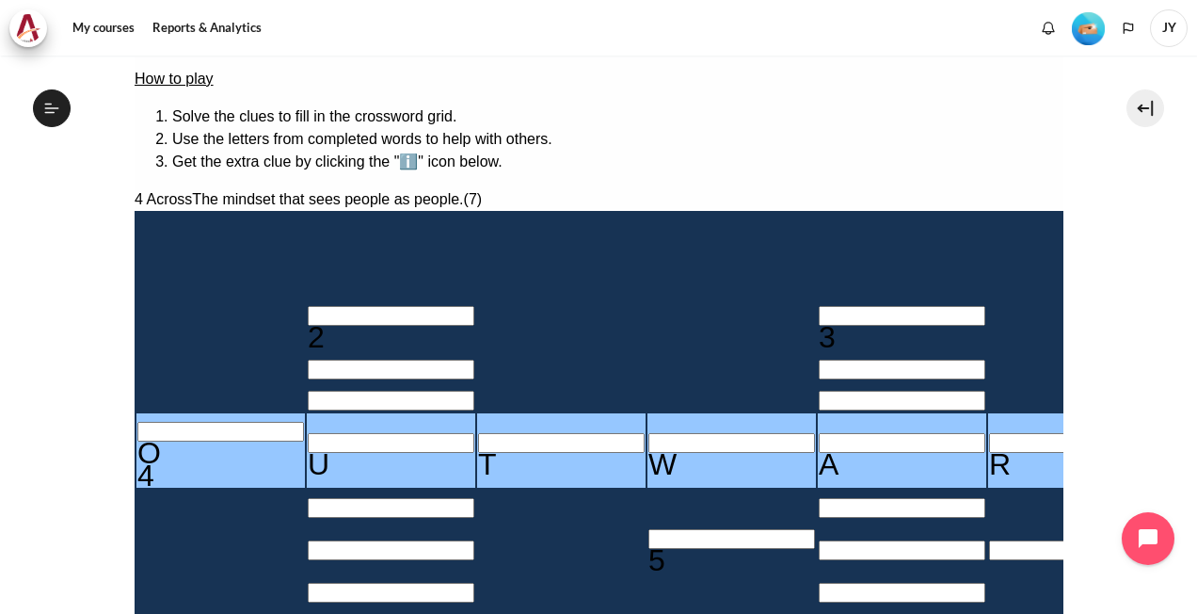
type input "OUTWARD"
type input "＿＿＿＿＿D"
type input "OUTWARD"
click at [1126, 350] on section "My courses SG Batch 2 Lesson 1: Why Mindset Matters Crossword Craze Crossword C…" at bounding box center [598, 360] width 1169 height 1174
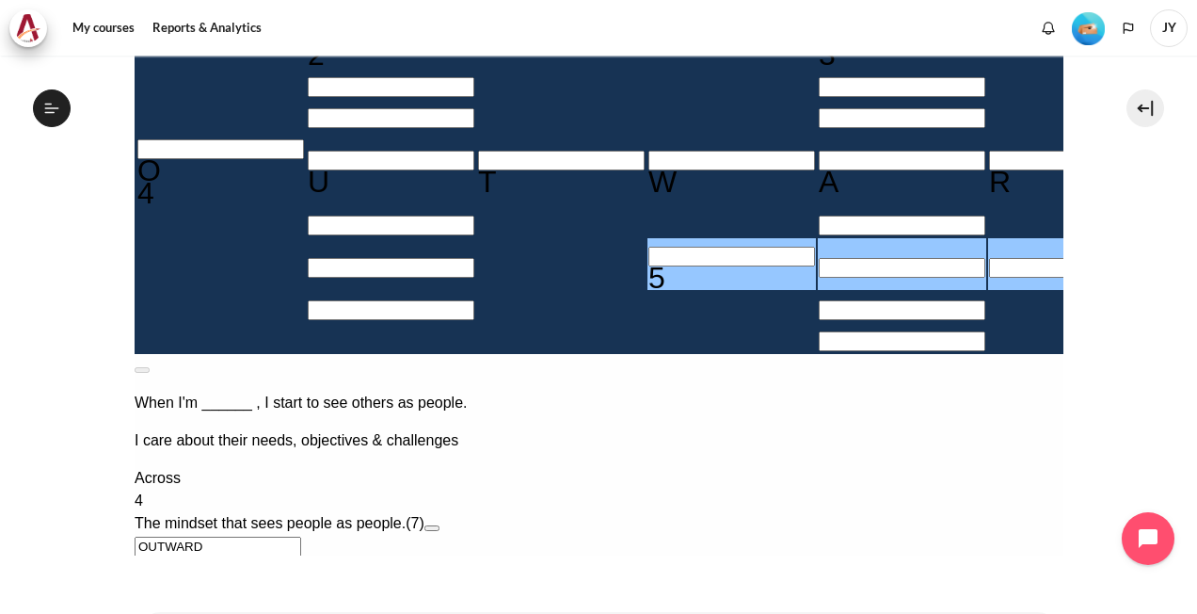
scroll to position [377, 0]
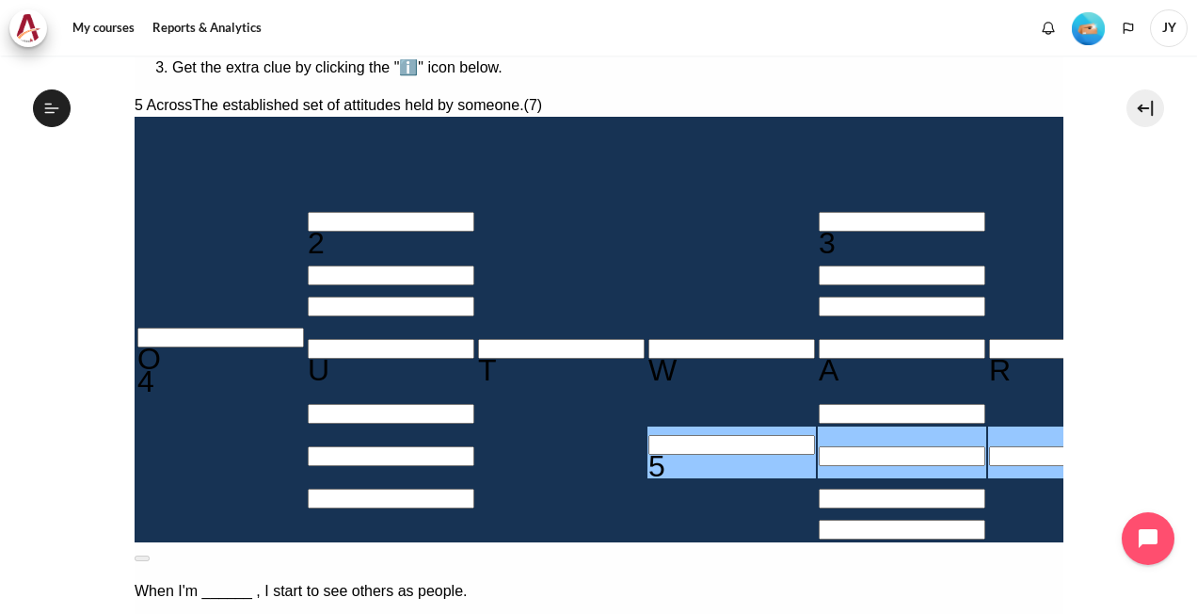
click at [149, 555] on button at bounding box center [141, 558] width 15 height 6
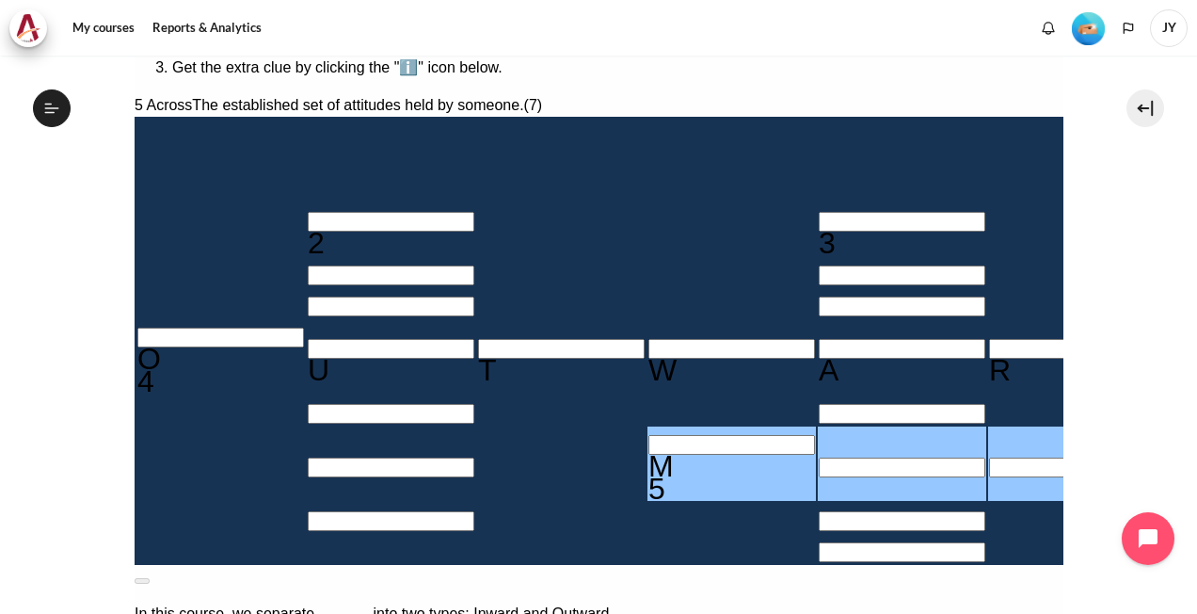
type input "MI＿＿＿＿＿"
type input "＿＿＿A＿I＿＿"
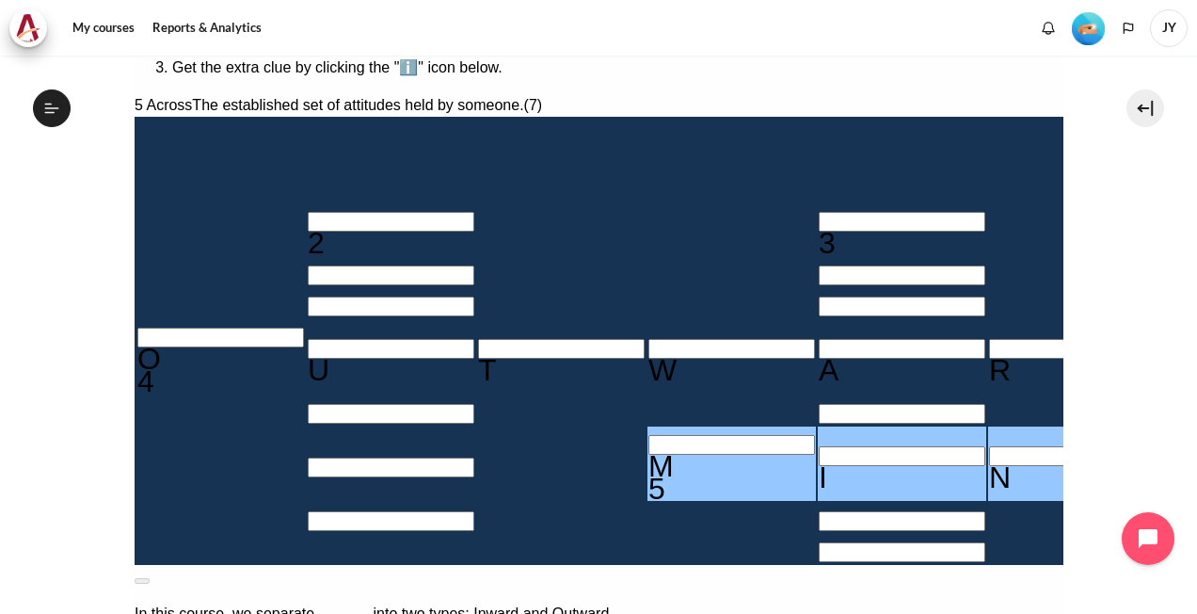
type input "MINDSET"
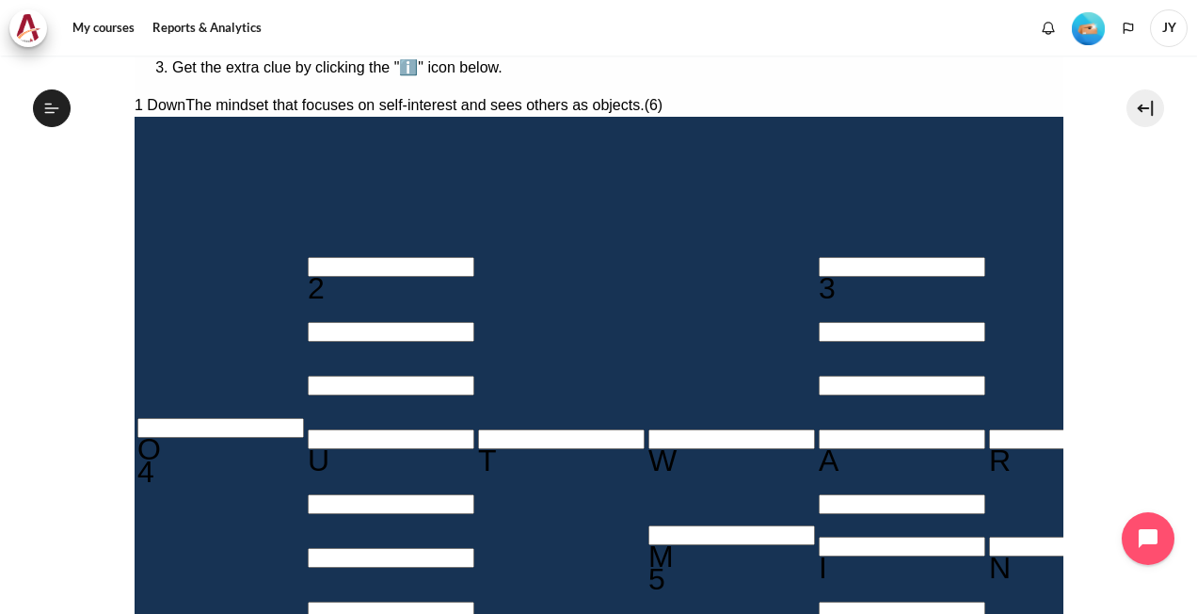
type input "INWARD"
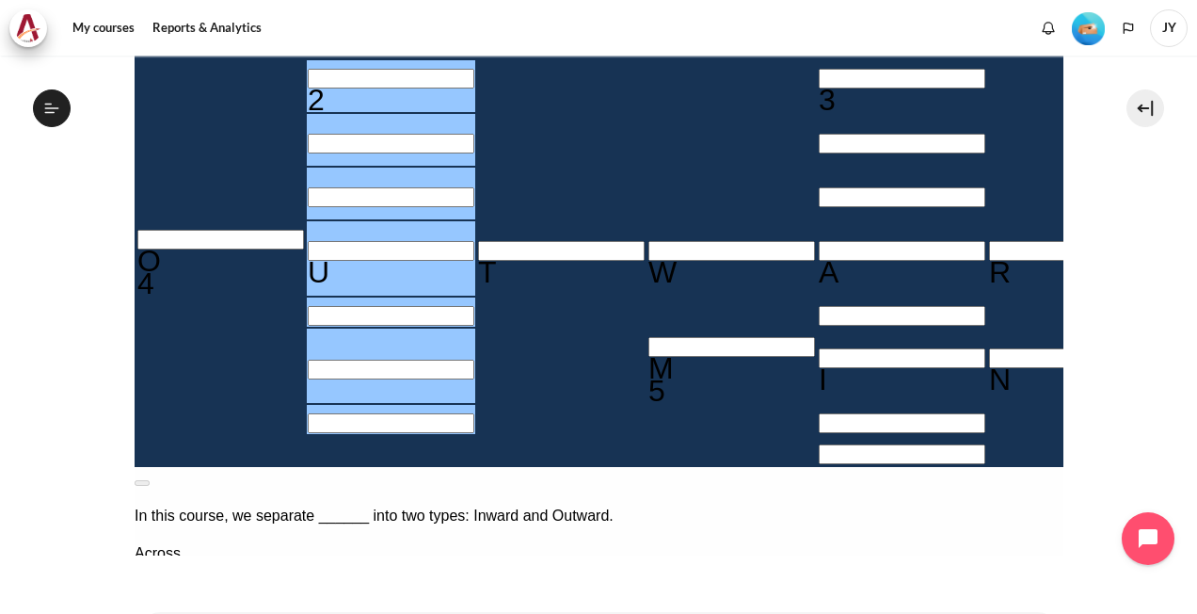
scroll to position [471, 0]
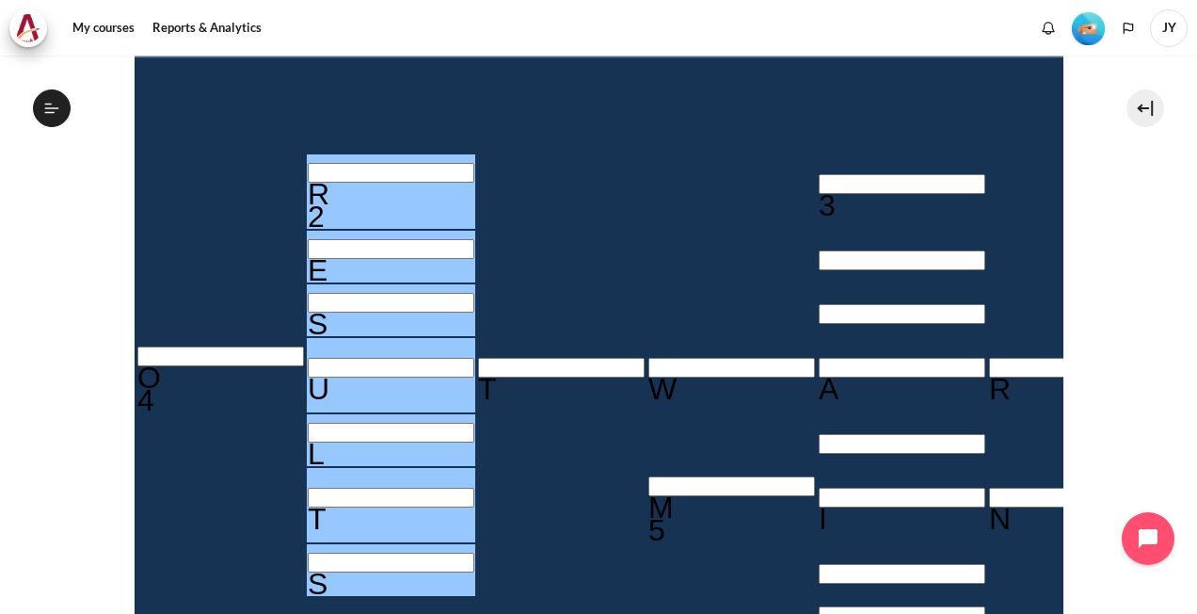
type input "RESULTS"
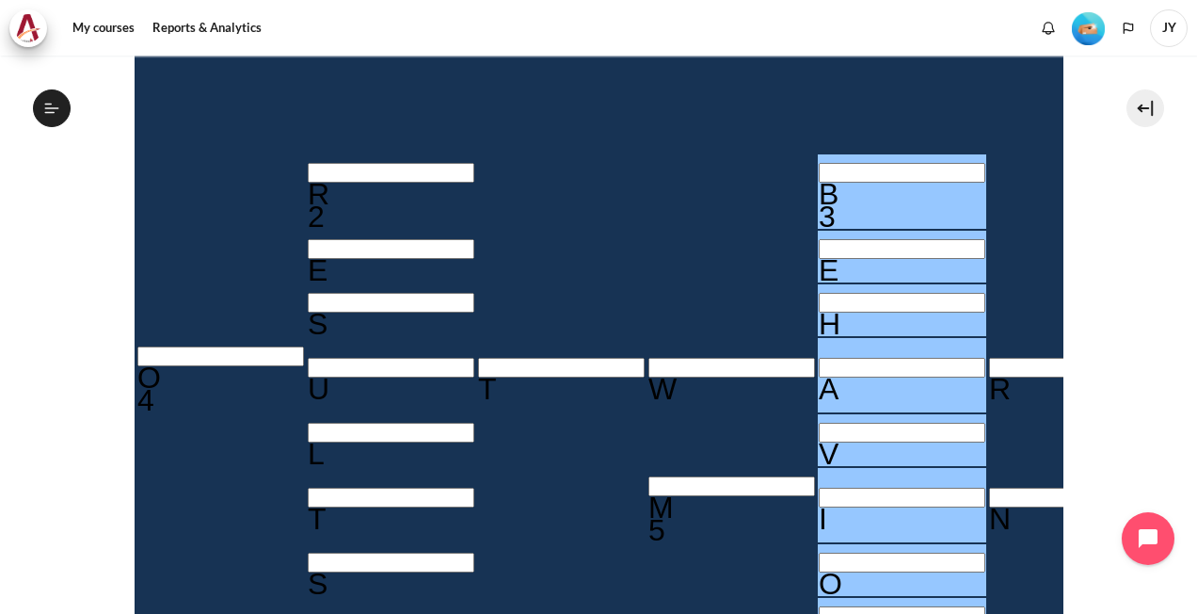
type input "BEHAVIOR"
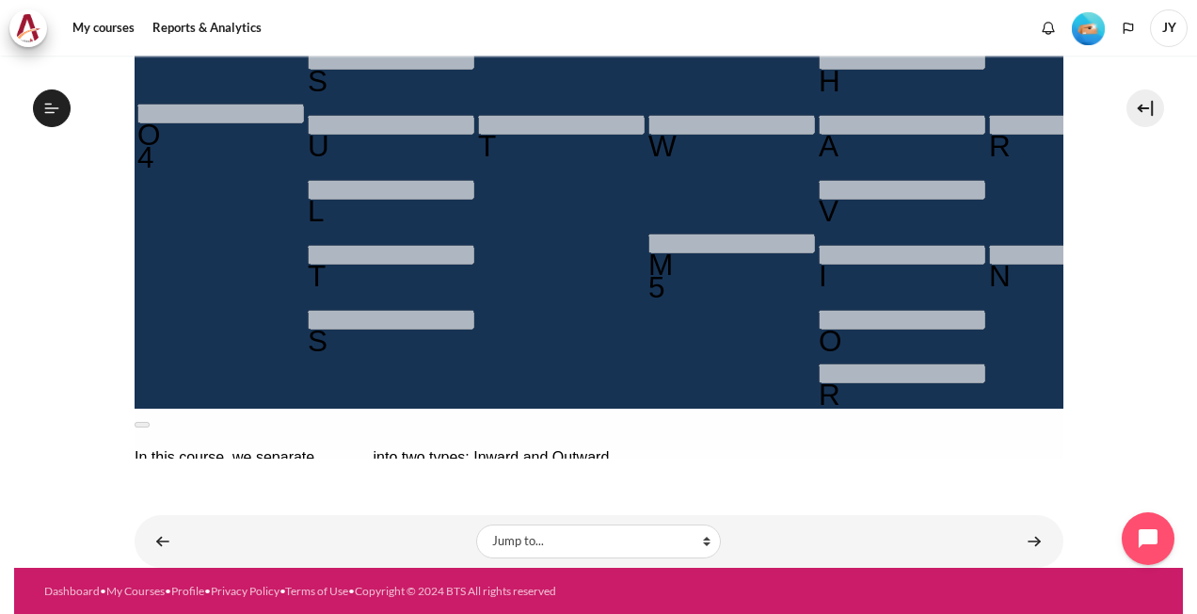
scroll to position [75, 0]
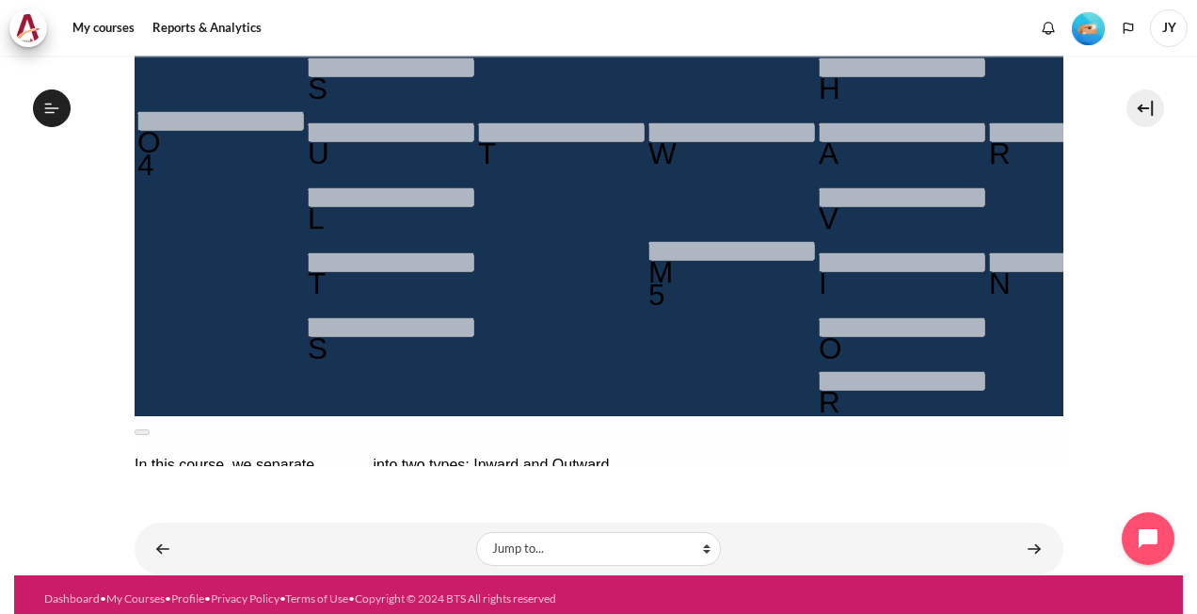
scroll to position [691, 0]
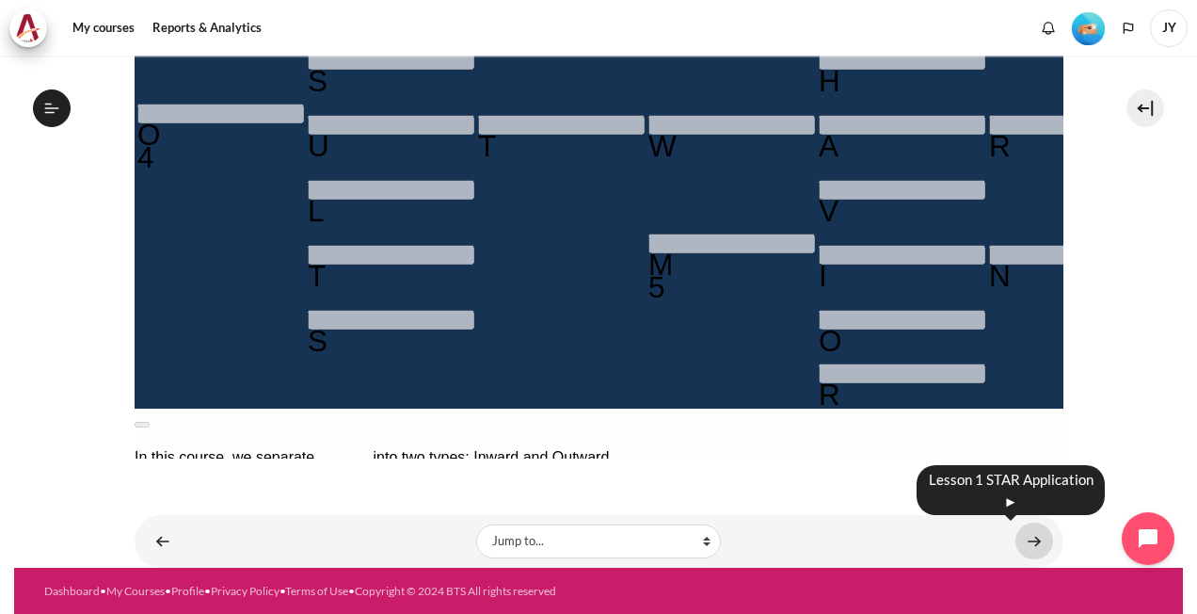
click at [1028, 542] on link "Content" at bounding box center [1035, 540] width 38 height 37
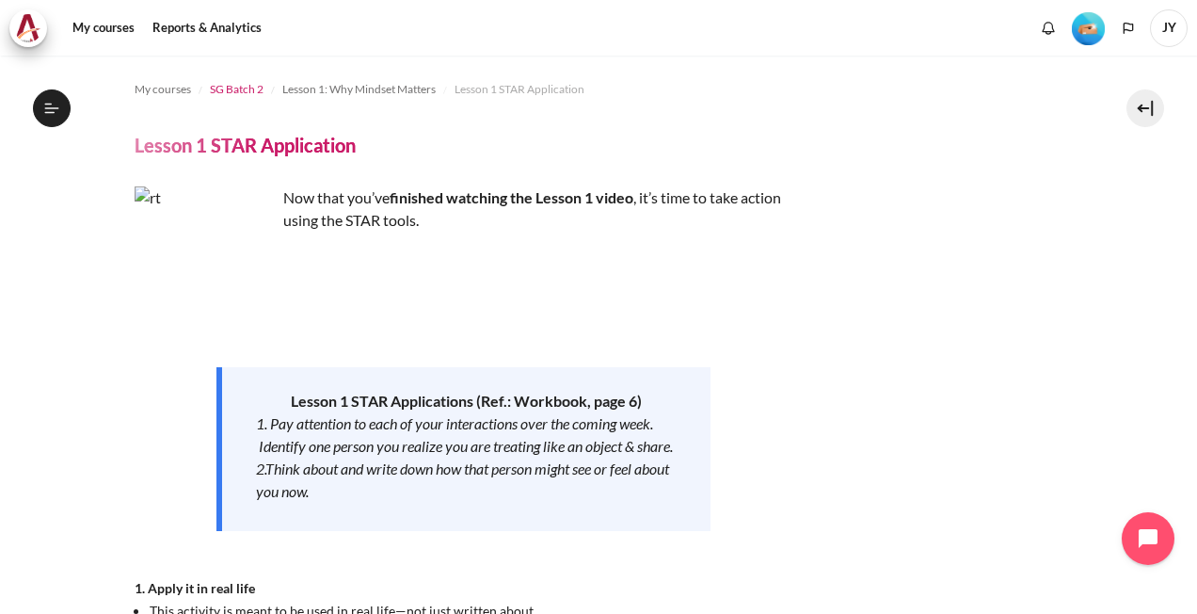
click at [249, 90] on span "SG Batch 2" at bounding box center [237, 89] width 54 height 17
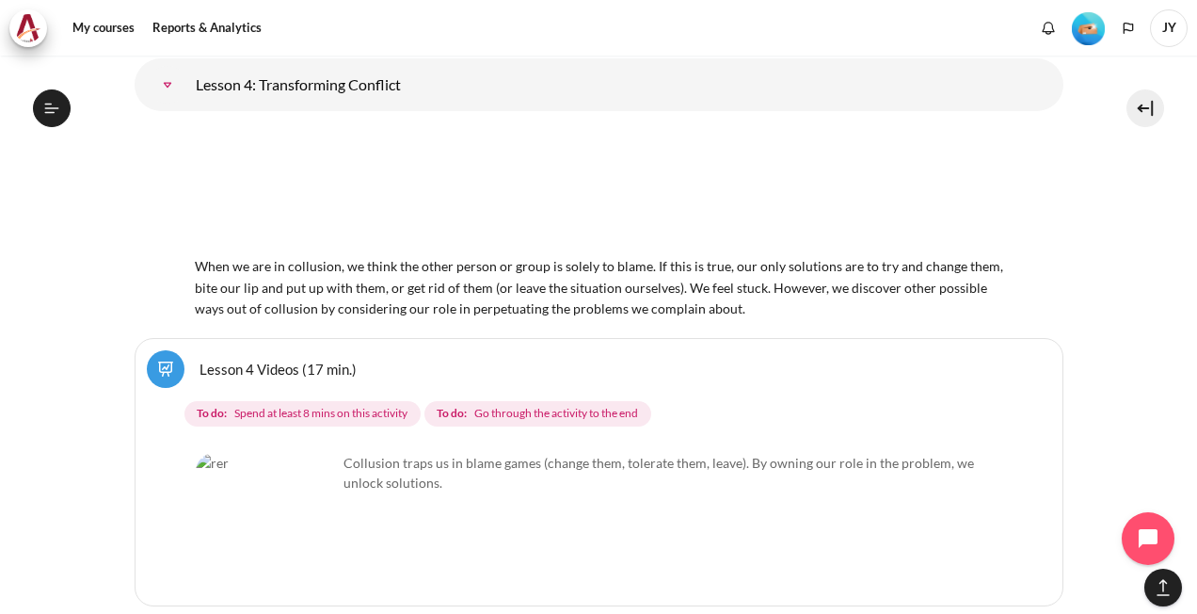
scroll to position [8337, 0]
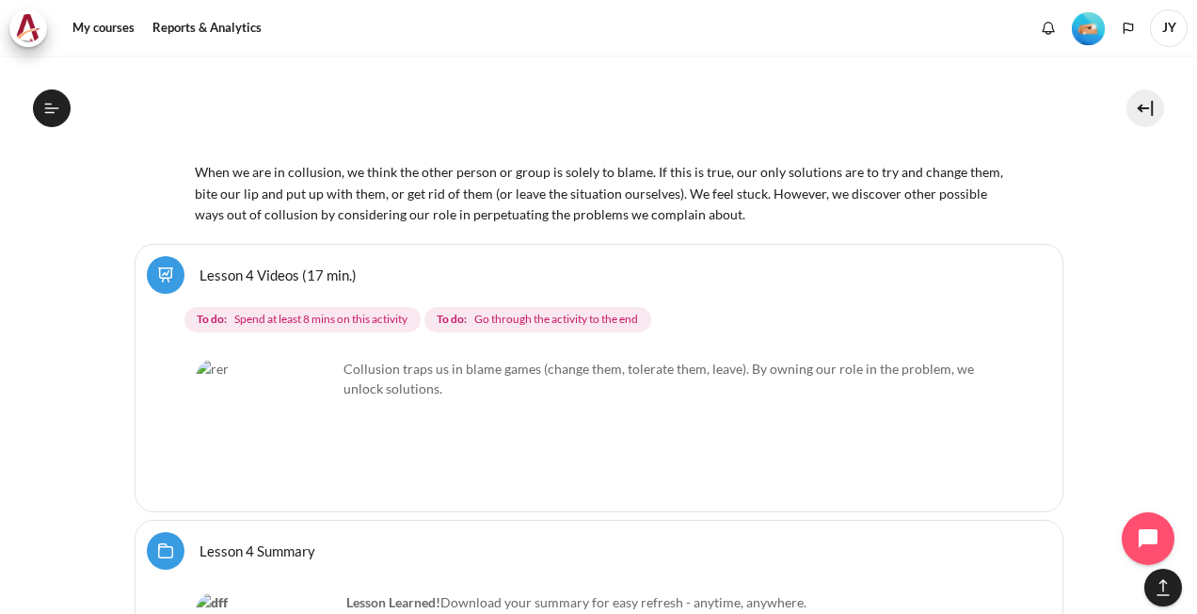
click at [292, 379] on img "Content" at bounding box center [266, 429] width 141 height 141
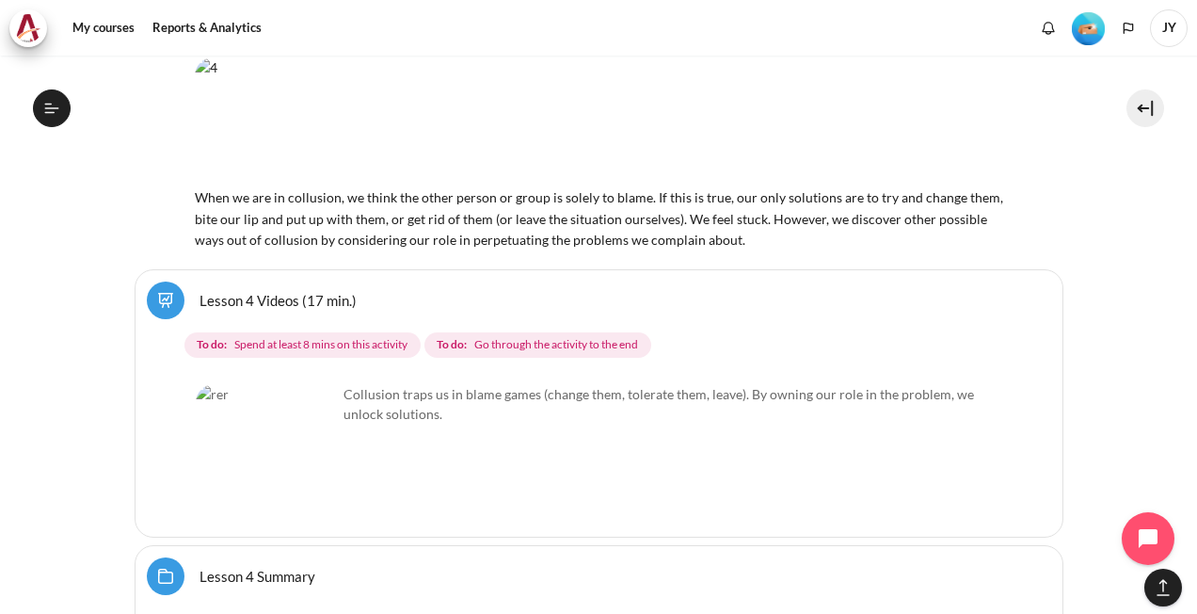
click at [200, 291] on link "Lesson 4 Videos (17 min.)" at bounding box center [278, 300] width 157 height 18
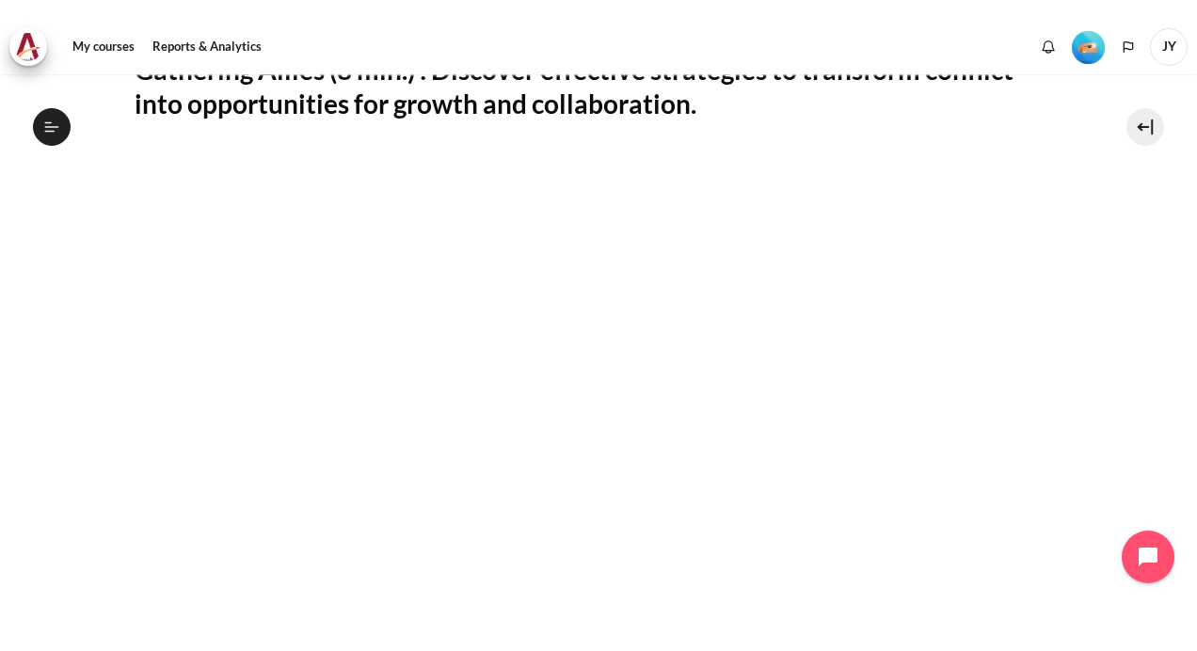
scroll to position [471, 0]
